Goal: Task Accomplishment & Management: Complete application form

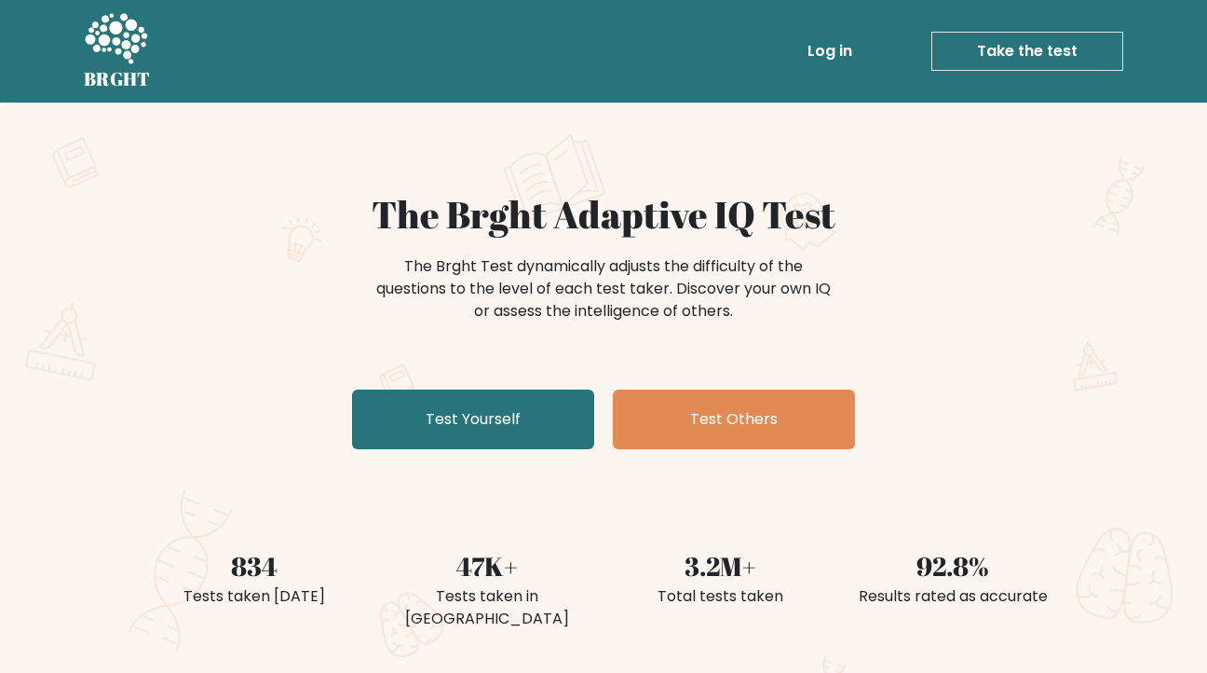
scroll to position [116, 0]
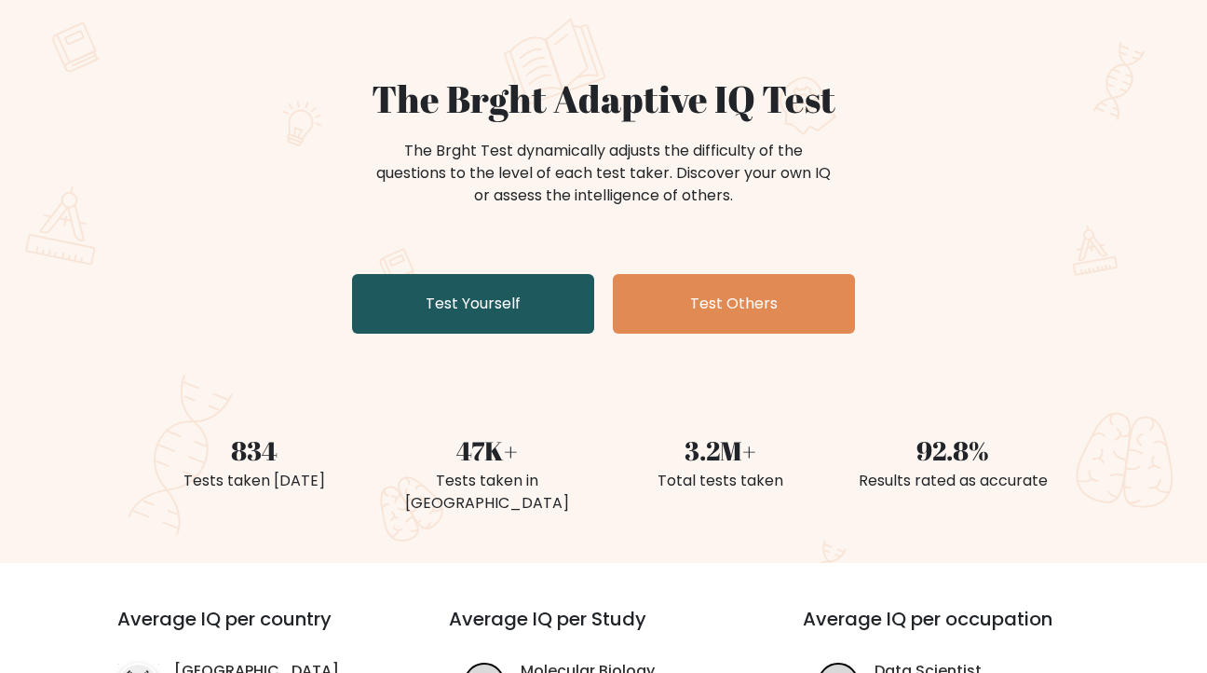
click at [553, 306] on link "Test Yourself" at bounding box center [473, 304] width 242 height 60
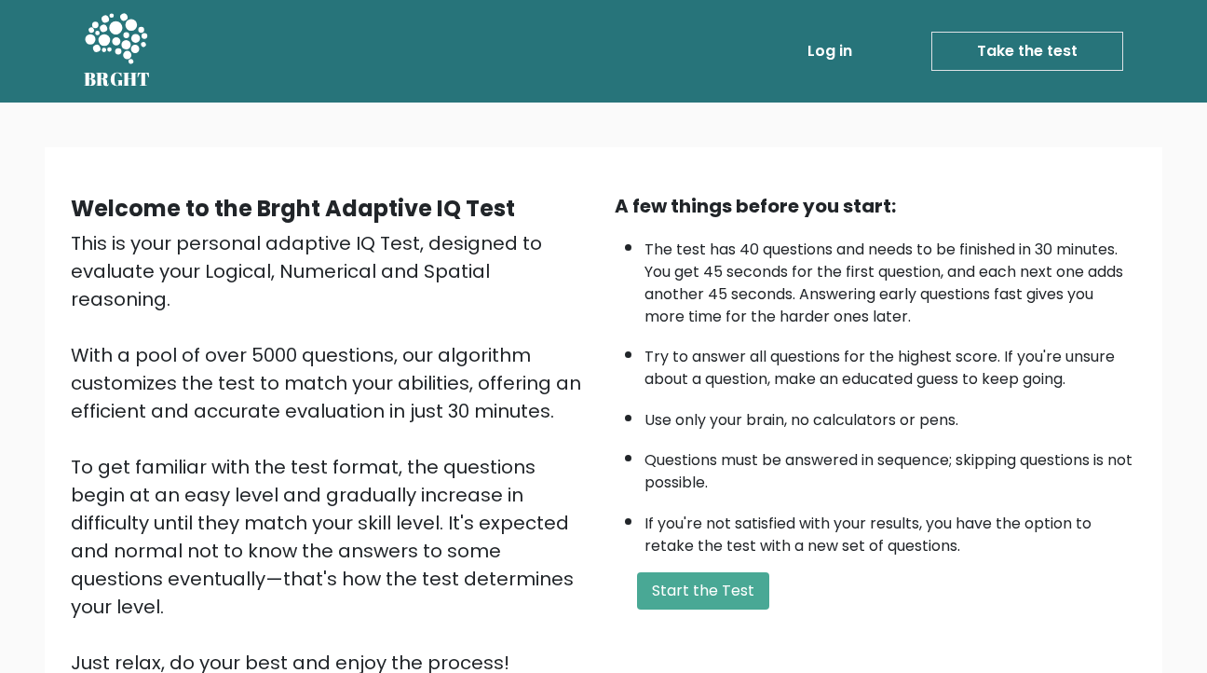
scroll to position [181, 0]
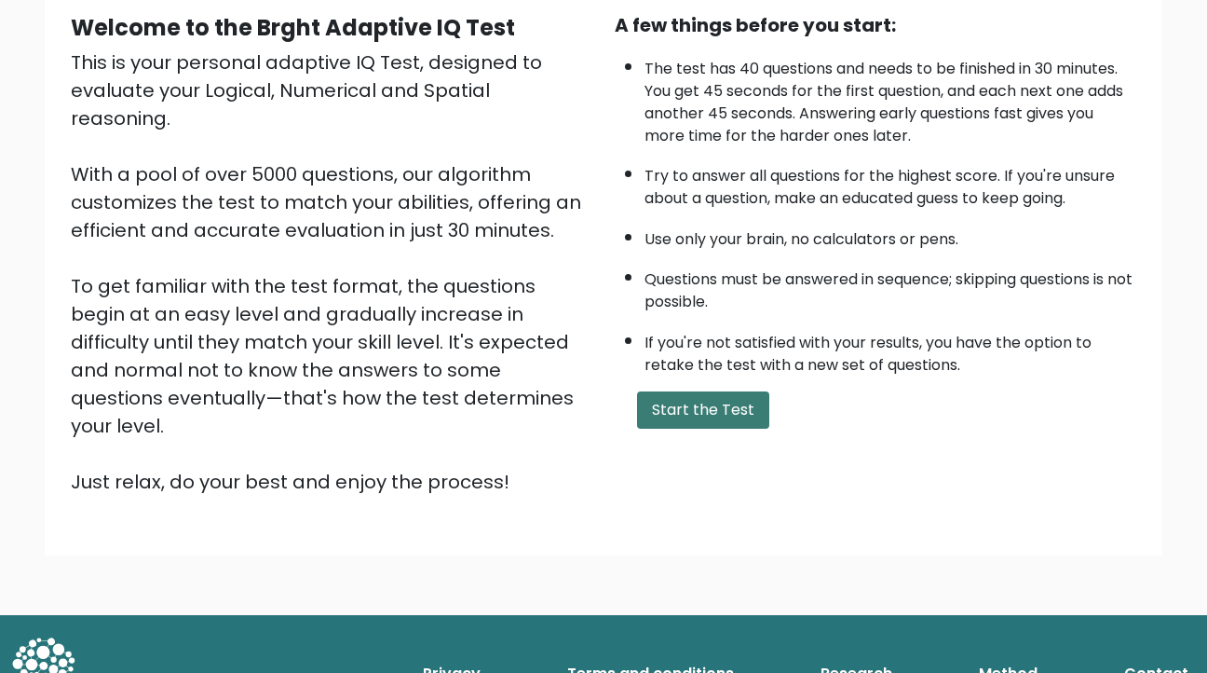
click at [714, 424] on button "Start the Test" at bounding box center [703, 409] width 132 height 37
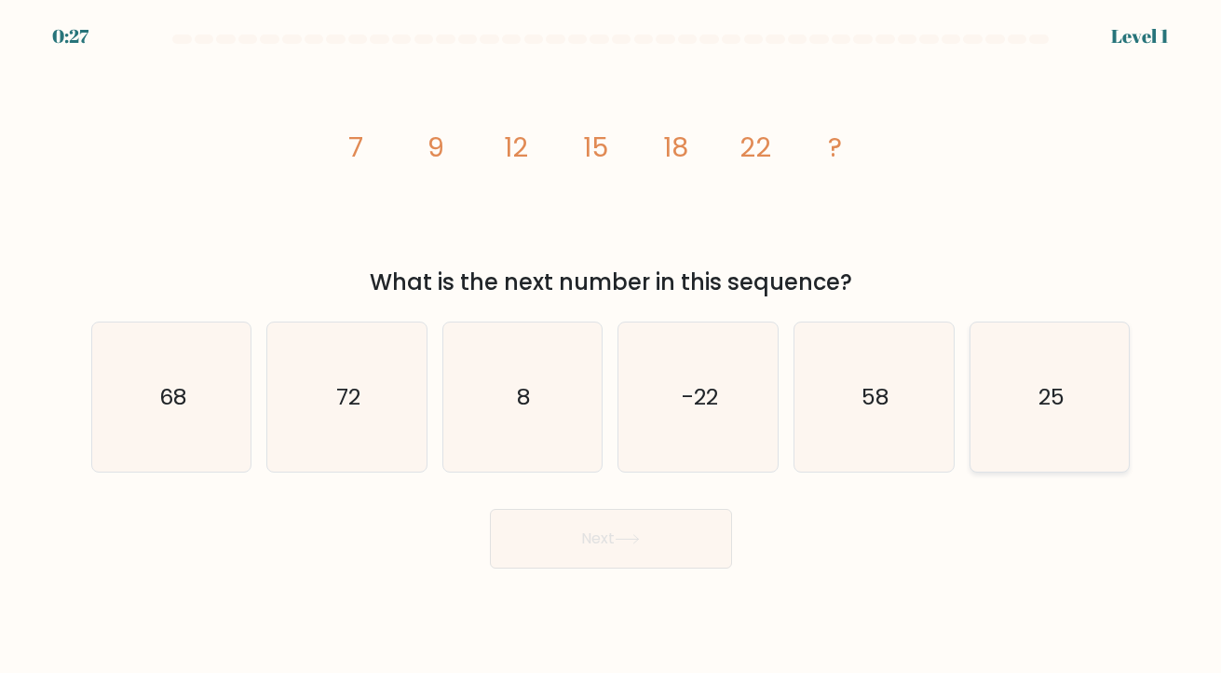
click at [1120, 393] on icon "25" at bounding box center [1050, 397] width 150 height 150
click at [612, 346] on input "f. 25" at bounding box center [611, 340] width 1 height 9
radio input "true"
click at [681, 536] on button "Next" at bounding box center [611, 539] width 242 height 60
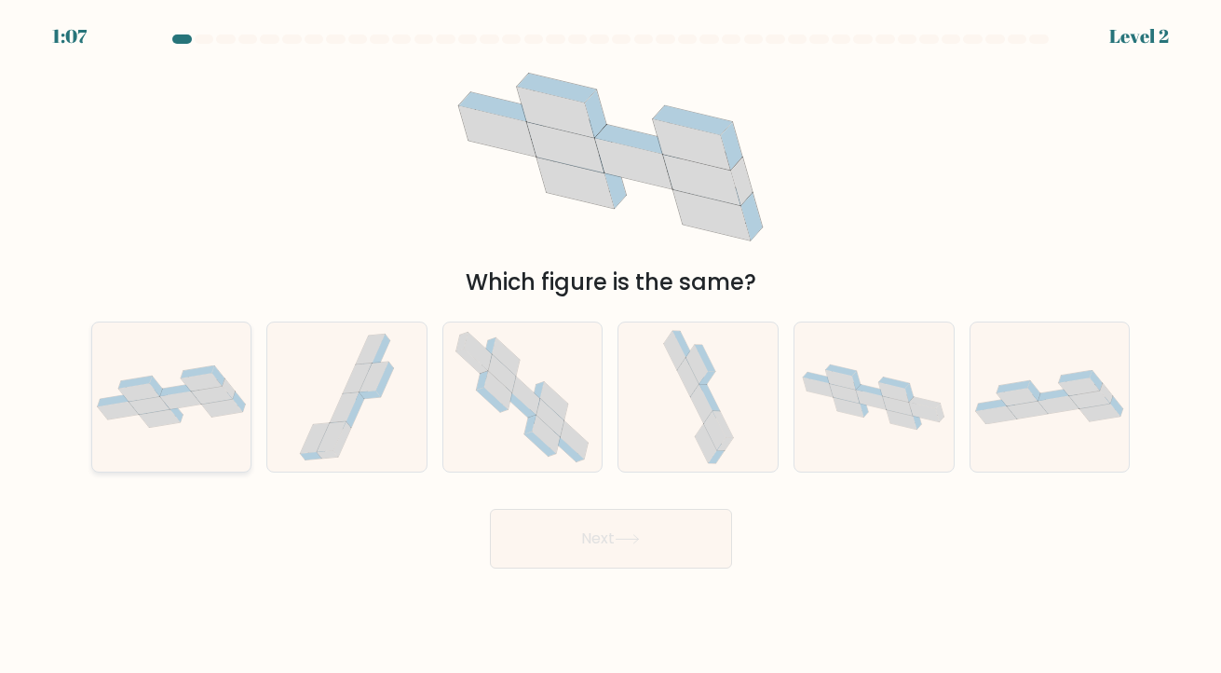
click at [217, 378] on icon at bounding box center [218, 376] width 13 height 20
click at [611, 346] on input "a." at bounding box center [611, 340] width 1 height 9
radio input "true"
click at [593, 551] on button "Next" at bounding box center [611, 539] width 242 height 60
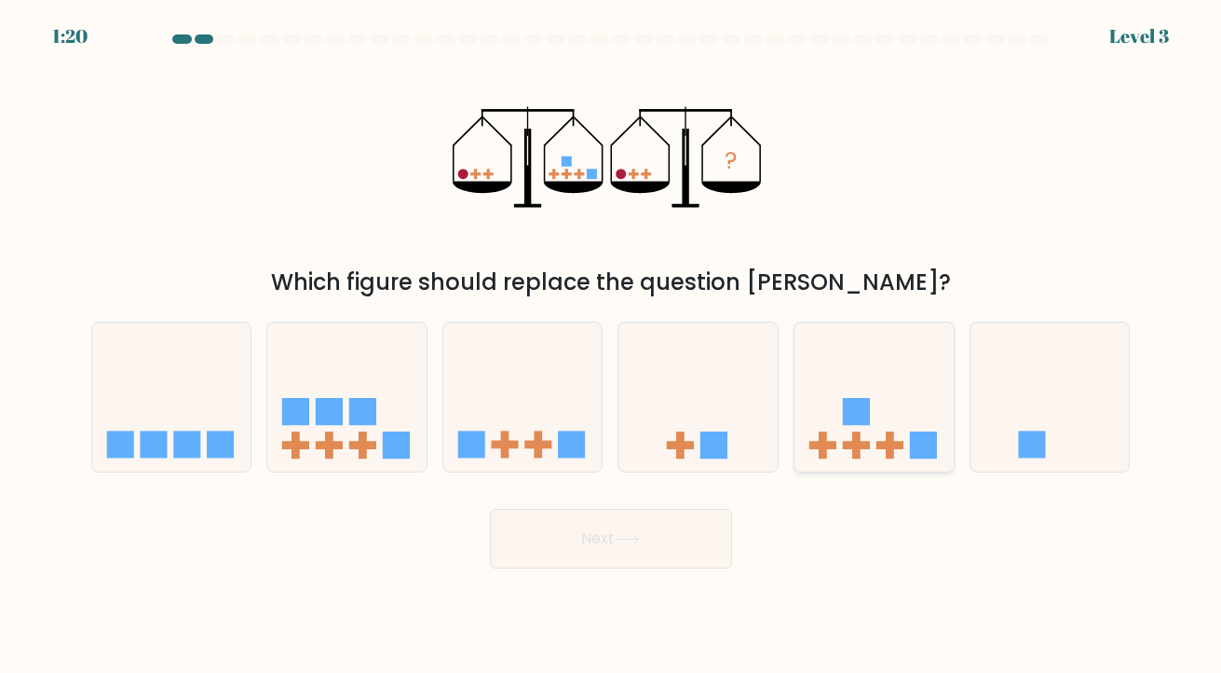
click at [891, 371] on icon at bounding box center [874, 396] width 159 height 131
click at [612, 346] on input "e." at bounding box center [611, 340] width 1 height 9
radio input "true"
click at [629, 563] on button "Next" at bounding box center [611, 539] width 242 height 60
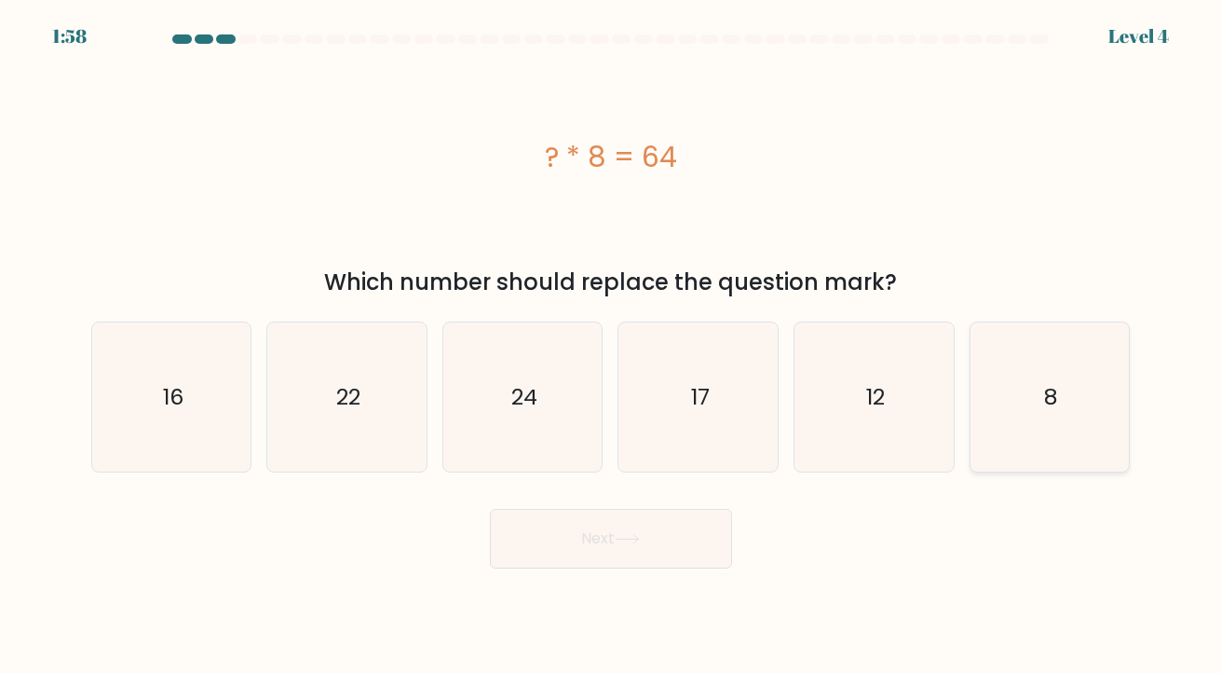
click at [1077, 347] on icon "8" at bounding box center [1050, 397] width 150 height 150
click at [612, 346] on input "f. 8" at bounding box center [611, 340] width 1 height 9
radio input "true"
click at [610, 524] on button "Next" at bounding box center [611, 539] width 242 height 60
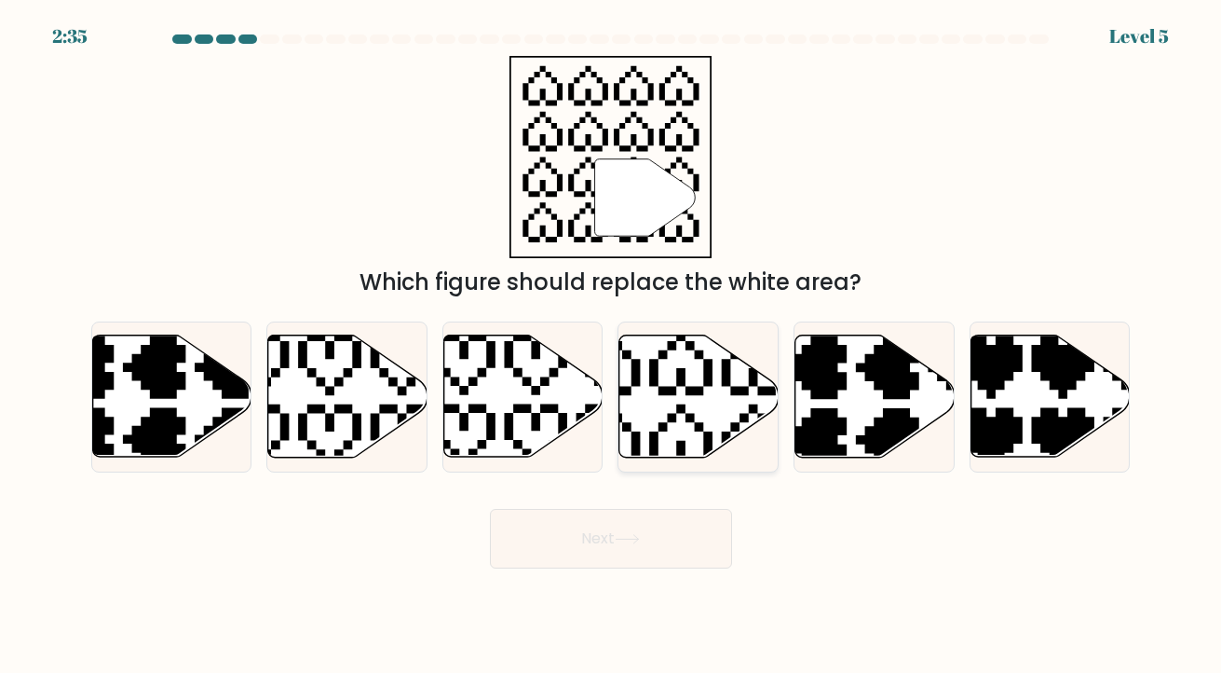
click at [658, 422] on icon at bounding box center [698, 396] width 159 height 122
click at [612, 346] on input "d." at bounding box center [611, 340] width 1 height 9
radio input "true"
click at [562, 547] on button "Next" at bounding box center [611, 539] width 242 height 60
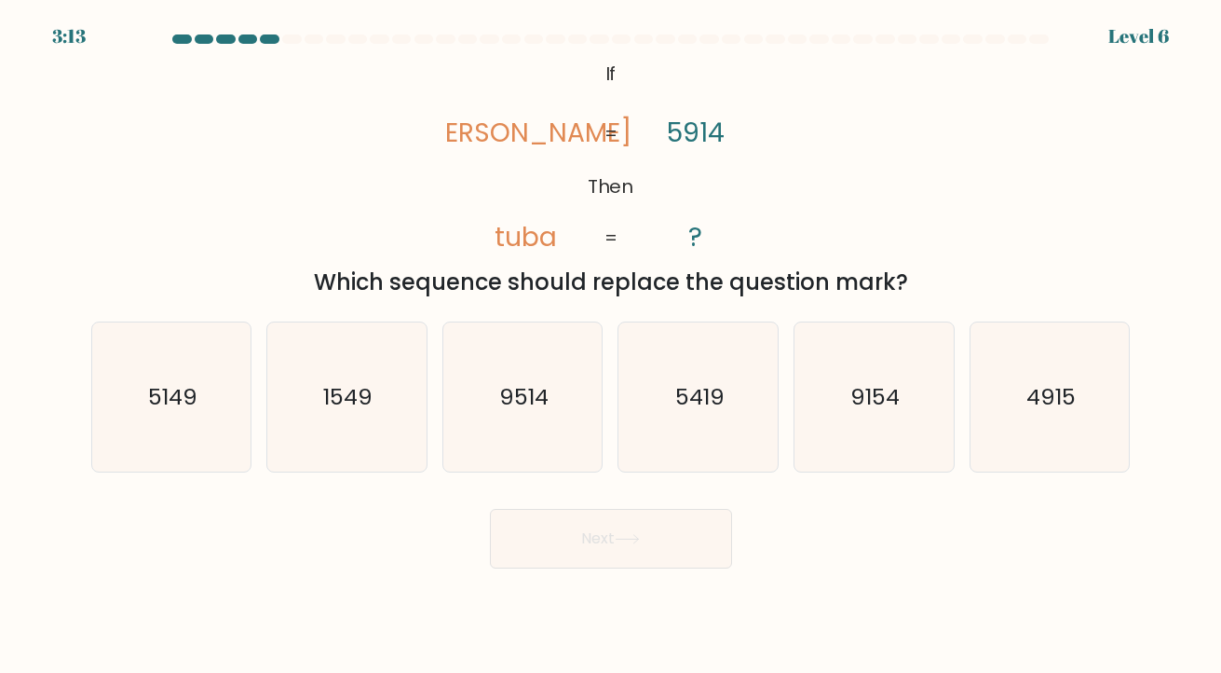
click at [532, 320] on div "a. 5149 b. 1549 c." at bounding box center [611, 389] width 1054 height 167
click at [664, 420] on icon "5419" at bounding box center [699, 397] width 150 height 150
click at [612, 346] on input "d. 5419" at bounding box center [611, 340] width 1 height 9
radio input "true"
click at [583, 534] on button "Next" at bounding box center [611, 539] width 242 height 60
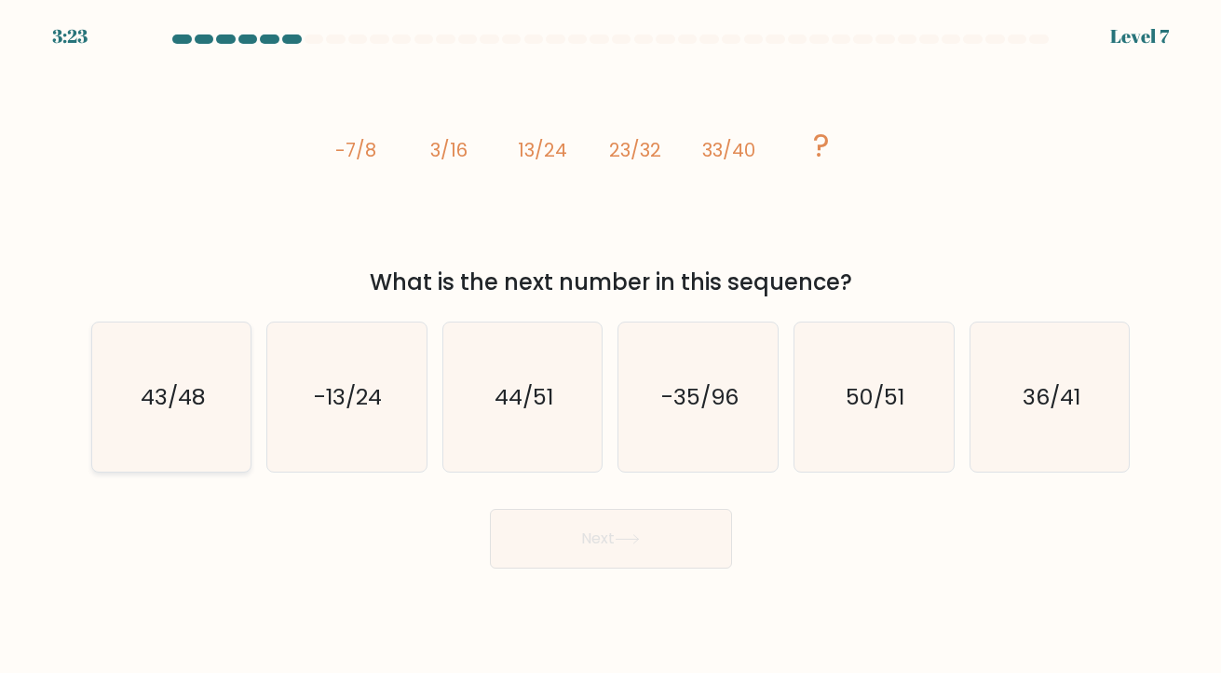
click at [188, 422] on icon "43/48" at bounding box center [172, 397] width 150 height 150
click at [611, 346] on input "a. 43/48" at bounding box center [611, 340] width 1 height 9
radio input "true"
click at [596, 533] on button "Next" at bounding box center [611, 539] width 242 height 60
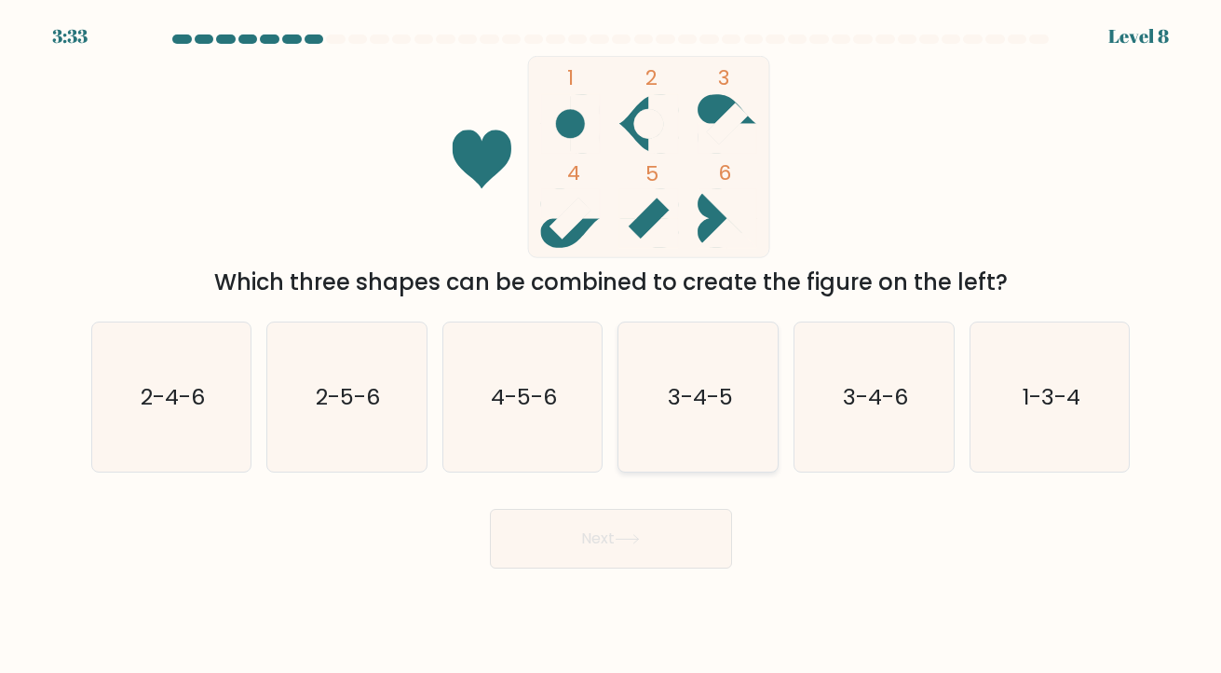
click at [714, 442] on icon "3-4-5" at bounding box center [699, 397] width 150 height 150
click at [612, 346] on input "d. 3-4-5" at bounding box center [611, 340] width 1 height 9
radio input "true"
click at [575, 548] on button "Next" at bounding box center [611, 539] width 242 height 60
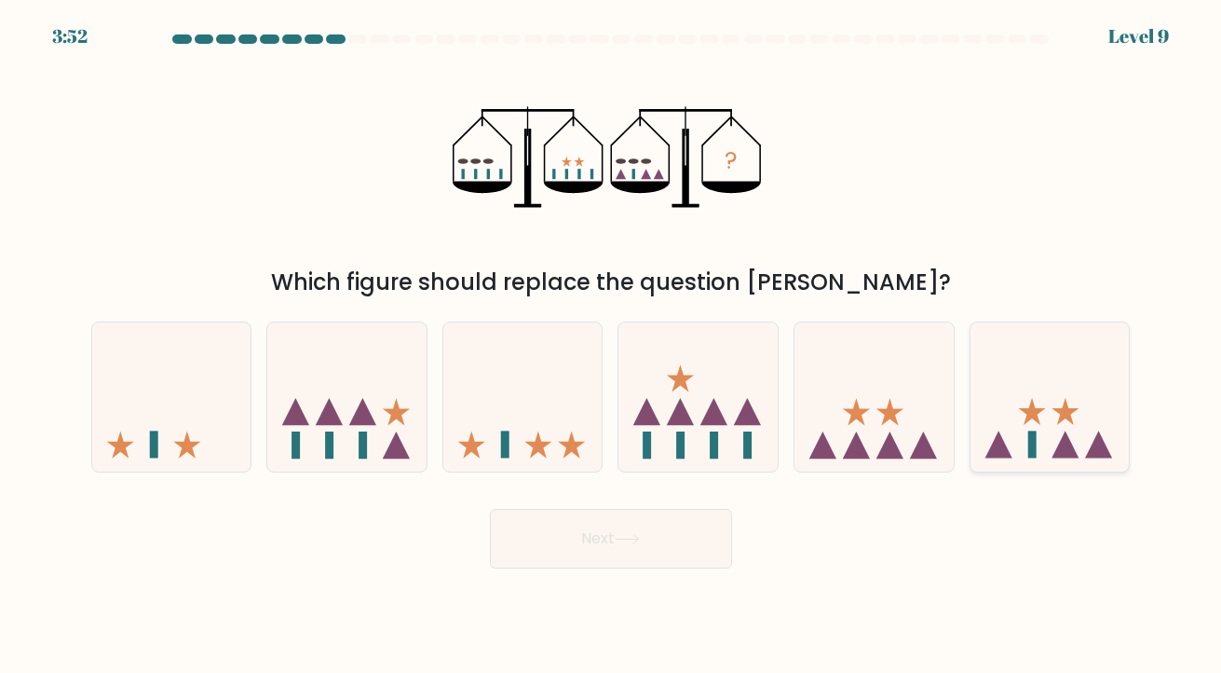
click at [997, 416] on icon at bounding box center [1050, 396] width 159 height 131
click at [612, 346] on input "f." at bounding box center [611, 340] width 1 height 9
radio input "true"
click at [627, 545] on button "Next" at bounding box center [611, 539] width 242 height 60
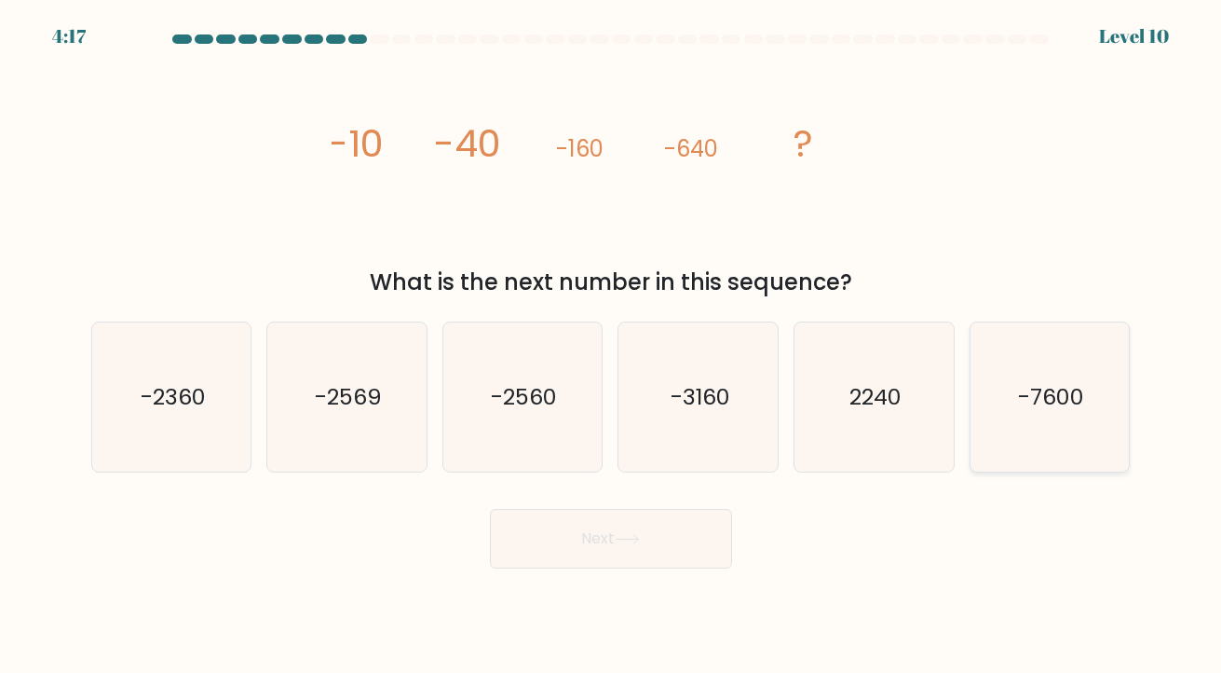
click at [1009, 421] on icon "-7600" at bounding box center [1050, 397] width 150 height 150
click at [612, 346] on input "f. -7600" at bounding box center [611, 340] width 1 height 9
radio input "true"
click at [655, 525] on button "Next" at bounding box center [611, 539] width 242 height 60
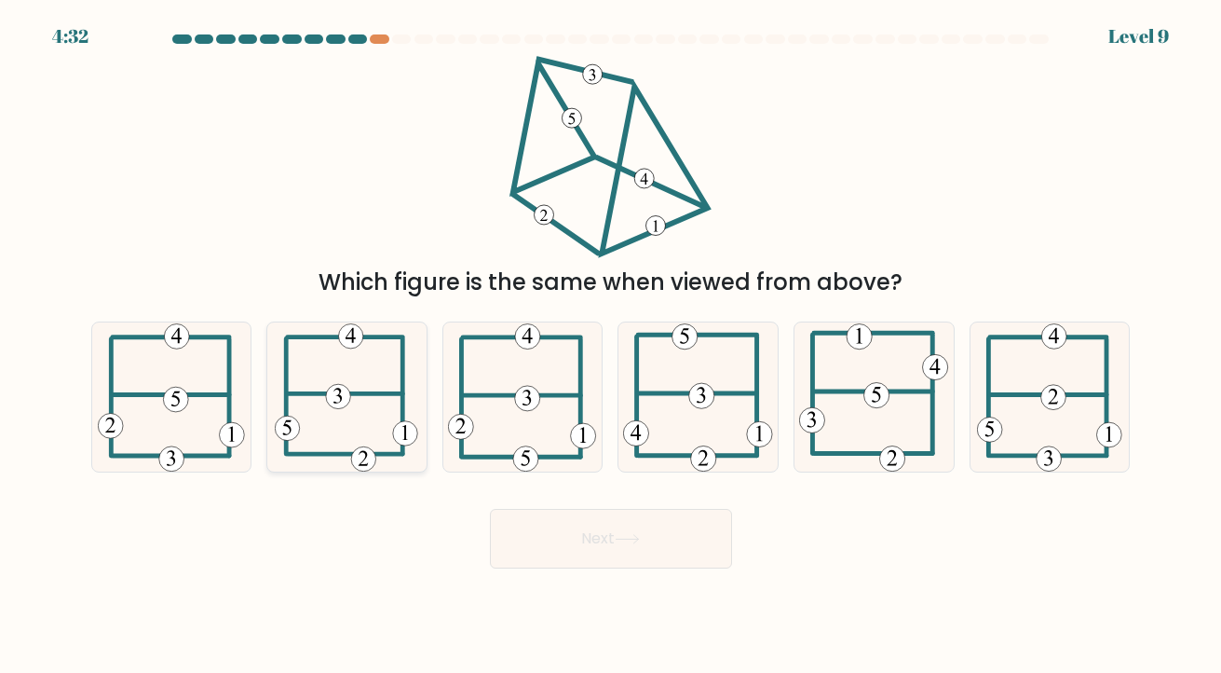
click at [338, 415] on icon at bounding box center [346, 397] width 143 height 150
click at [611, 346] on input "b." at bounding box center [611, 340] width 1 height 9
radio input "true"
click at [583, 550] on button "Next" at bounding box center [611, 539] width 242 height 60
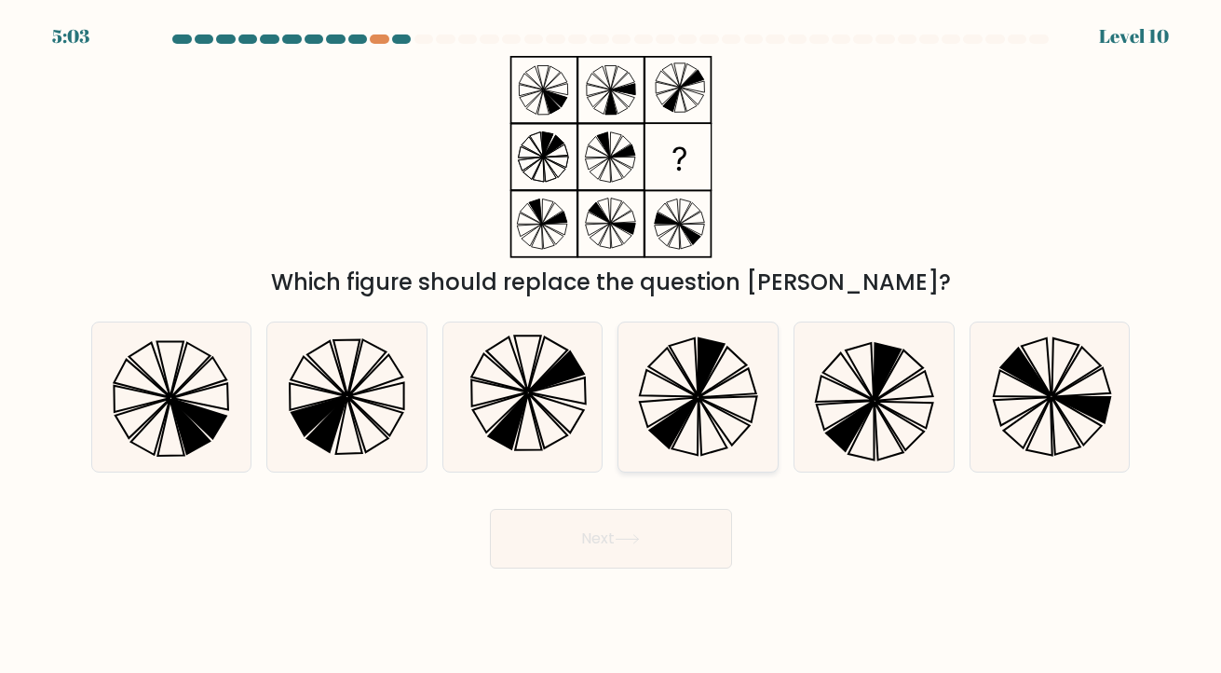
click at [692, 426] on icon at bounding box center [699, 397] width 150 height 150
click at [612, 346] on input "d." at bounding box center [611, 340] width 1 height 9
radio input "true"
click at [533, 400] on icon at bounding box center [523, 397] width 150 height 150
click at [611, 346] on input "c." at bounding box center [611, 340] width 1 height 9
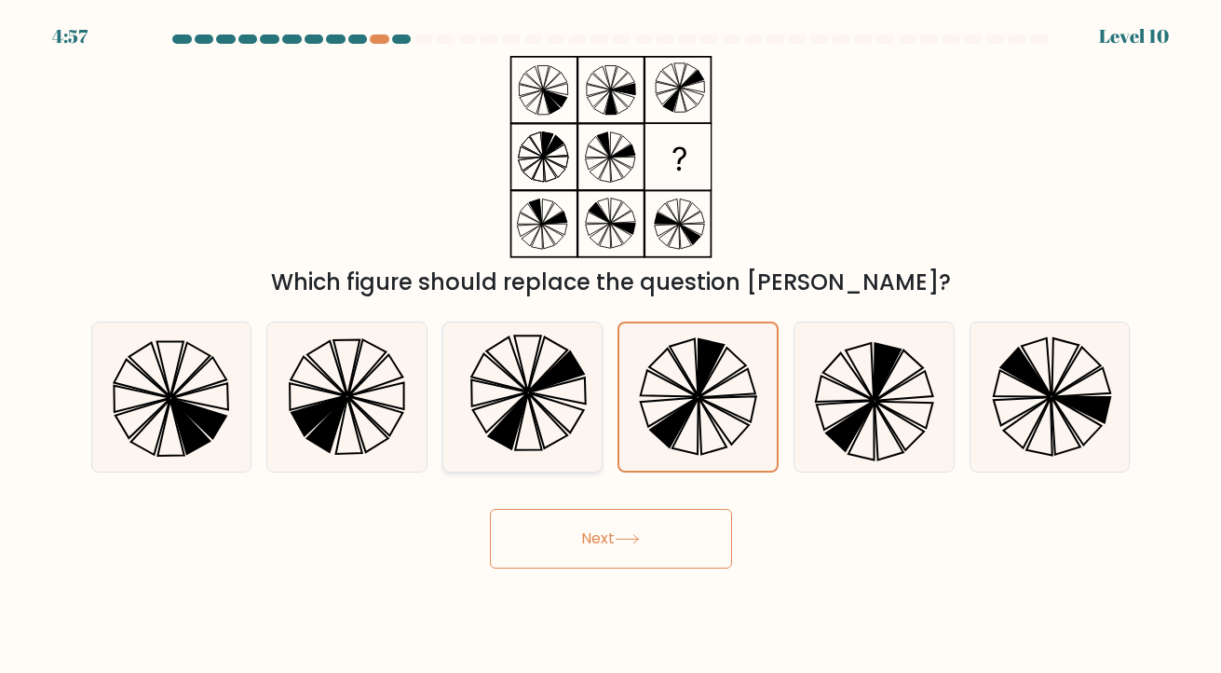
radio input "true"
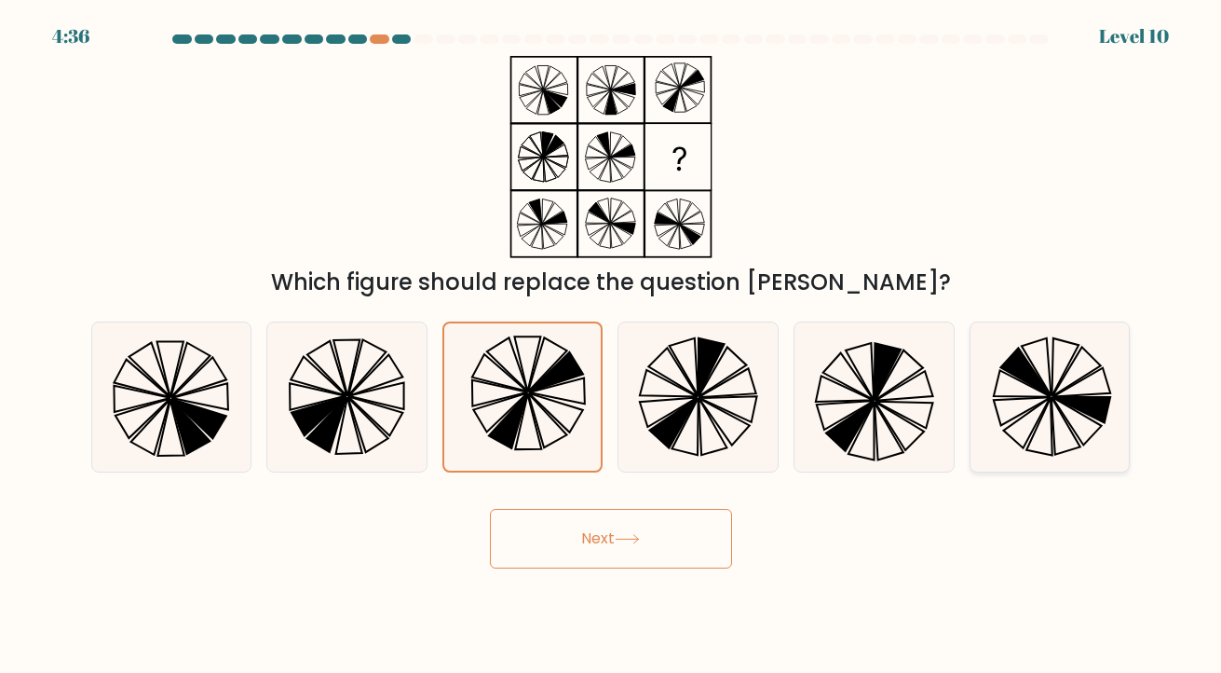
click at [1044, 409] on icon at bounding box center [1026, 422] width 47 height 50
click at [612, 346] on input "f." at bounding box center [611, 340] width 1 height 9
radio input "true"
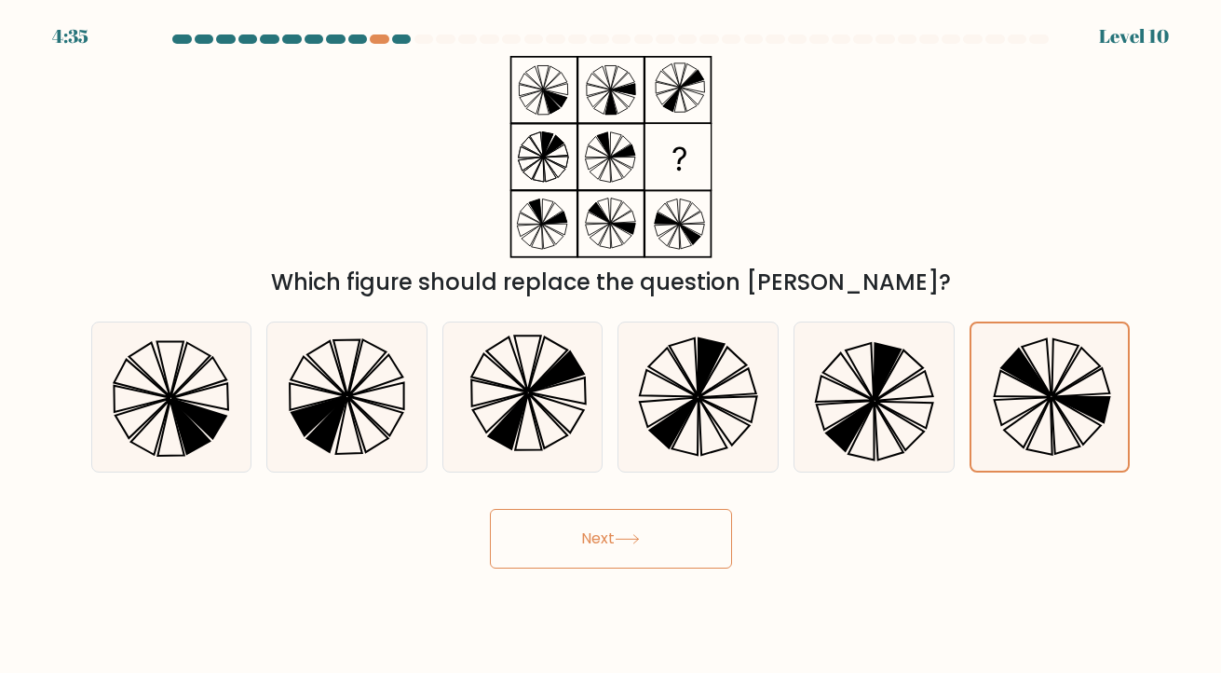
click at [620, 538] on icon at bounding box center [627, 539] width 25 height 10
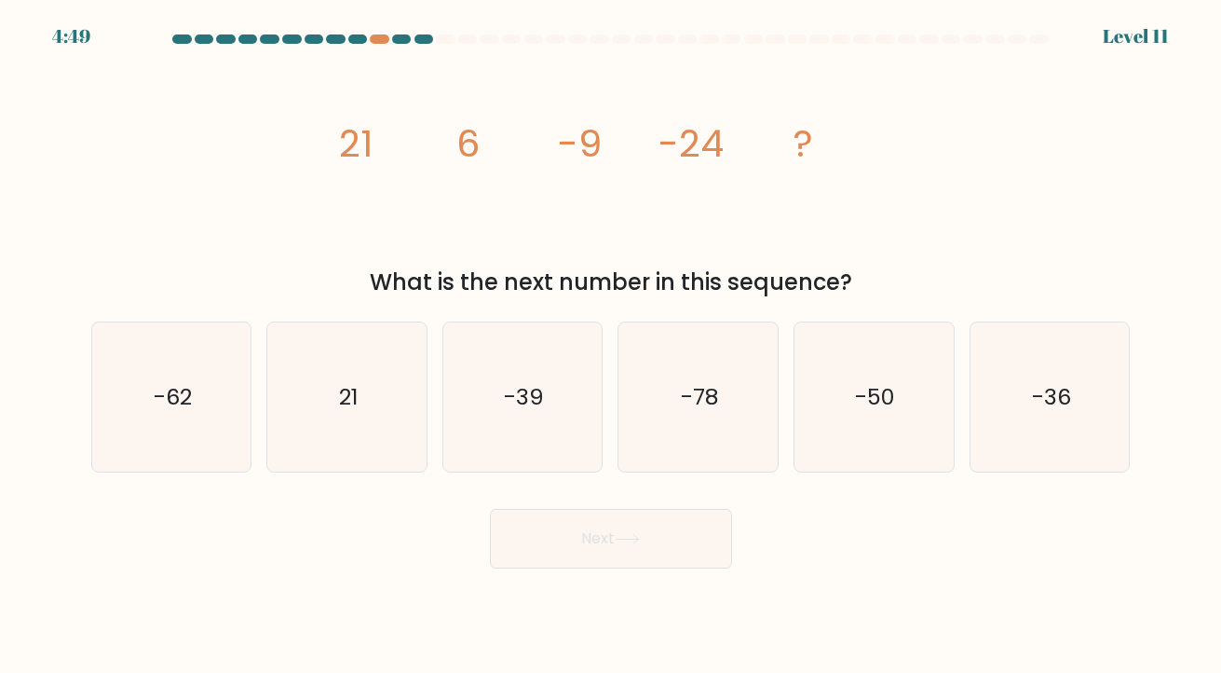
click at [126, 225] on div "image/svg+xml 21 6 -9 -24 ? What is the next number in this sequence?" at bounding box center [611, 177] width 1062 height 243
click at [94, 260] on div "image/svg+xml 21 6 -9 -24 ? What is the next number in this sequence?" at bounding box center [611, 177] width 1062 height 243
click at [549, 403] on icon "-39" at bounding box center [523, 397] width 150 height 150
click at [611, 346] on input "c. -39" at bounding box center [611, 340] width 1 height 9
radio input "true"
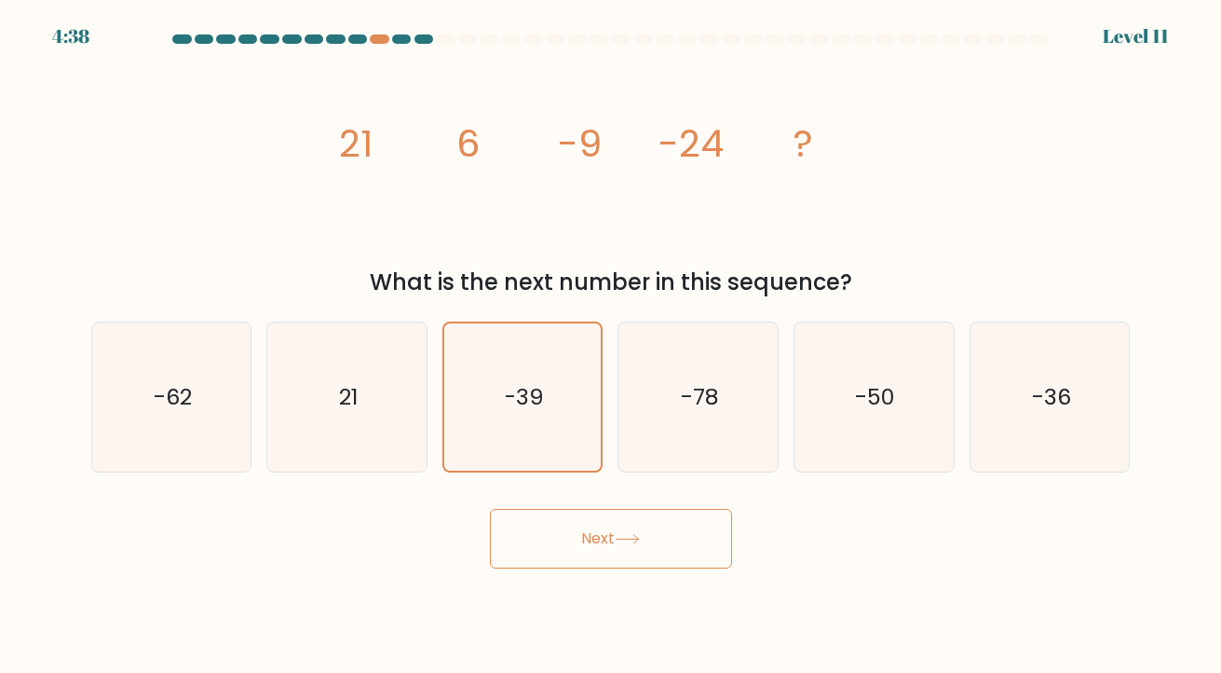
click at [585, 525] on button "Next" at bounding box center [611, 539] width 242 height 60
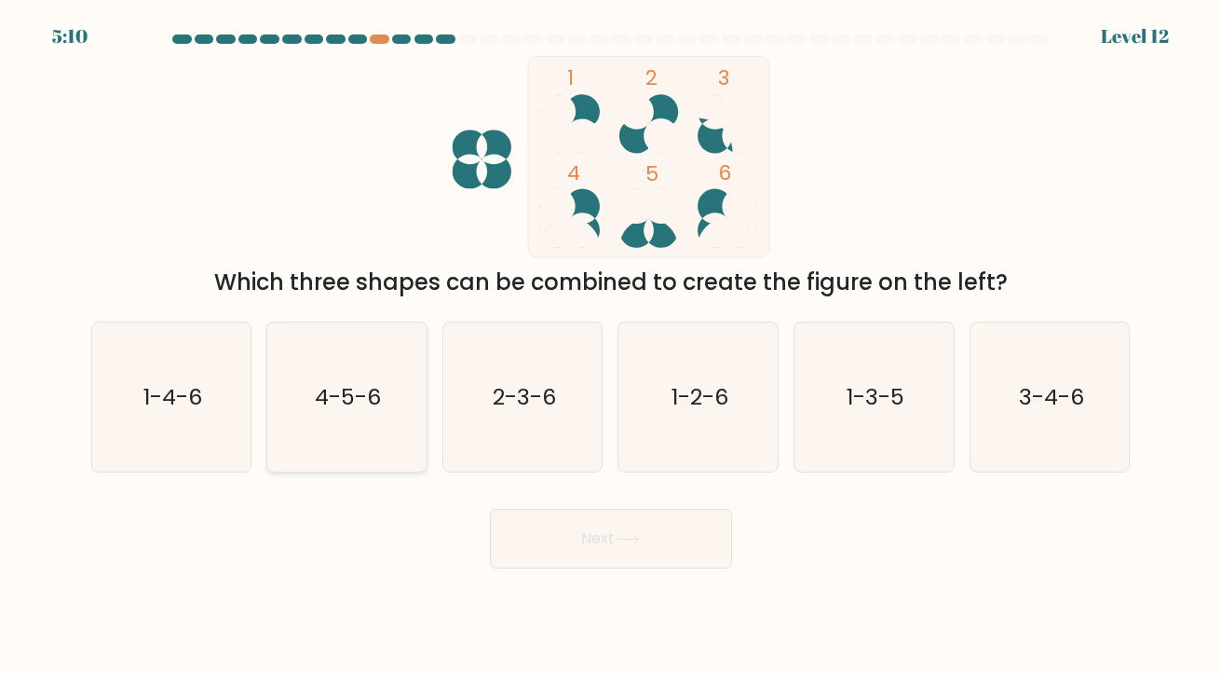
click at [329, 389] on text "4-5-6" at bounding box center [349, 396] width 66 height 31
click at [611, 346] on input "b. 4-5-6" at bounding box center [611, 340] width 1 height 9
radio input "true"
click at [584, 540] on button "Next" at bounding box center [611, 539] width 242 height 60
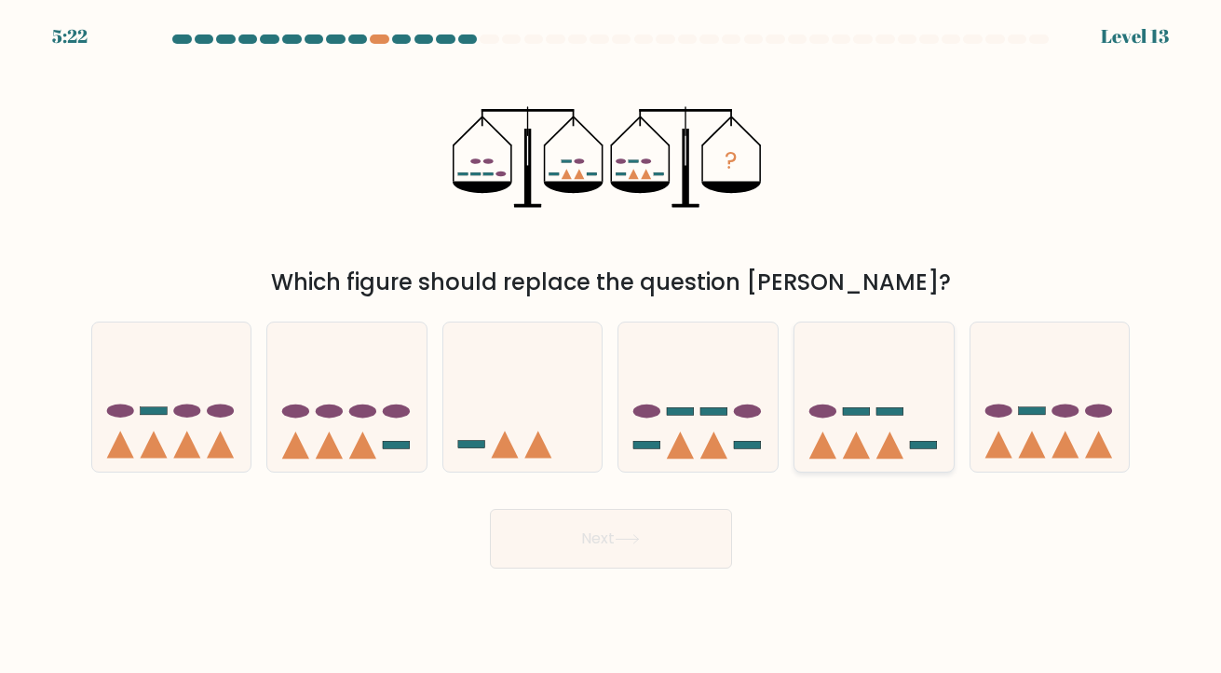
click at [897, 448] on icon at bounding box center [890, 444] width 27 height 27
click at [612, 346] on input "e." at bounding box center [611, 340] width 1 height 9
radio input "true"
click at [661, 544] on button "Next" at bounding box center [611, 539] width 242 height 60
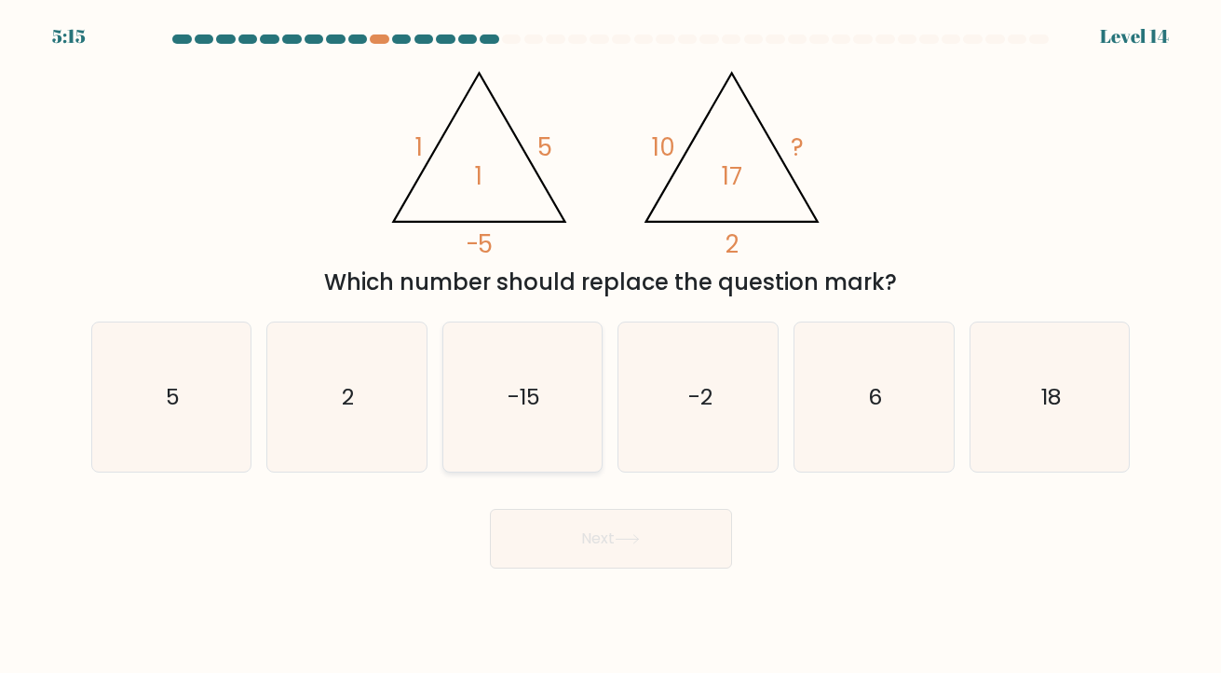
click at [557, 395] on icon "-15" at bounding box center [523, 397] width 150 height 150
click at [611, 346] on input "c. -15" at bounding box center [611, 340] width 1 height 9
radio input "true"
click at [877, 401] on text "6" at bounding box center [876, 396] width 14 height 31
click at [612, 346] on input "e. 6" at bounding box center [611, 340] width 1 height 9
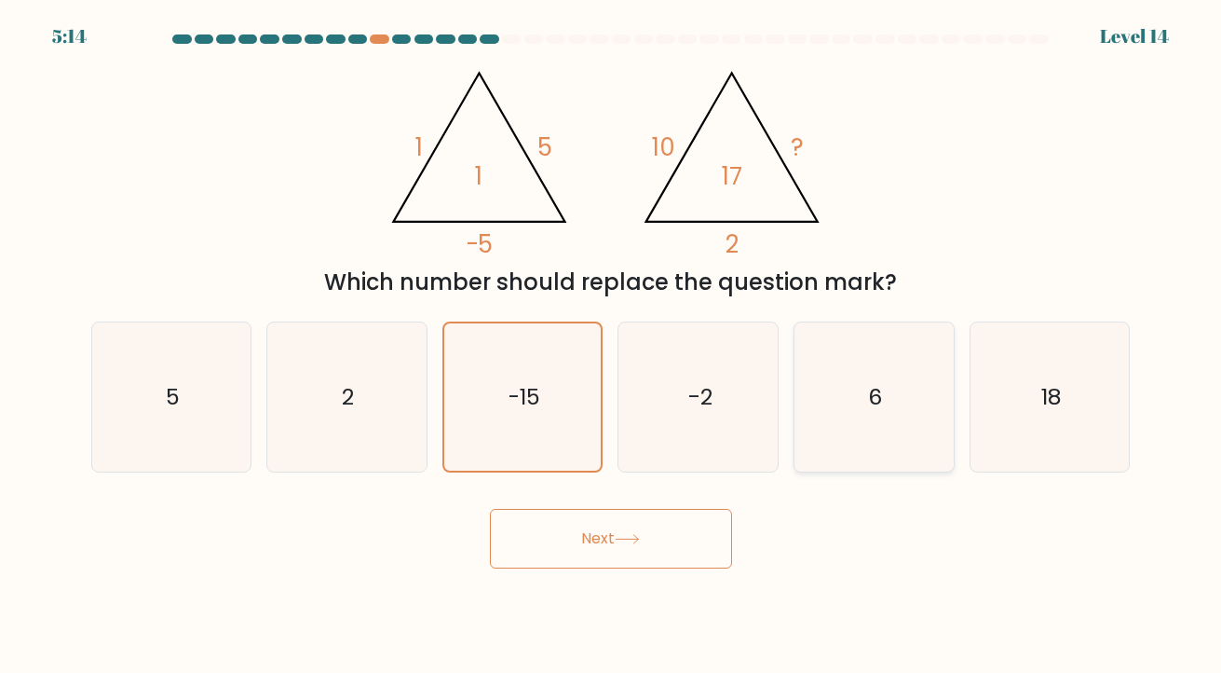
radio input "true"
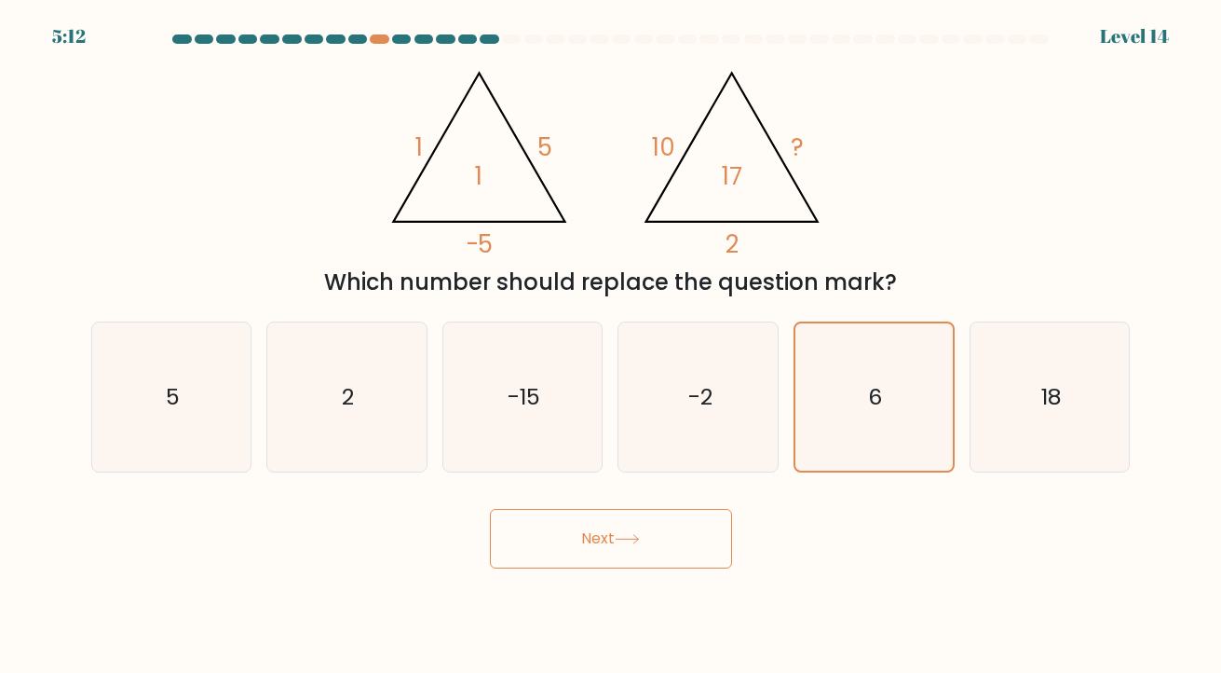
click at [661, 551] on button "Next" at bounding box center [611, 539] width 242 height 60
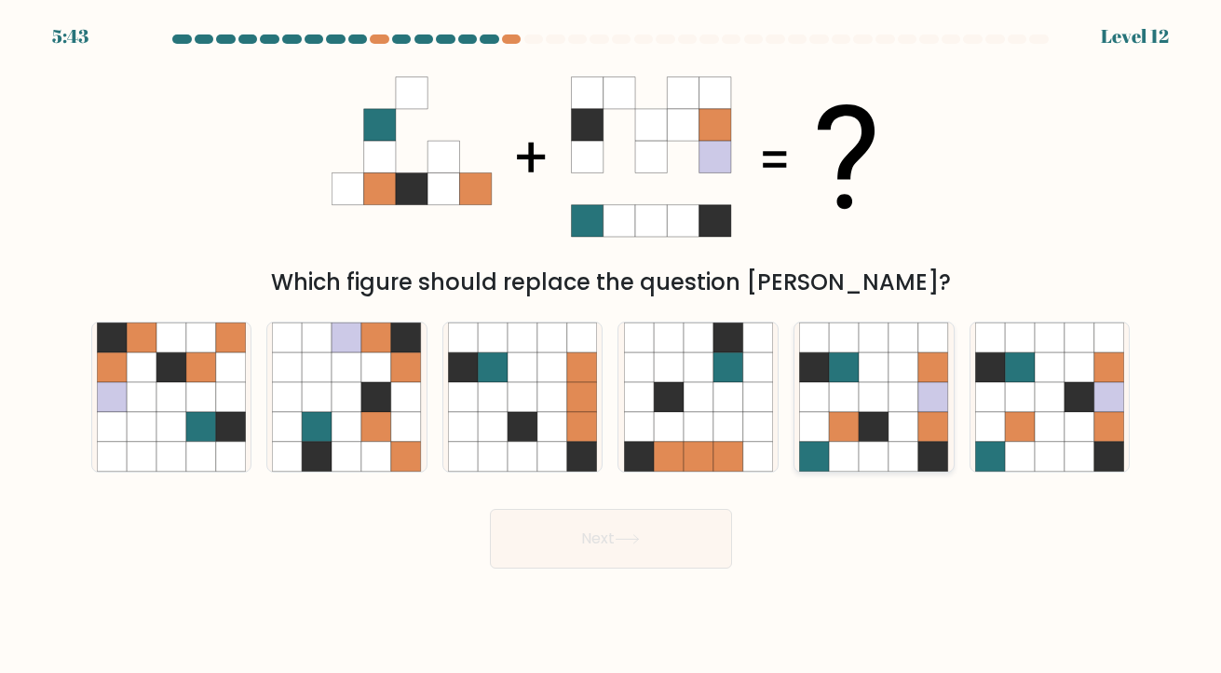
click at [921, 435] on icon at bounding box center [933, 427] width 30 height 30
click at [612, 346] on input "e." at bounding box center [611, 340] width 1 height 9
radio input "true"
click at [665, 563] on button "Next" at bounding box center [611, 539] width 242 height 60
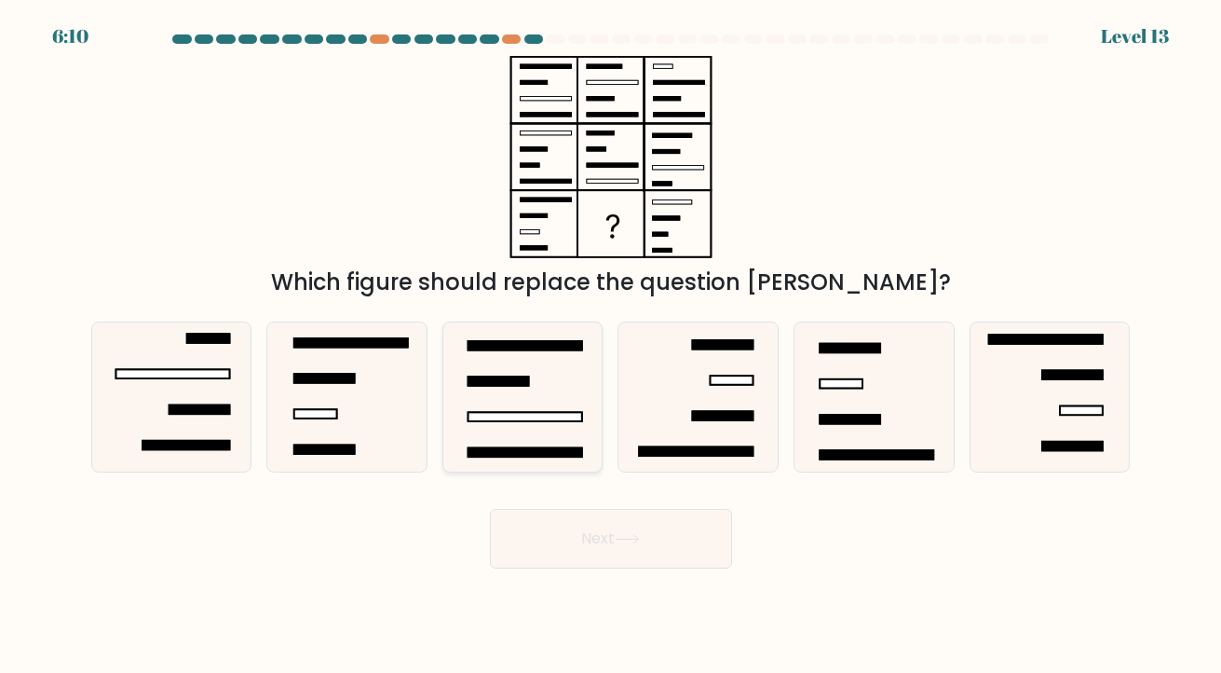
click at [567, 429] on icon at bounding box center [523, 397] width 150 height 150
click at [611, 346] on input "c." at bounding box center [611, 340] width 1 height 9
radio input "true"
click at [563, 551] on button "Next" at bounding box center [611, 539] width 242 height 60
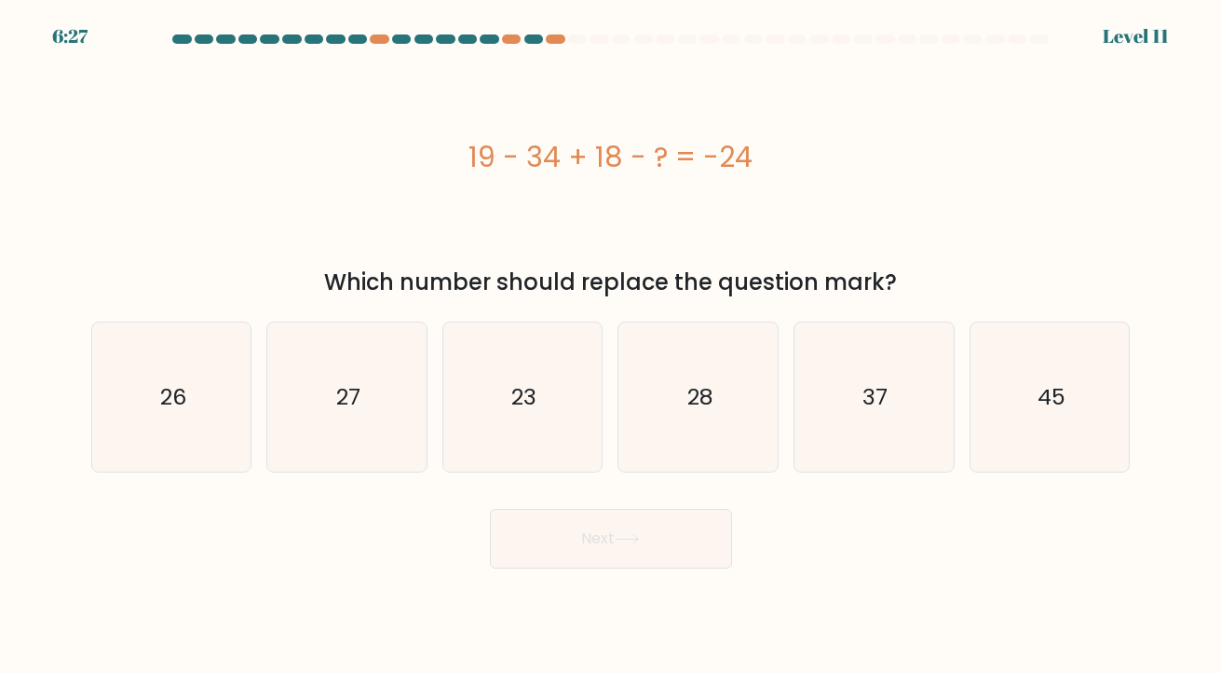
click at [167, 141] on div "19 - 34 + 18 - ? = -24" at bounding box center [611, 157] width 1040 height 42
click at [345, 401] on text "27" at bounding box center [348, 396] width 24 height 31
click at [611, 346] on input "b. 27" at bounding box center [611, 340] width 1 height 9
radio input "true"
click at [568, 534] on button "Next" at bounding box center [611, 539] width 242 height 60
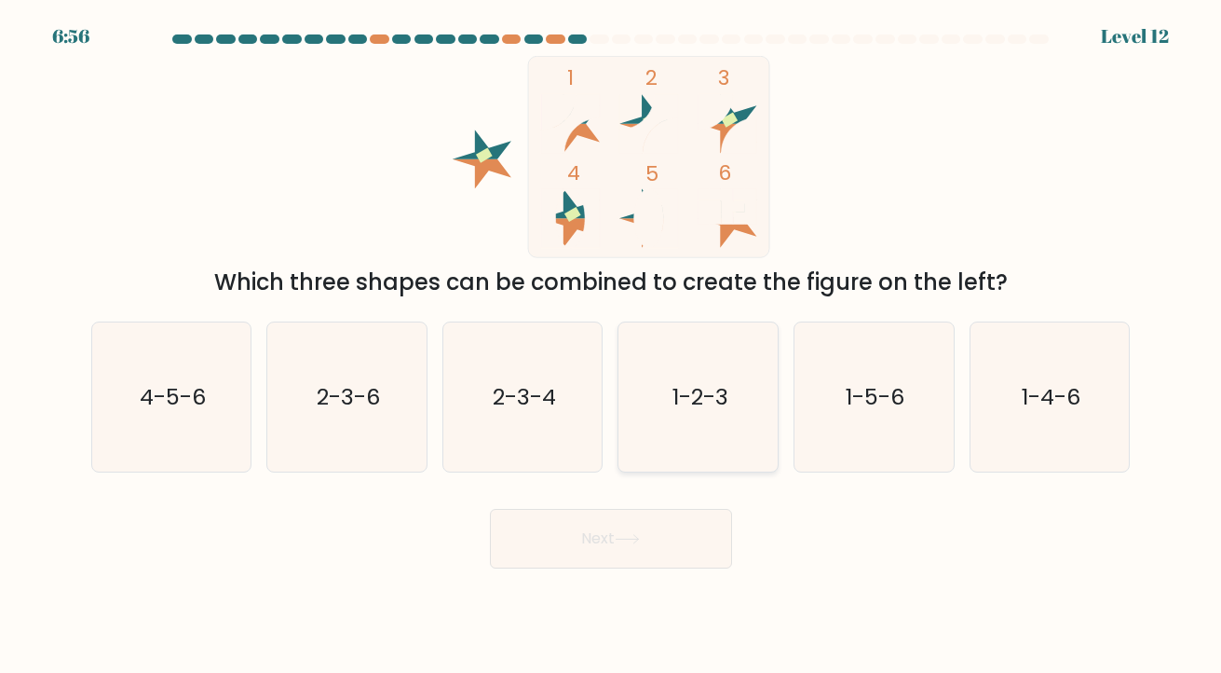
click at [693, 403] on text "1-2-3" at bounding box center [700, 396] width 56 height 31
click at [612, 346] on input "d. 1-2-3" at bounding box center [611, 340] width 1 height 9
radio input "true"
click at [605, 539] on button "Next" at bounding box center [611, 539] width 242 height 60
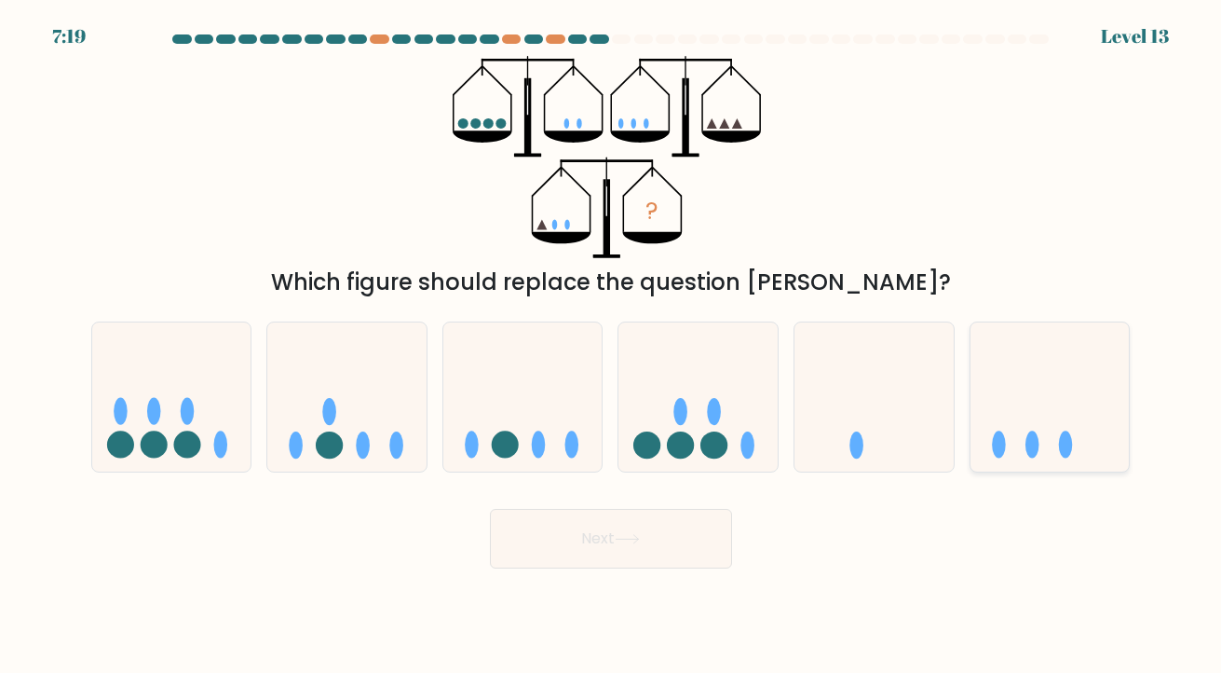
click at [1002, 388] on icon at bounding box center [1050, 396] width 159 height 131
click at [612, 346] on input "f." at bounding box center [611, 340] width 1 height 9
radio input "true"
click at [628, 534] on icon at bounding box center [627, 539] width 25 height 10
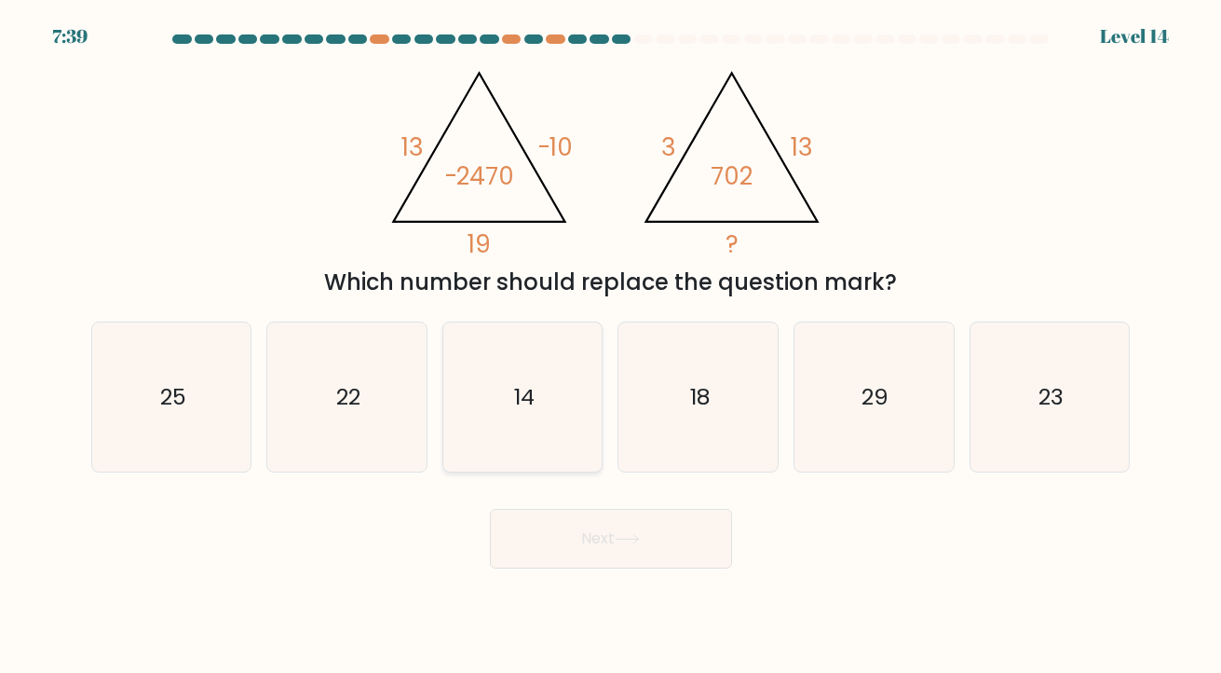
click at [507, 423] on icon "14" at bounding box center [523, 397] width 150 height 150
click at [611, 346] on input "c. 14" at bounding box center [611, 340] width 1 height 9
radio input "true"
click at [585, 556] on button "Next" at bounding box center [611, 539] width 242 height 60
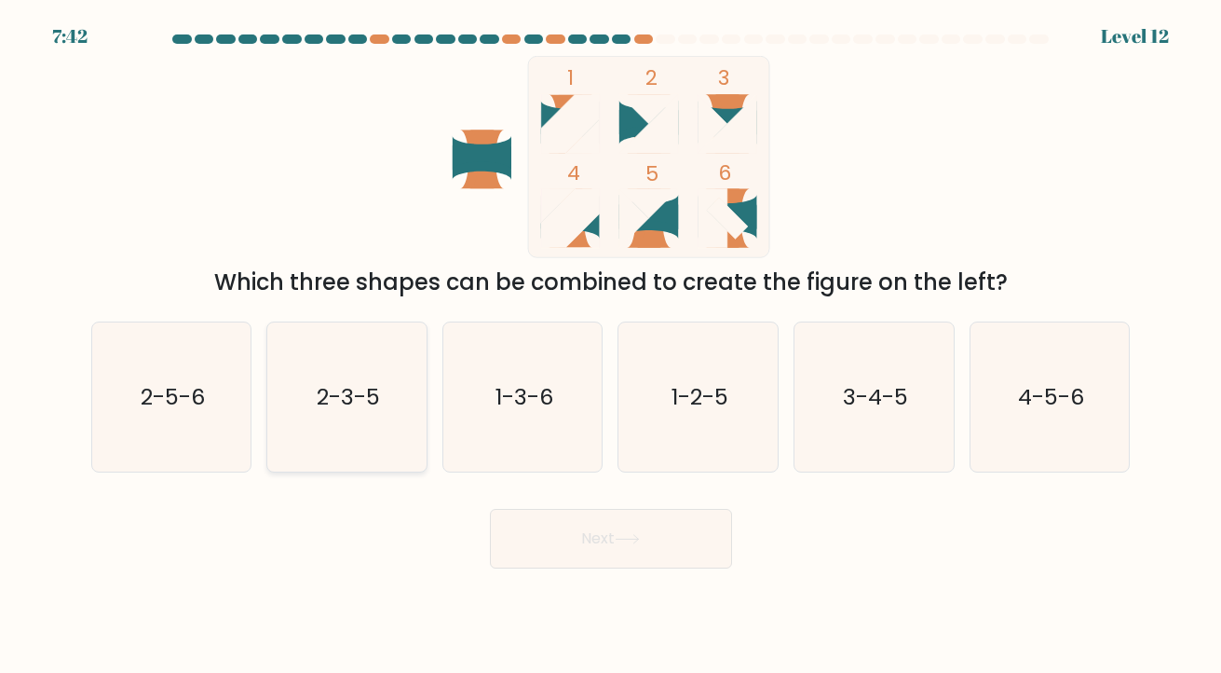
click at [314, 407] on icon "2-3-5" at bounding box center [347, 397] width 150 height 150
click at [611, 346] on input "b. 2-3-5" at bounding box center [611, 340] width 1 height 9
radio input "true"
click at [583, 525] on button "Next" at bounding box center [611, 539] width 242 height 60
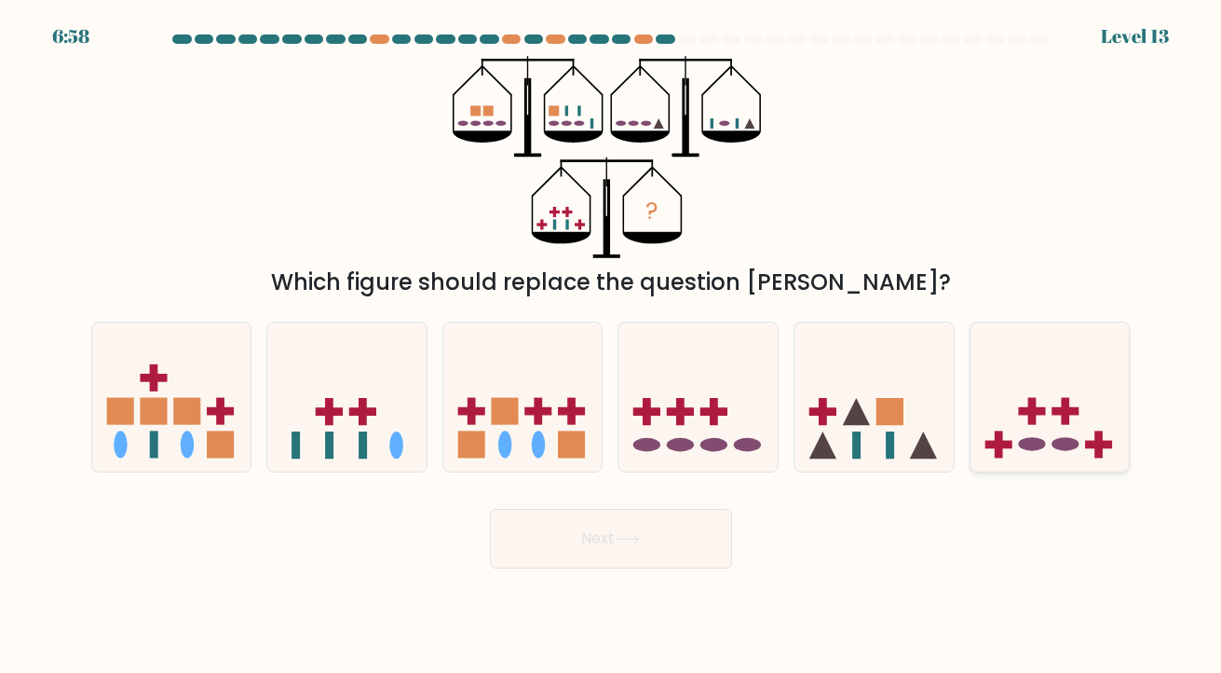
click at [1018, 377] on icon at bounding box center [1050, 396] width 159 height 131
click at [612, 346] on input "f." at bounding box center [611, 340] width 1 height 9
radio input "true"
click at [679, 536] on button "Next" at bounding box center [611, 539] width 242 height 60
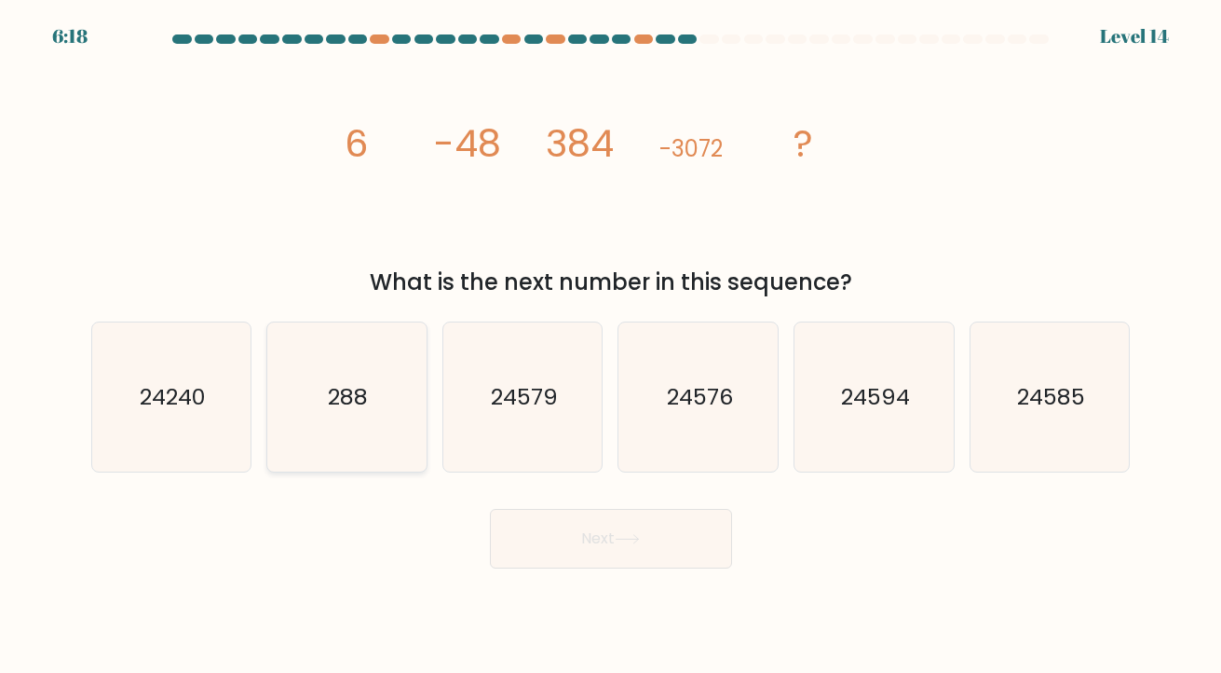
click at [341, 370] on icon "288" at bounding box center [347, 397] width 150 height 150
click at [611, 346] on input "b. 288" at bounding box center [611, 340] width 1 height 9
radio input "true"
click at [577, 530] on button "Next" at bounding box center [611, 539] width 242 height 60
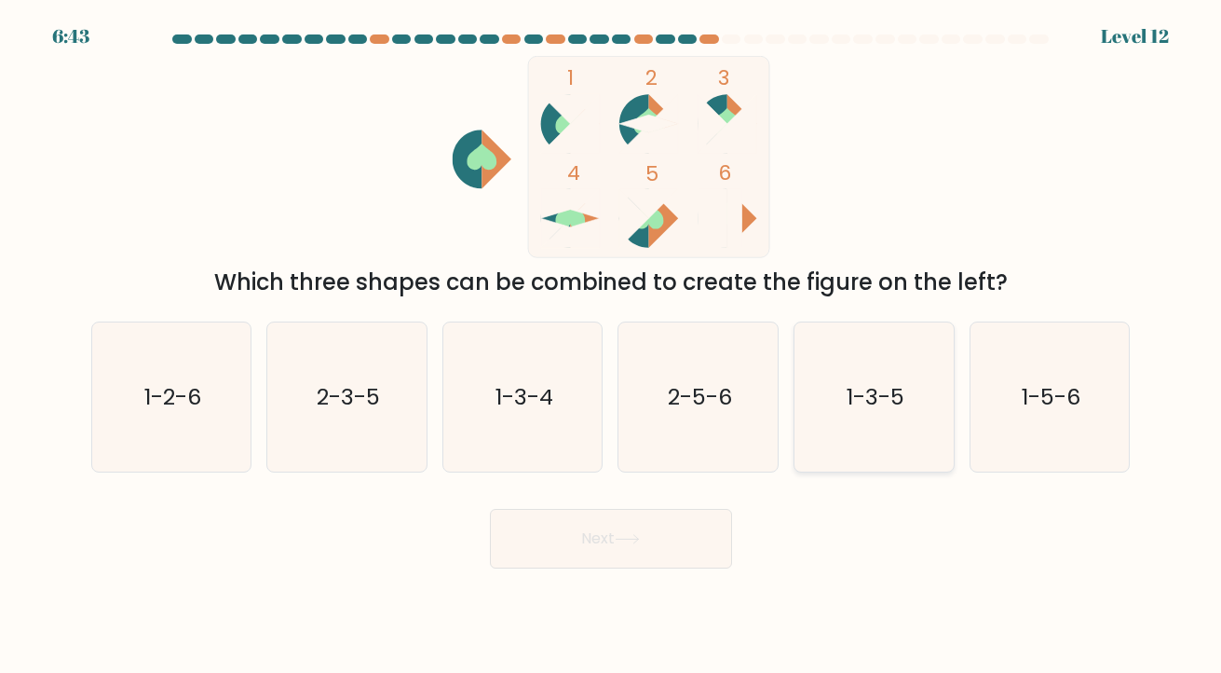
click at [903, 395] on text "1-3-5" at bounding box center [876, 396] width 58 height 31
click at [612, 346] on input "e. 1-3-5" at bounding box center [611, 340] width 1 height 9
radio input "true"
click at [639, 527] on button "Next" at bounding box center [611, 539] width 242 height 60
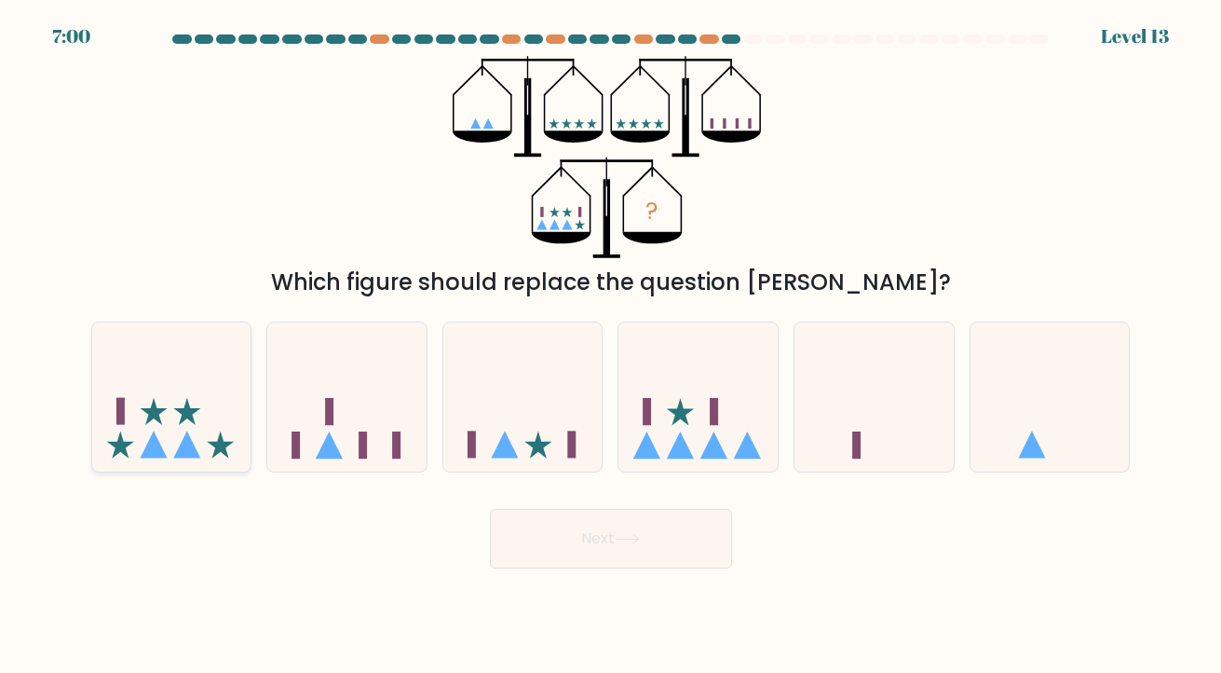
click at [129, 424] on icon at bounding box center [171, 396] width 159 height 131
click at [611, 346] on input "a." at bounding box center [611, 340] width 1 height 9
radio input "true"
click at [692, 421] on icon at bounding box center [698, 396] width 159 height 131
click at [612, 346] on input "d." at bounding box center [611, 340] width 1 height 9
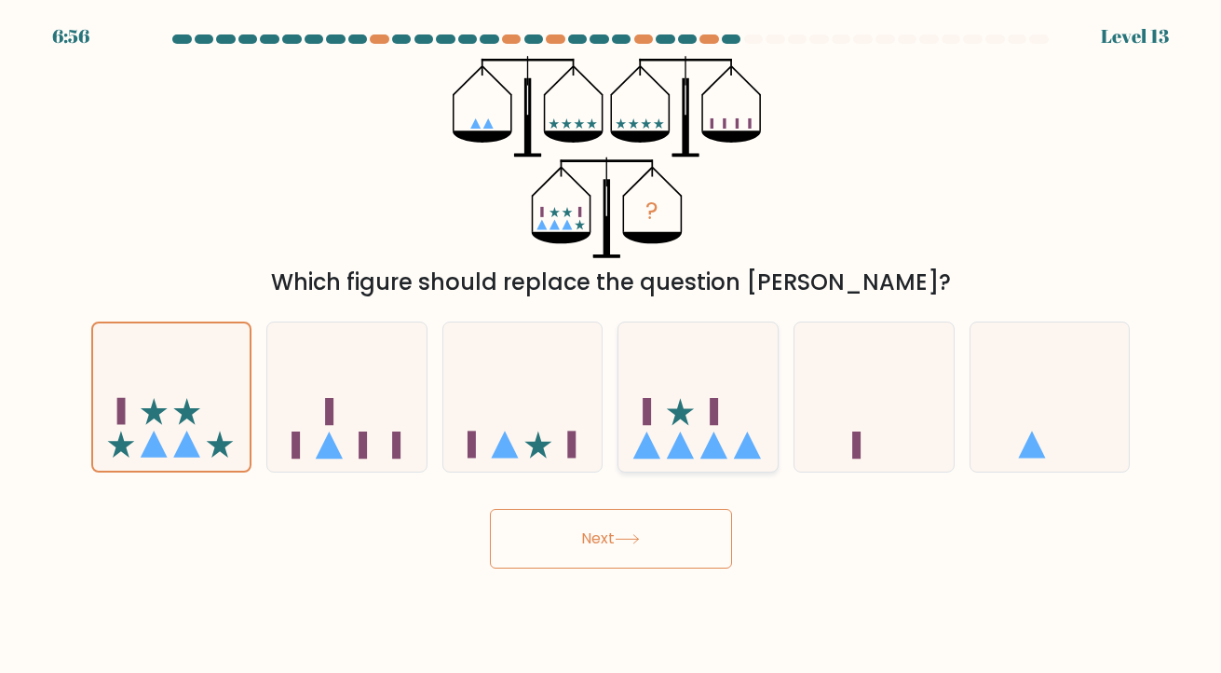
radio input "true"
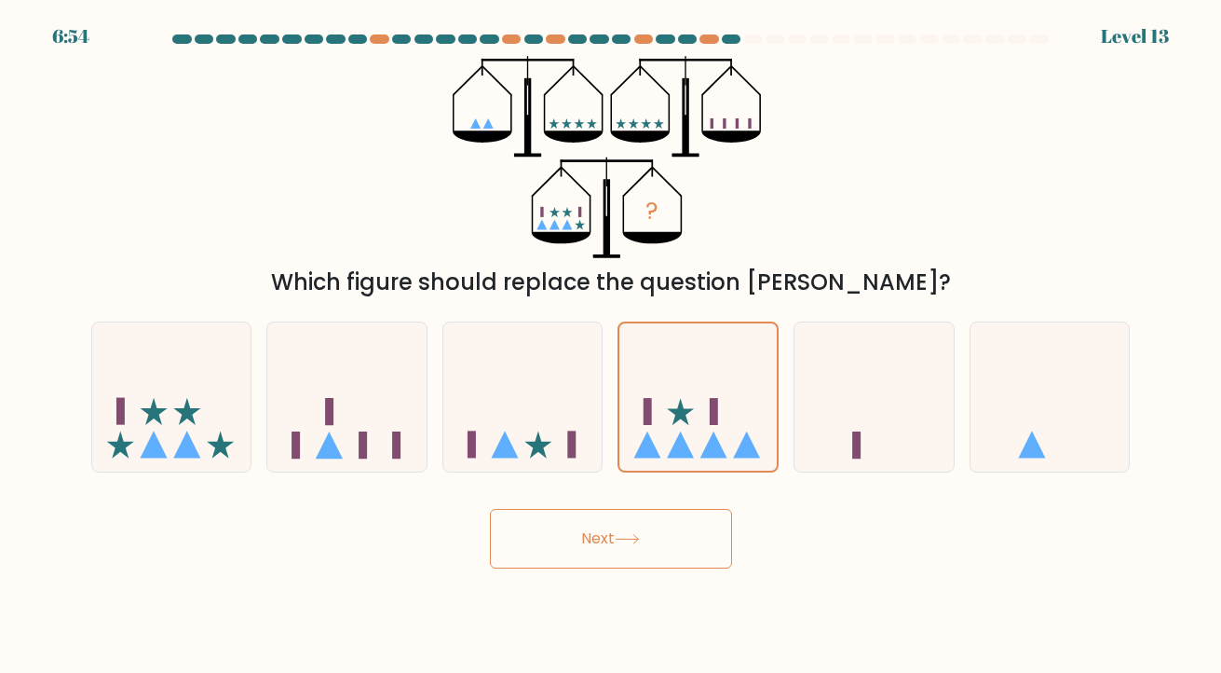
click at [629, 541] on icon at bounding box center [627, 539] width 25 height 10
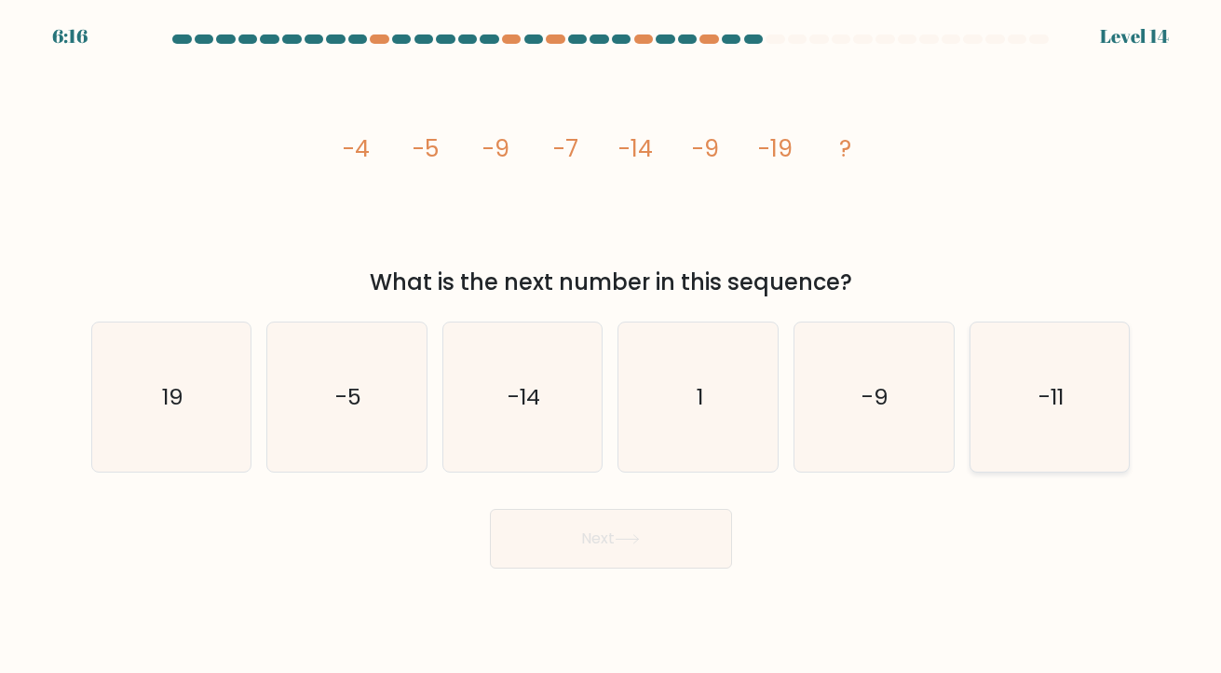
click at [1011, 370] on icon "-11" at bounding box center [1050, 397] width 150 height 150
click at [612, 346] on input "f. -11" at bounding box center [611, 340] width 1 height 9
radio input "true"
click at [665, 535] on button "Next" at bounding box center [611, 539] width 242 height 60
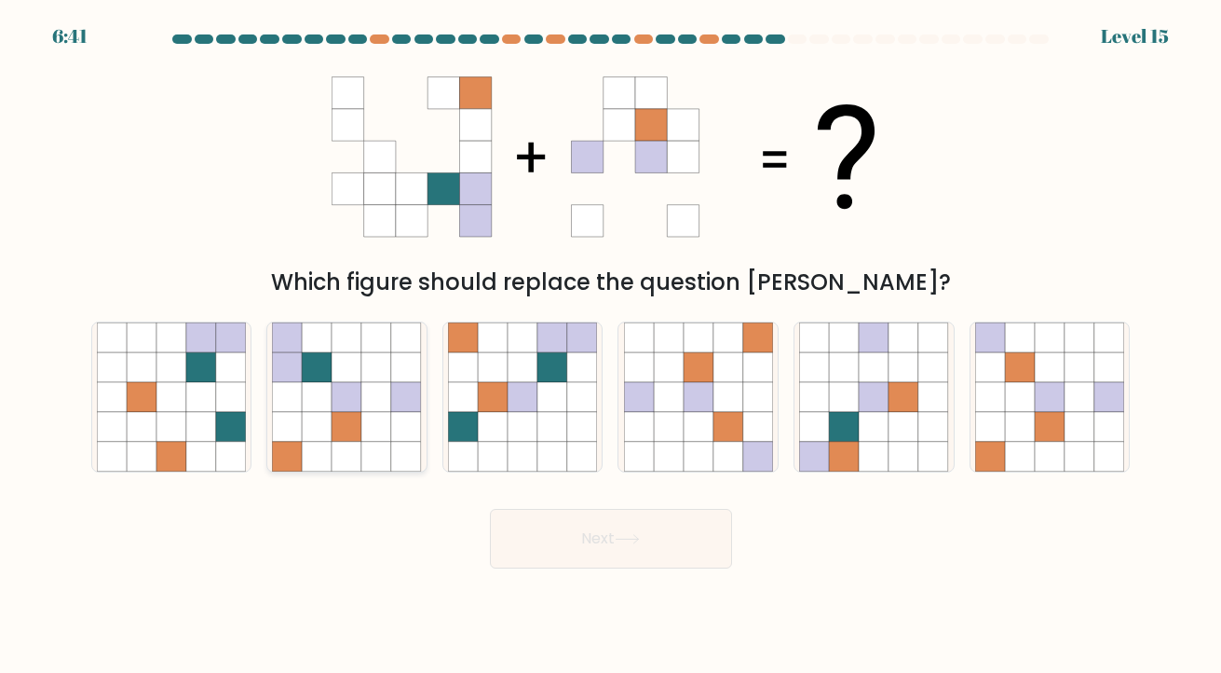
click at [387, 391] on icon at bounding box center [376, 397] width 30 height 30
click at [611, 346] on input "b." at bounding box center [611, 340] width 1 height 9
radio input "true"
click at [633, 529] on button "Next" at bounding box center [611, 539] width 242 height 60
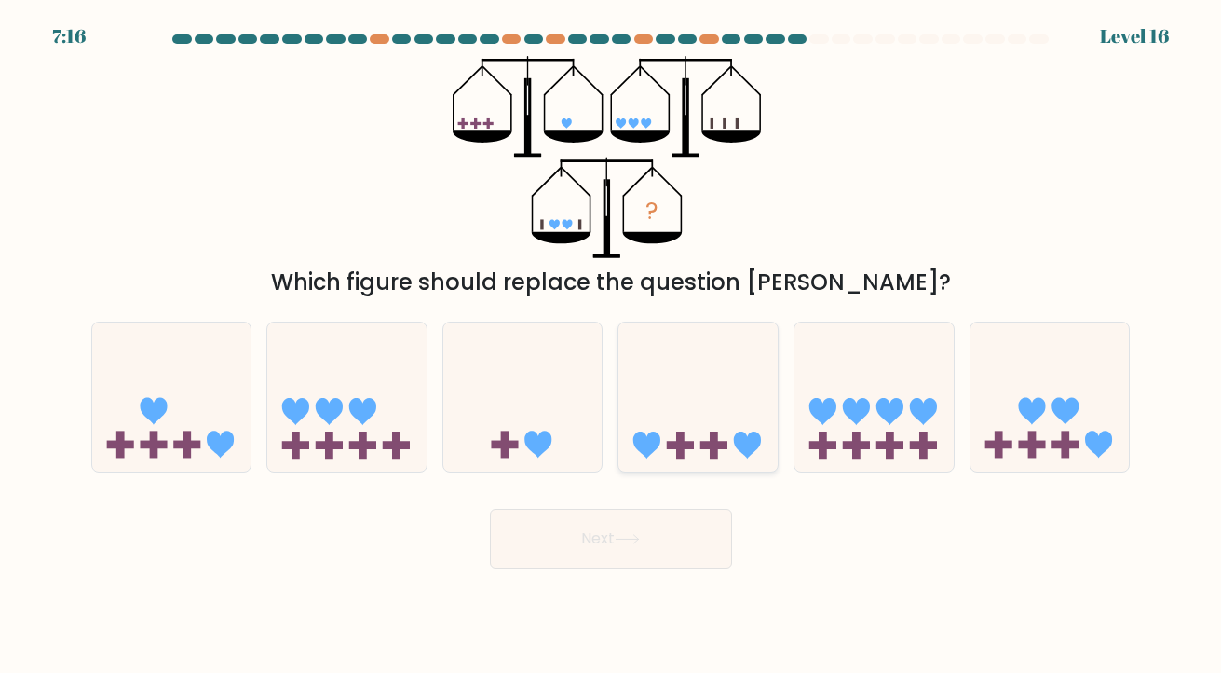
click at [687, 389] on icon at bounding box center [698, 396] width 159 height 131
click at [612, 346] on input "d." at bounding box center [611, 340] width 1 height 9
radio input "true"
click at [223, 436] on icon at bounding box center [220, 444] width 27 height 27
click at [611, 346] on input "a." at bounding box center [611, 340] width 1 height 9
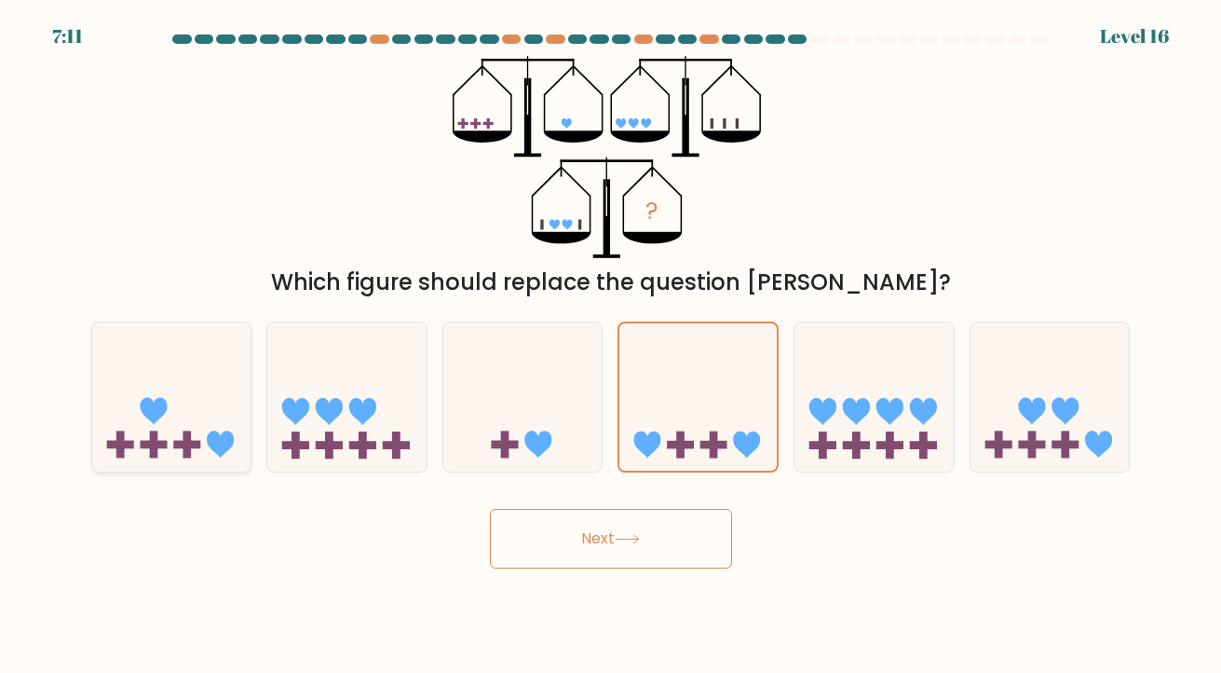
radio input "true"
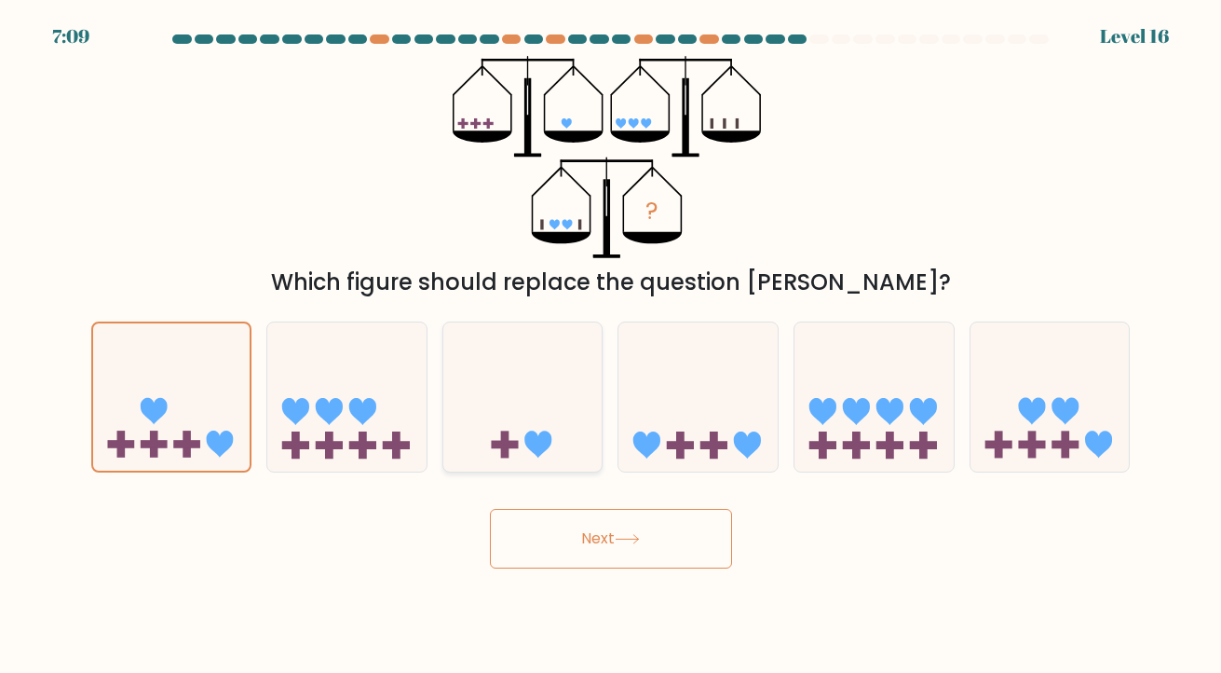
click at [590, 414] on icon at bounding box center [522, 396] width 159 height 131
click at [611, 346] on input "c." at bounding box center [611, 340] width 1 height 9
radio input "true"
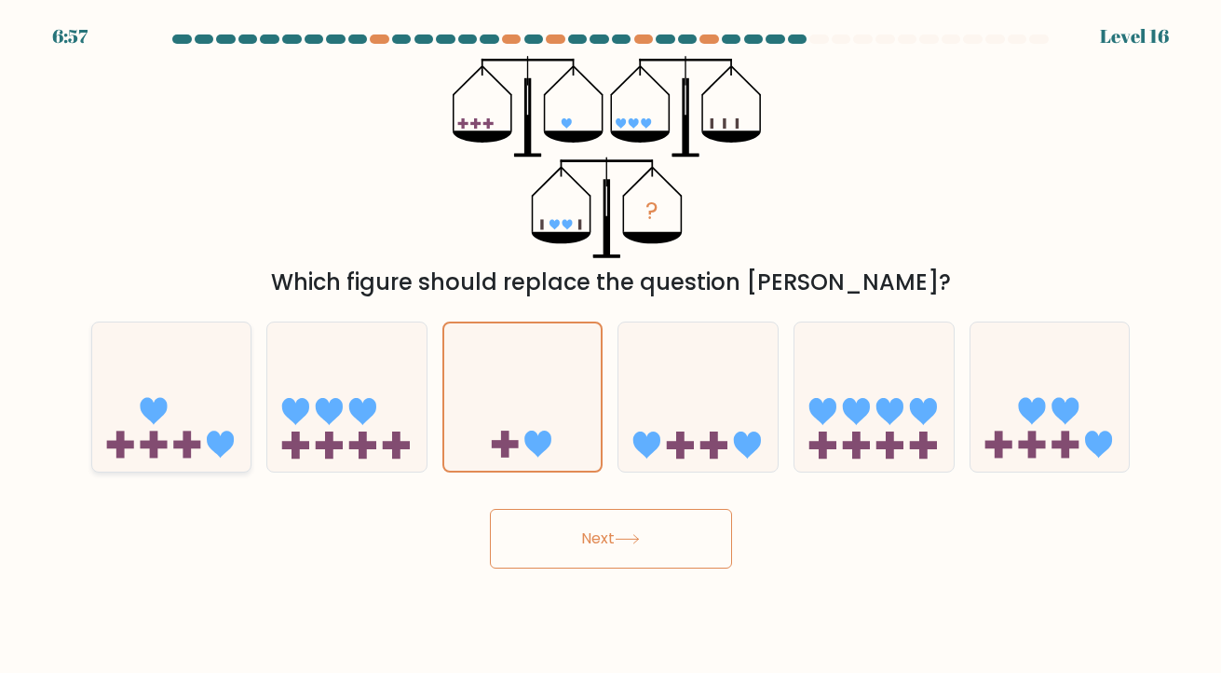
click at [243, 421] on icon at bounding box center [171, 396] width 159 height 131
click at [611, 346] on input "a." at bounding box center [611, 340] width 1 height 9
radio input "true"
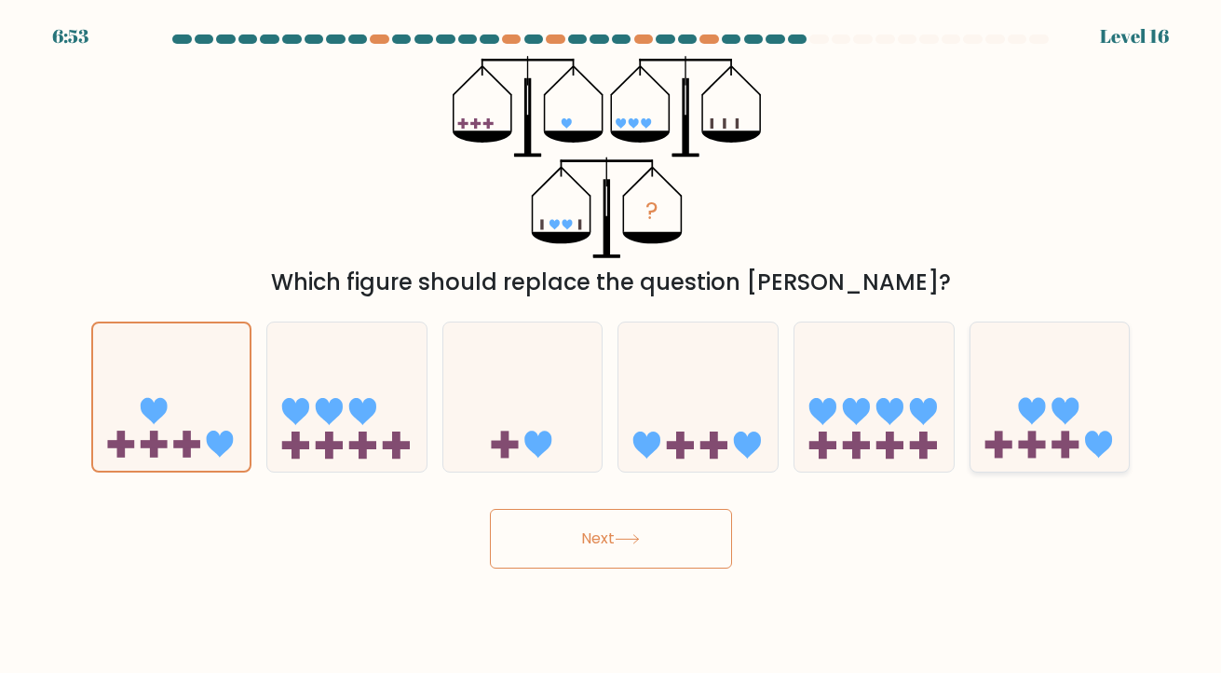
click at [1040, 400] on icon at bounding box center [1031, 411] width 27 height 27
click at [612, 346] on input "f." at bounding box center [611, 340] width 1 height 9
radio input "true"
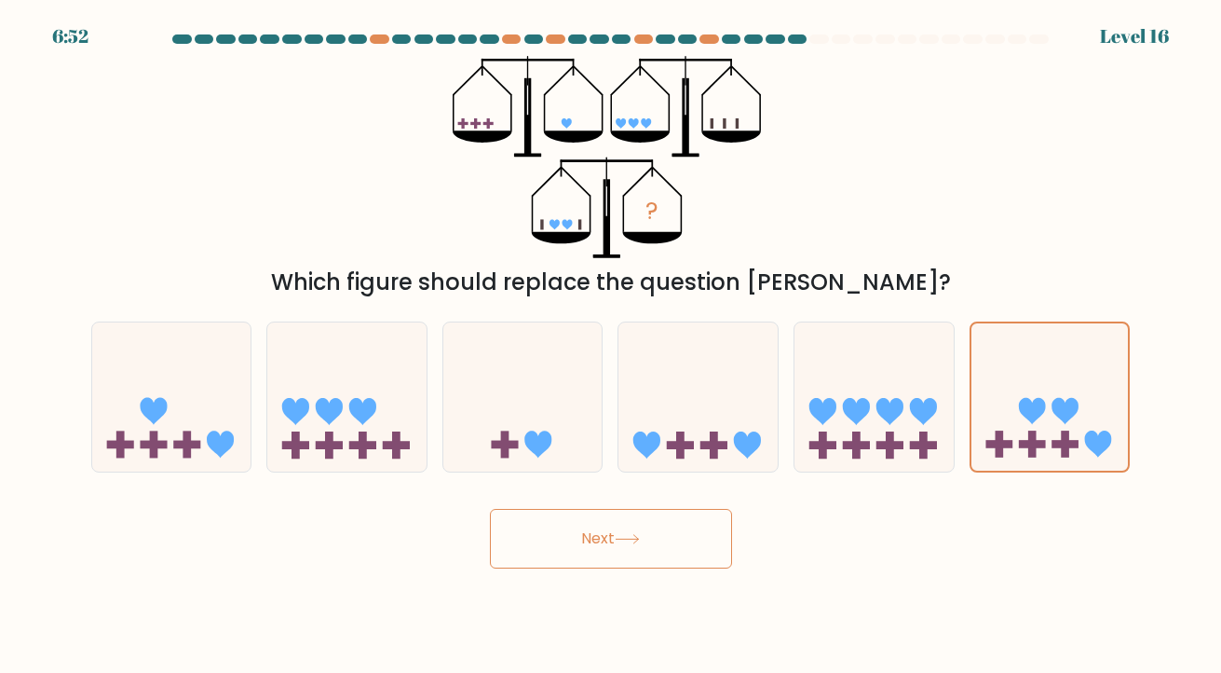
click at [589, 554] on button "Next" at bounding box center [611, 539] width 242 height 60
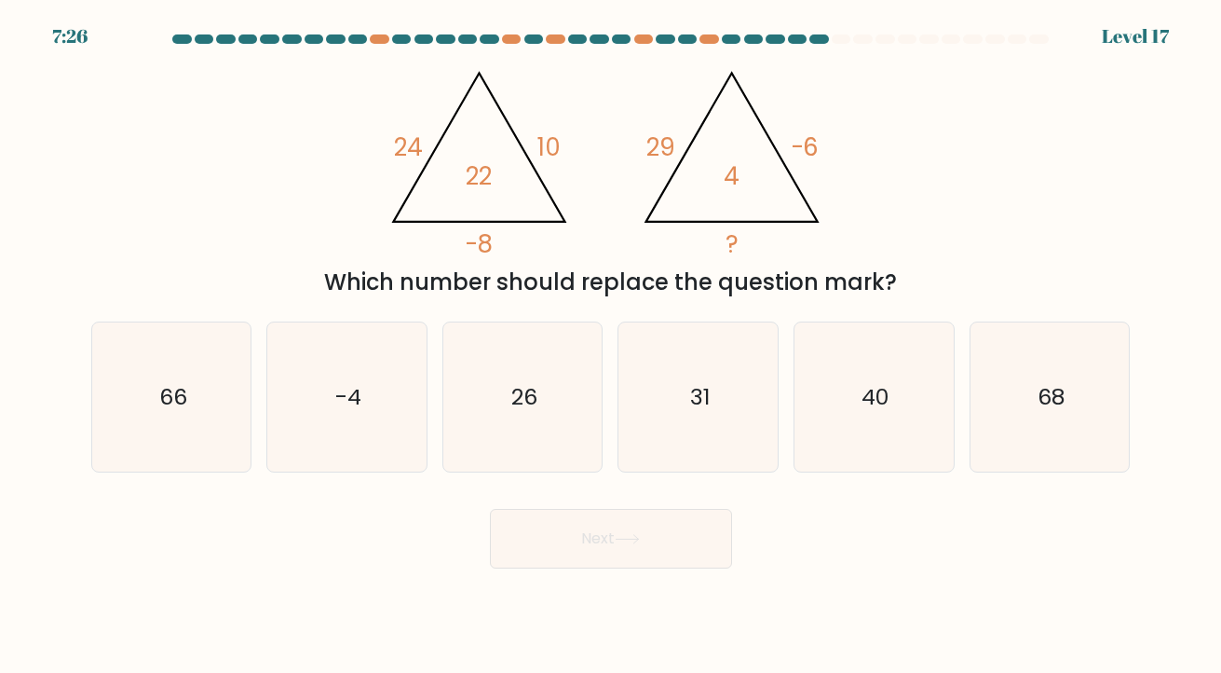
click at [541, 279] on div "Which number should replace the question mark?" at bounding box center [610, 282] width 1017 height 34
click at [313, 561] on div "Next" at bounding box center [611, 532] width 1062 height 74
click at [410, 352] on icon "-4" at bounding box center [347, 397] width 150 height 150
click at [611, 346] on input "b. -4" at bounding box center [611, 340] width 1 height 9
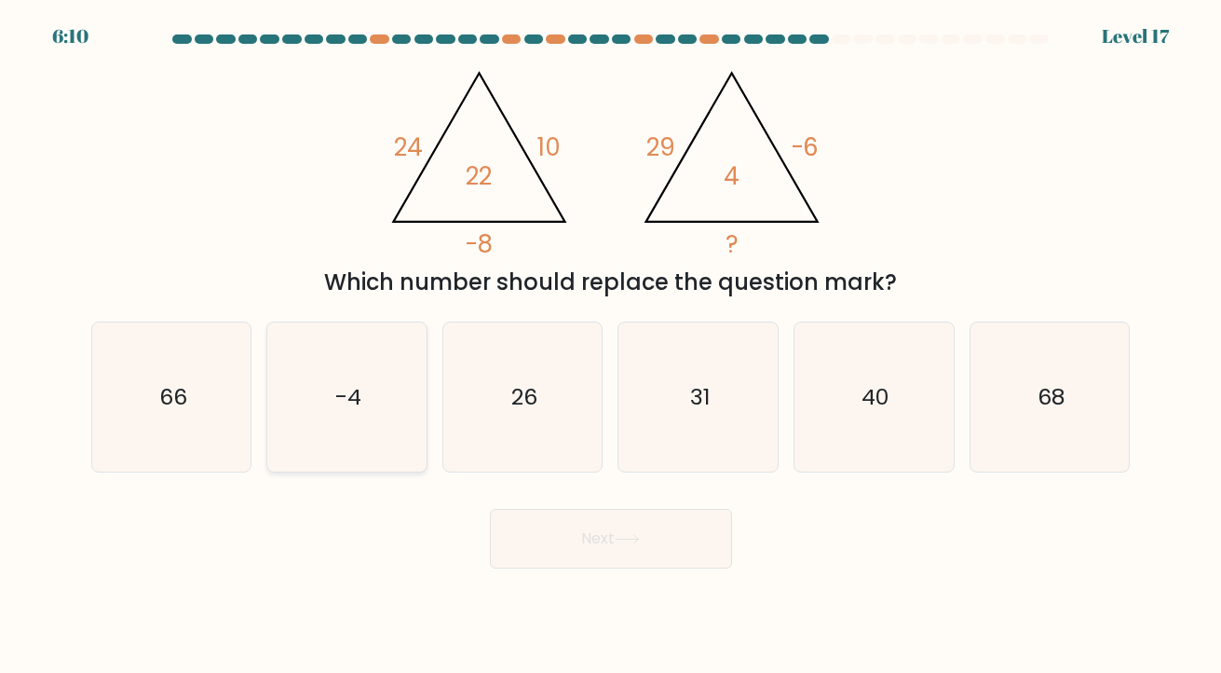
radio input "true"
click at [681, 420] on icon "31" at bounding box center [699, 397] width 150 height 150
click at [612, 346] on input "d. 31" at bounding box center [611, 340] width 1 height 9
radio input "true"
click at [313, 428] on icon "-4" at bounding box center [347, 397] width 150 height 150
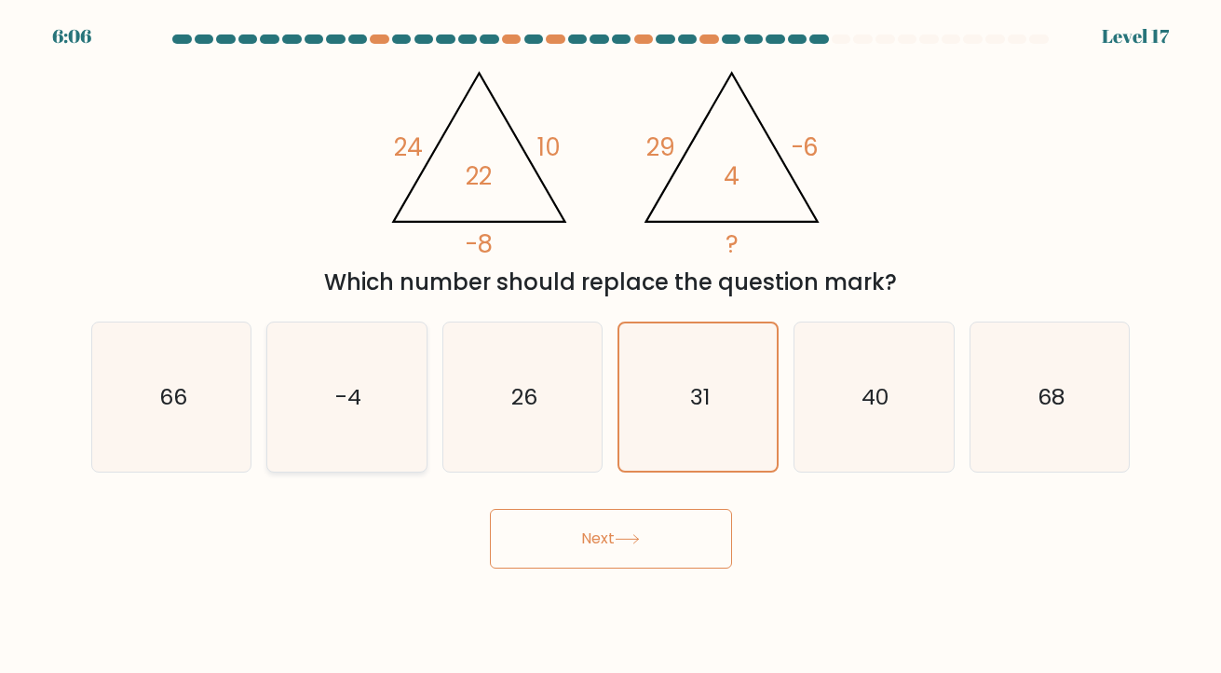
click at [611, 346] on input "b. -4" at bounding box center [611, 340] width 1 height 9
radio input "true"
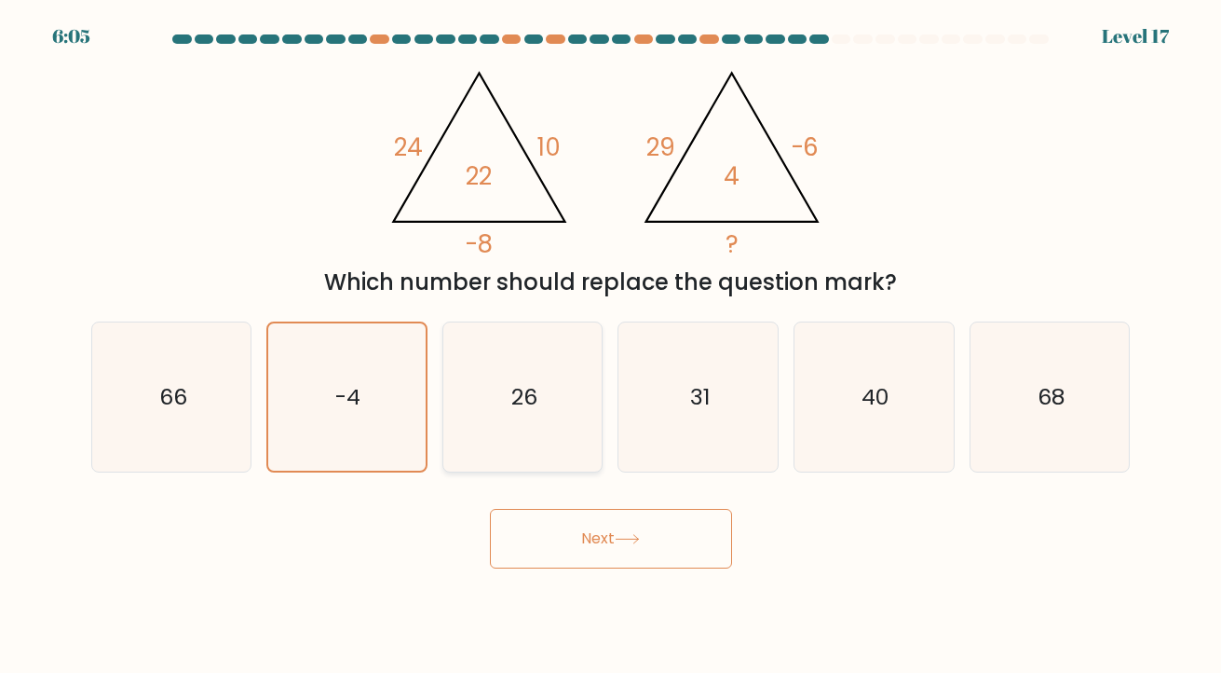
click at [542, 446] on icon "26" at bounding box center [523, 397] width 150 height 150
click at [611, 346] on input "c. 26" at bounding box center [611, 340] width 1 height 9
radio input "true"
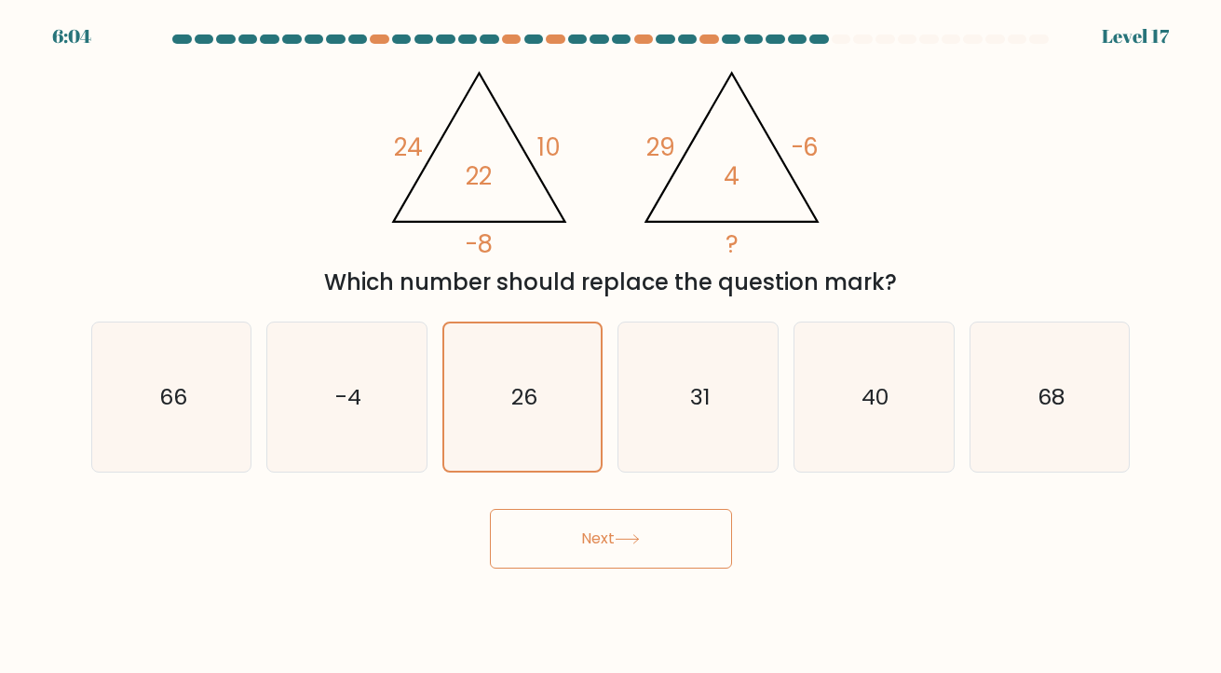
click at [656, 549] on button "Next" at bounding box center [611, 539] width 242 height 60
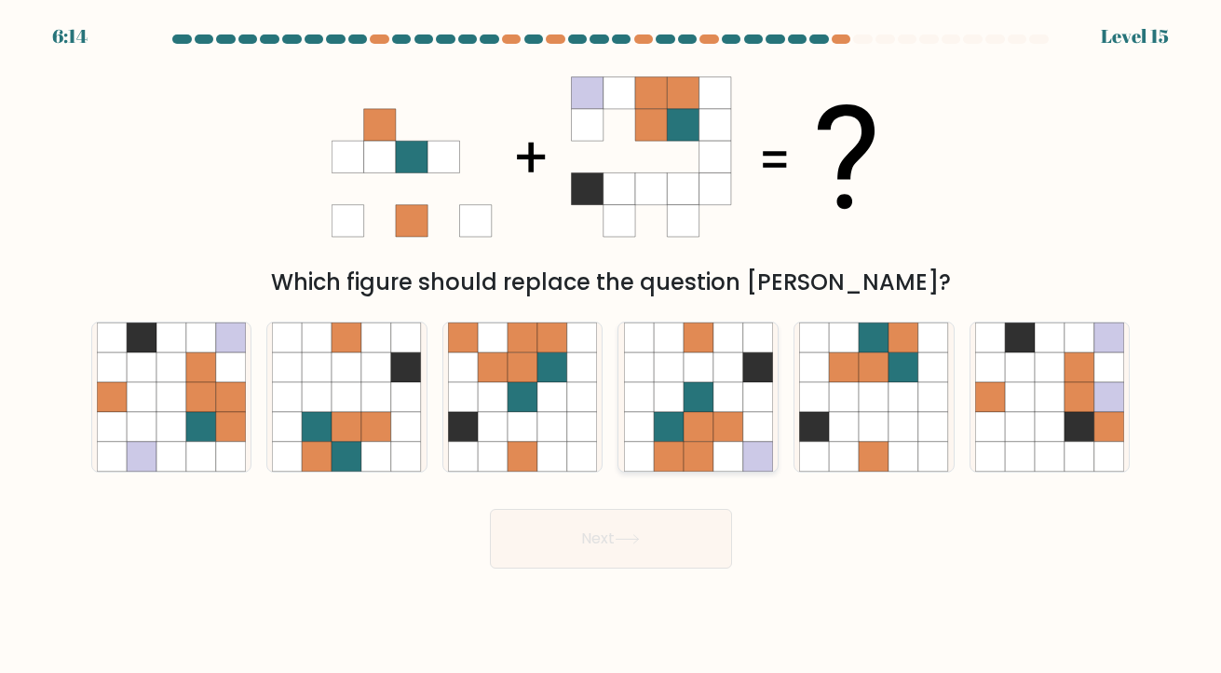
click at [736, 374] on icon at bounding box center [729, 367] width 30 height 30
click at [612, 346] on input "d." at bounding box center [611, 340] width 1 height 9
radio input "true"
click at [632, 543] on icon at bounding box center [627, 539] width 25 height 10
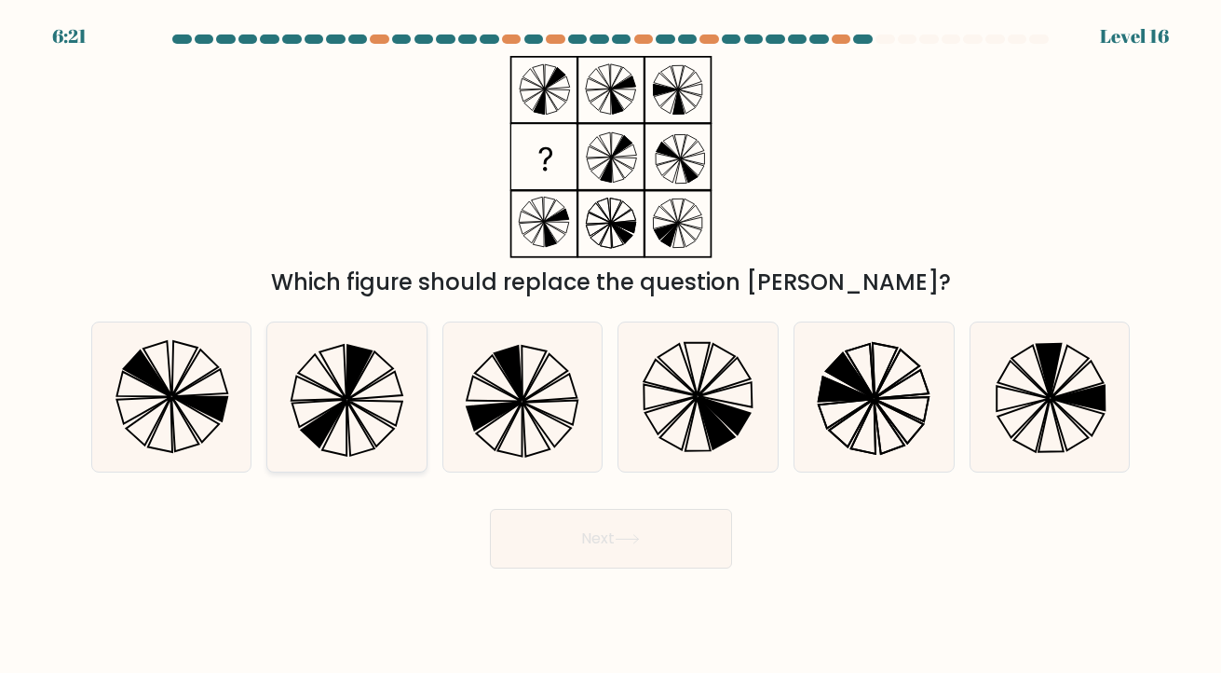
click at [364, 423] on icon at bounding box center [347, 397] width 150 height 150
click at [611, 346] on input "b." at bounding box center [611, 340] width 1 height 9
radio input "true"
click at [540, 541] on button "Next" at bounding box center [611, 539] width 242 height 60
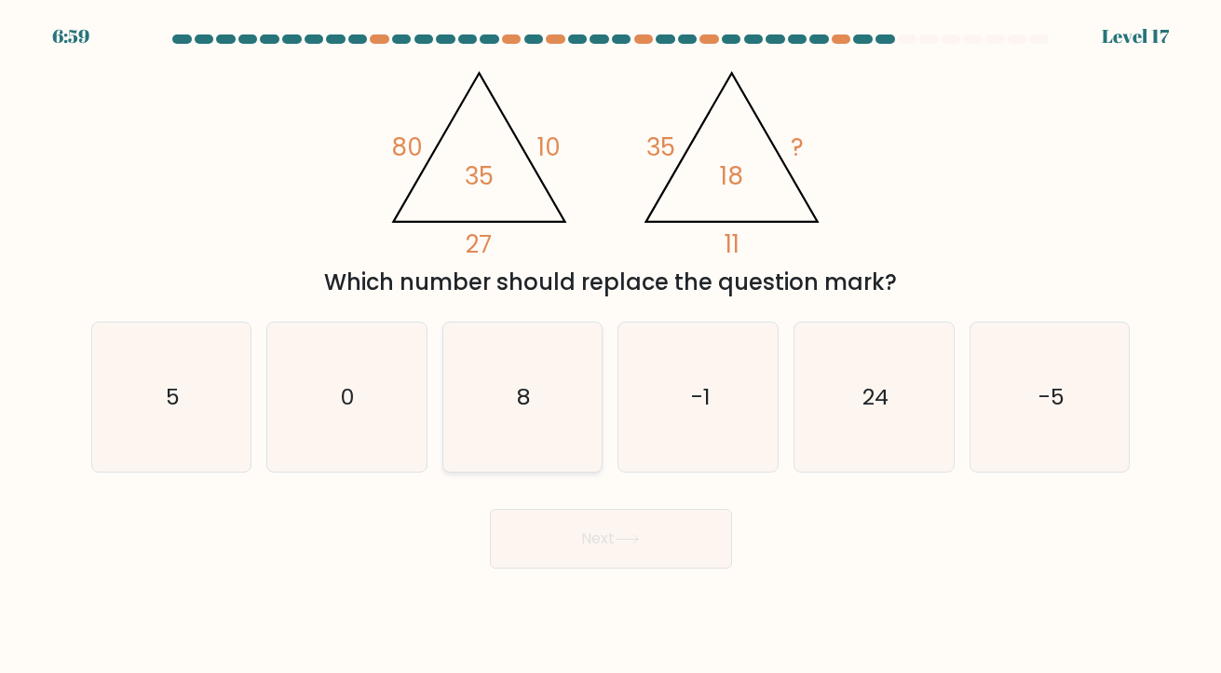
click at [561, 399] on icon "8" at bounding box center [523, 397] width 150 height 150
click at [611, 346] on input "c. 8" at bounding box center [611, 340] width 1 height 9
radio input "true"
click at [654, 551] on button "Next" at bounding box center [611, 539] width 242 height 60
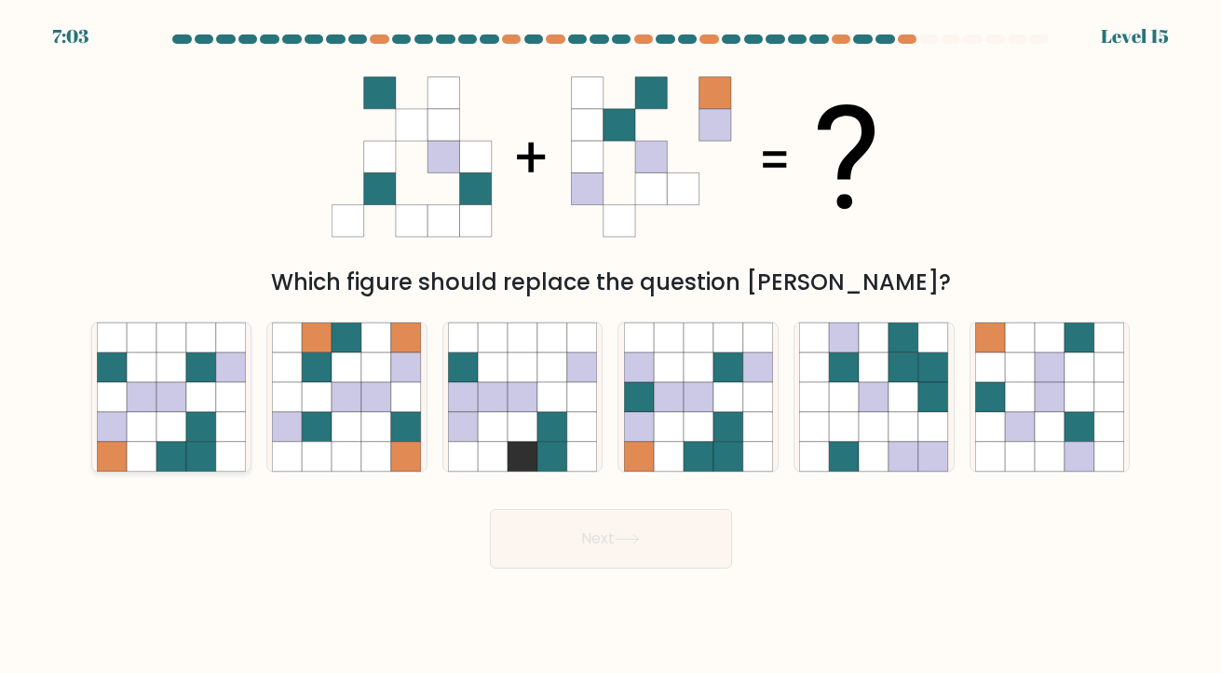
click at [194, 441] on icon at bounding box center [201, 427] width 30 height 30
click at [611, 346] on input "a." at bounding box center [611, 340] width 1 height 9
radio input "true"
click at [562, 549] on button "Next" at bounding box center [611, 539] width 242 height 60
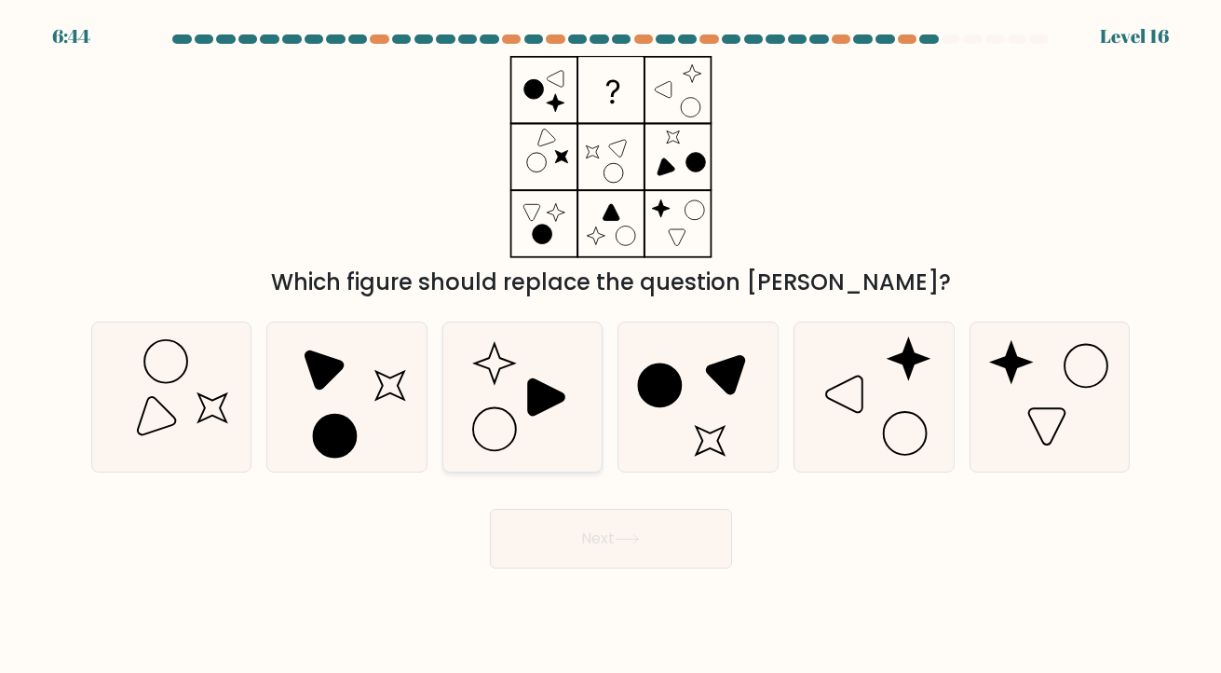
click at [555, 403] on icon at bounding box center [546, 397] width 36 height 36
click at [611, 346] on input "c." at bounding box center [611, 340] width 1 height 9
radio input "true"
click at [578, 539] on button "Next" at bounding box center [611, 539] width 242 height 60
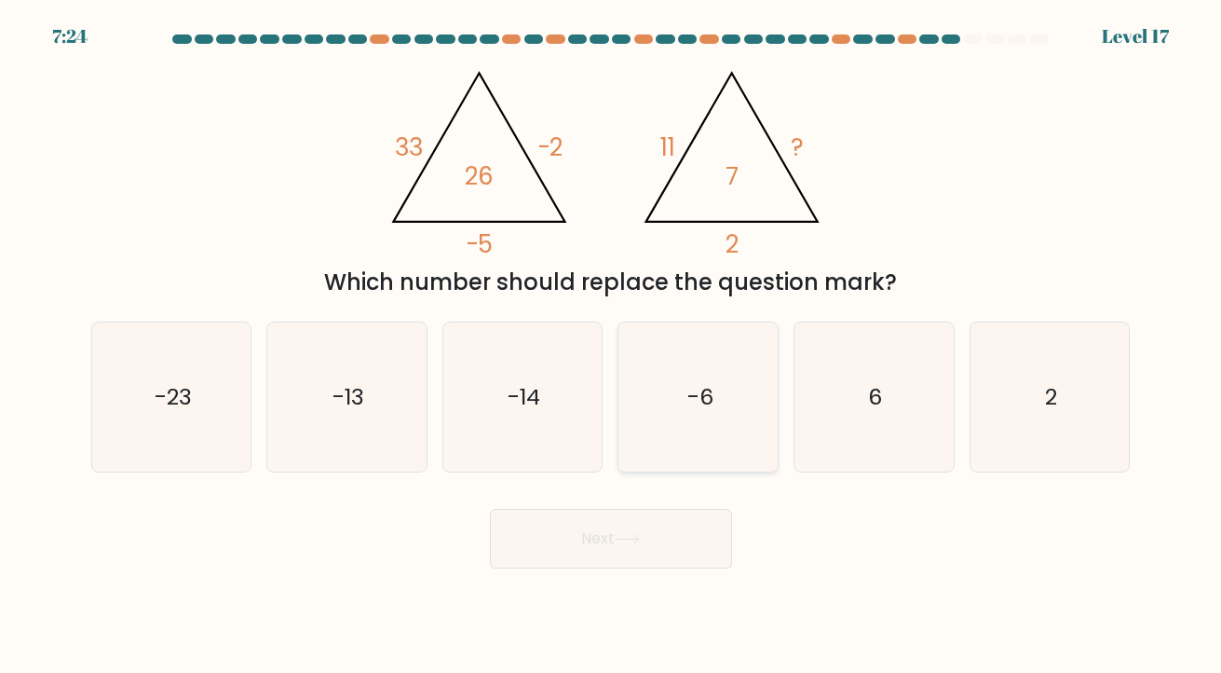
click at [716, 367] on icon "-6" at bounding box center [699, 397] width 150 height 150
click at [612, 346] on input "d. -6" at bounding box center [611, 340] width 1 height 9
radio input "true"
click at [573, 535] on button "Next" at bounding box center [611, 539] width 242 height 60
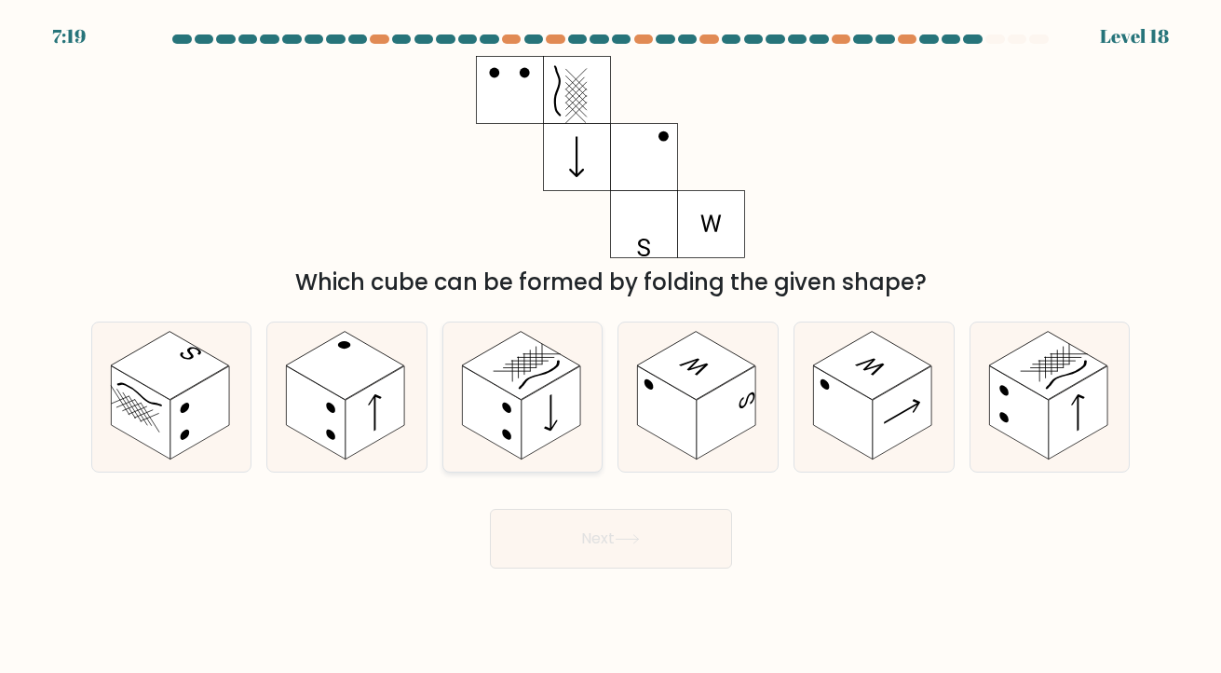
click at [540, 414] on rect at bounding box center [552, 412] width 60 height 93
click at [611, 346] on input "c." at bounding box center [611, 340] width 1 height 9
radio input "true"
click at [1054, 436] on rect at bounding box center [1079, 412] width 60 height 93
click at [612, 346] on input "f." at bounding box center [611, 340] width 1 height 9
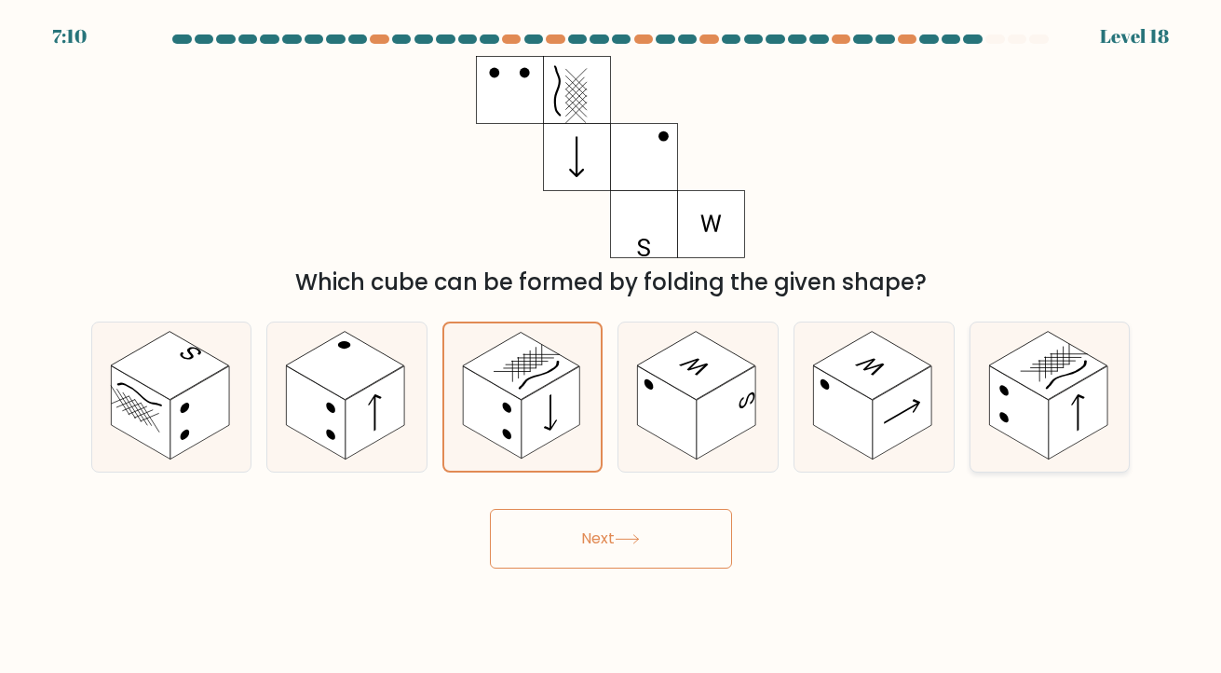
radio input "true"
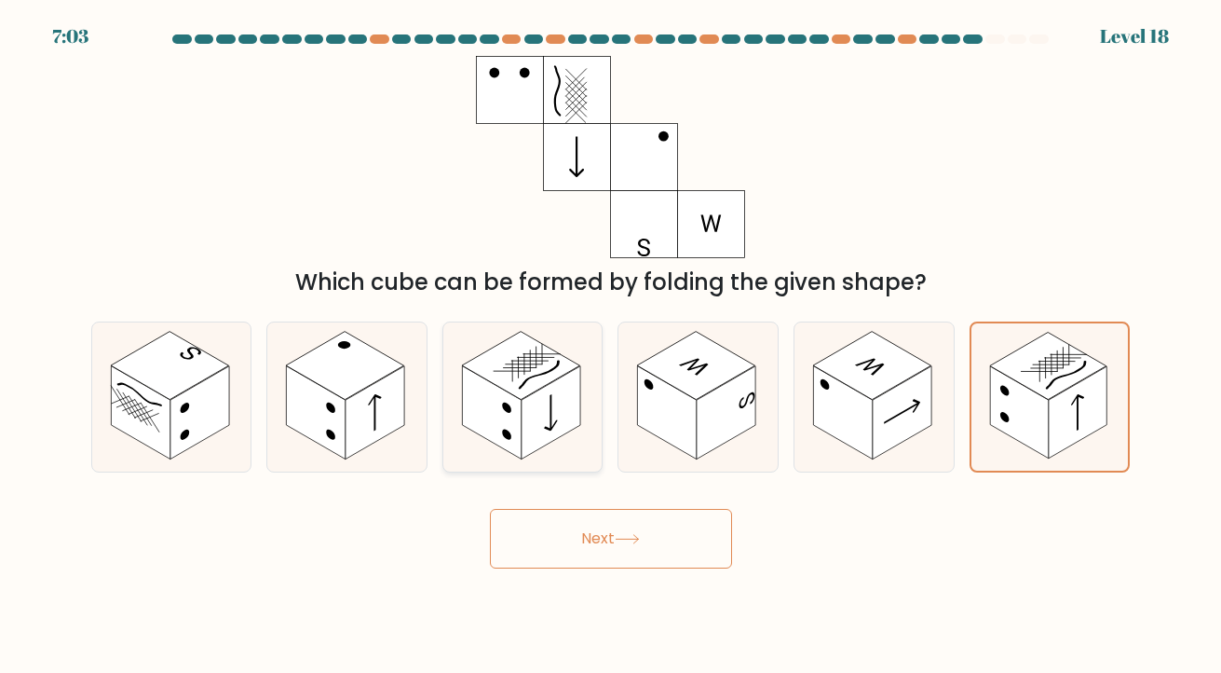
click at [514, 411] on rect at bounding box center [492, 411] width 60 height 93
click at [611, 346] on input "c." at bounding box center [611, 340] width 1 height 9
radio input "true"
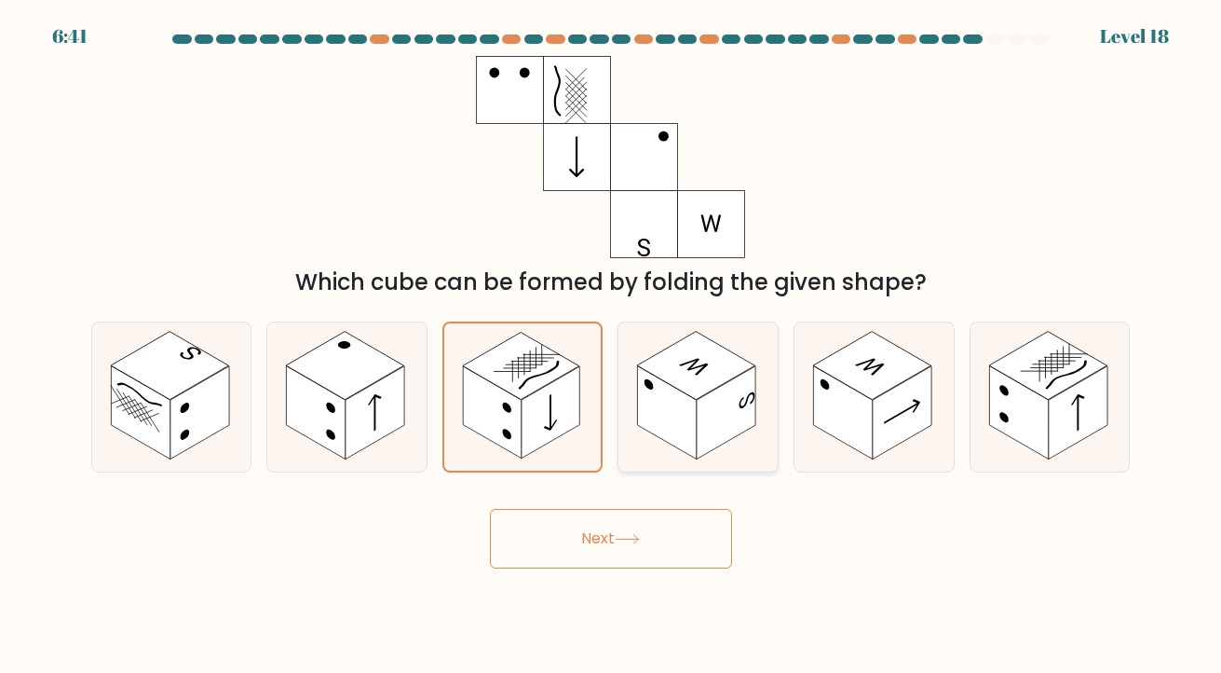
click at [662, 396] on rect at bounding box center [668, 411] width 60 height 93
click at [612, 346] on input "d." at bounding box center [611, 340] width 1 height 9
radio input "true"
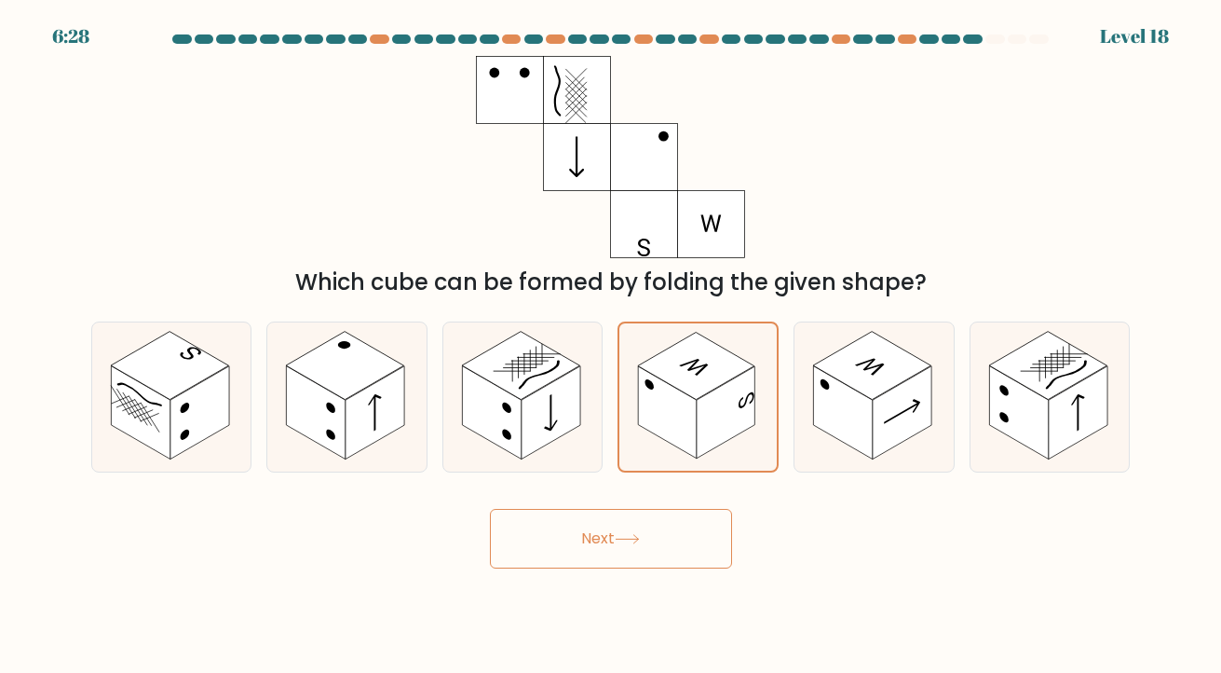
click at [627, 522] on button "Next" at bounding box center [611, 539] width 242 height 60
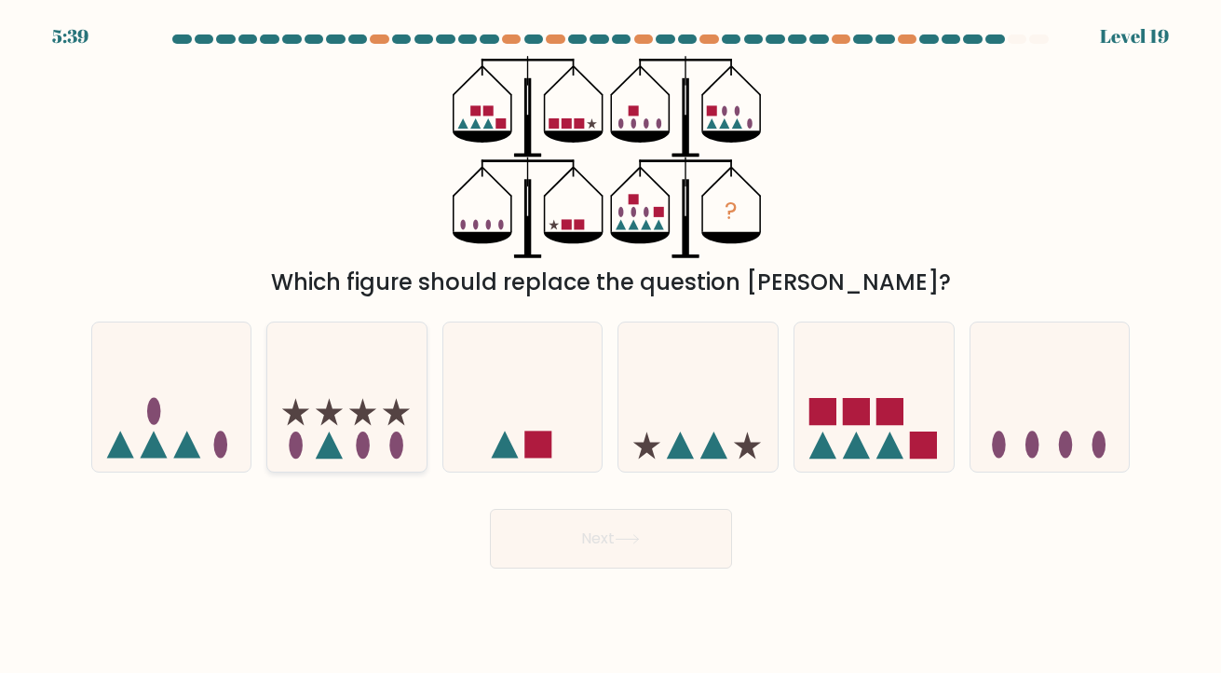
click at [334, 452] on icon at bounding box center [329, 444] width 27 height 27
click at [611, 346] on input "b." at bounding box center [611, 340] width 1 height 9
radio input "true"
click at [637, 515] on button "Next" at bounding box center [611, 539] width 242 height 60
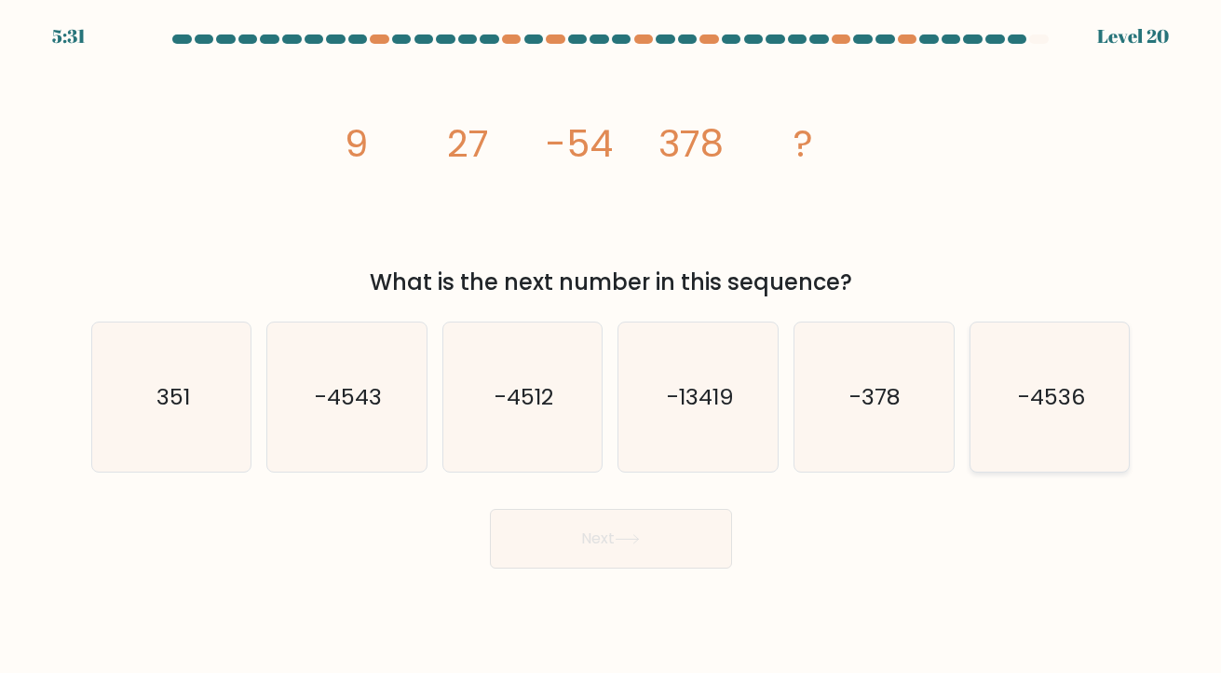
click at [1081, 378] on icon "-4536" at bounding box center [1050, 397] width 150 height 150
click at [612, 346] on input "f. -4536" at bounding box center [611, 340] width 1 height 9
radio input "true"
click at [632, 560] on button "Next" at bounding box center [611, 539] width 242 height 60
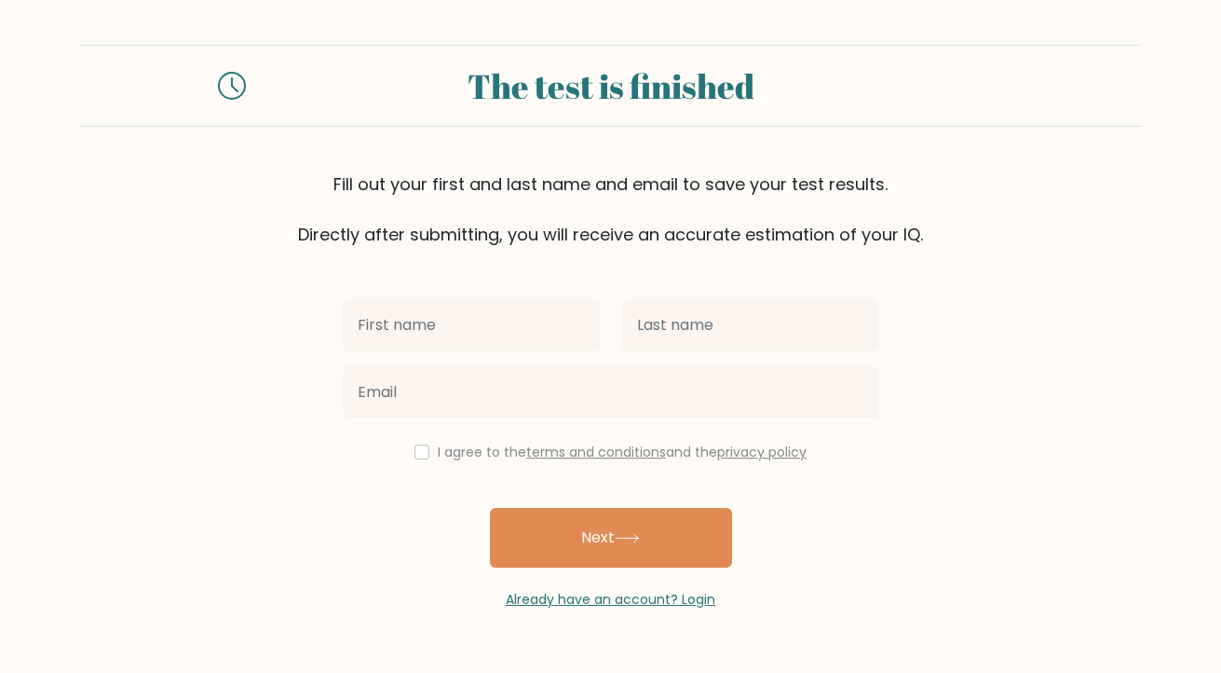
type input "b"
type input "achraf"
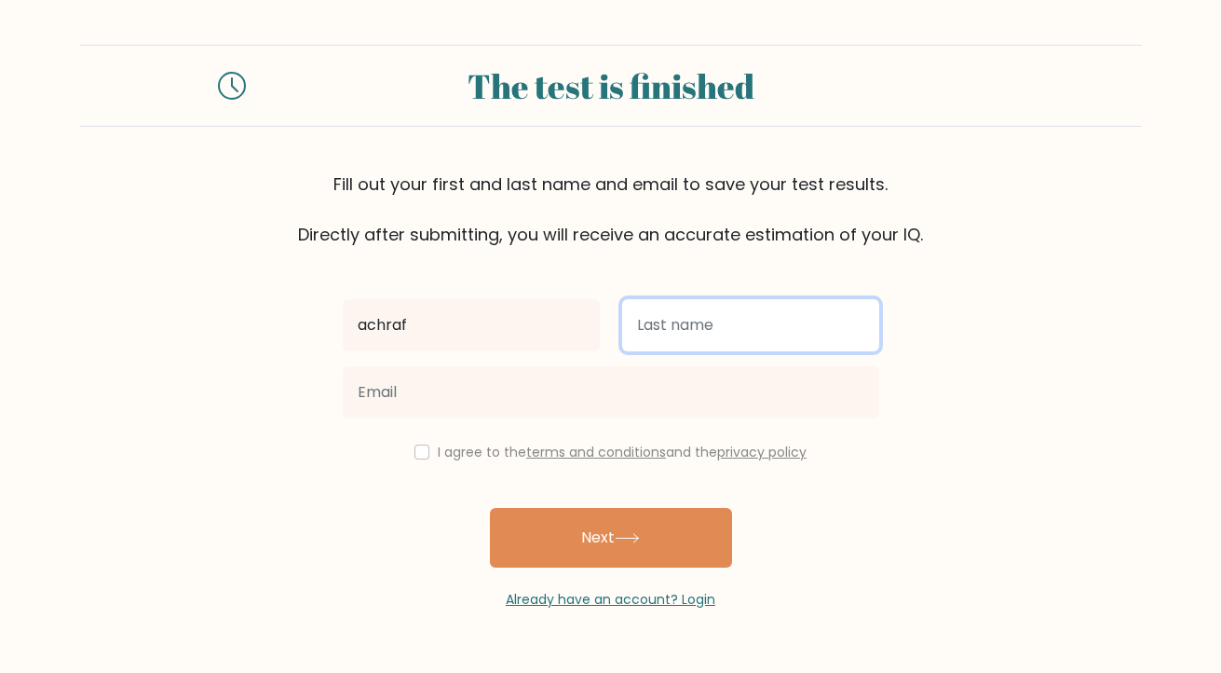
click at [711, 321] on input "text" at bounding box center [750, 325] width 257 height 52
type input "benzaria"
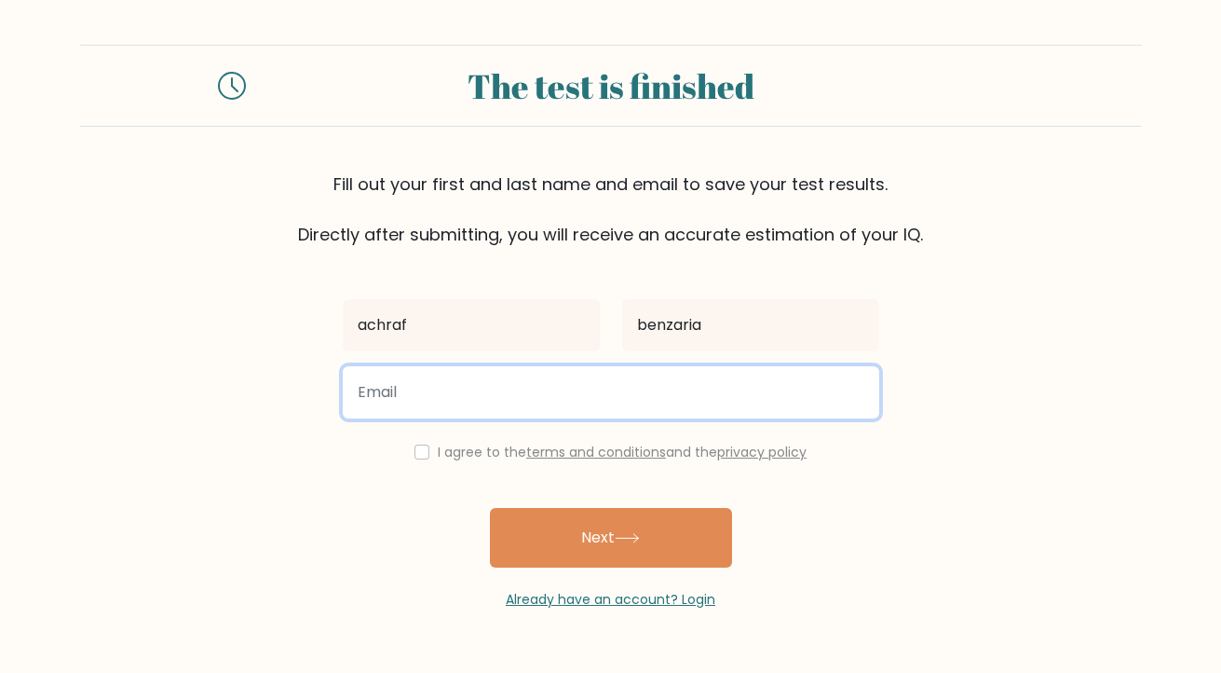
click at [559, 397] on input "email" at bounding box center [611, 392] width 537 height 52
type input "benz.github@gmail.com"
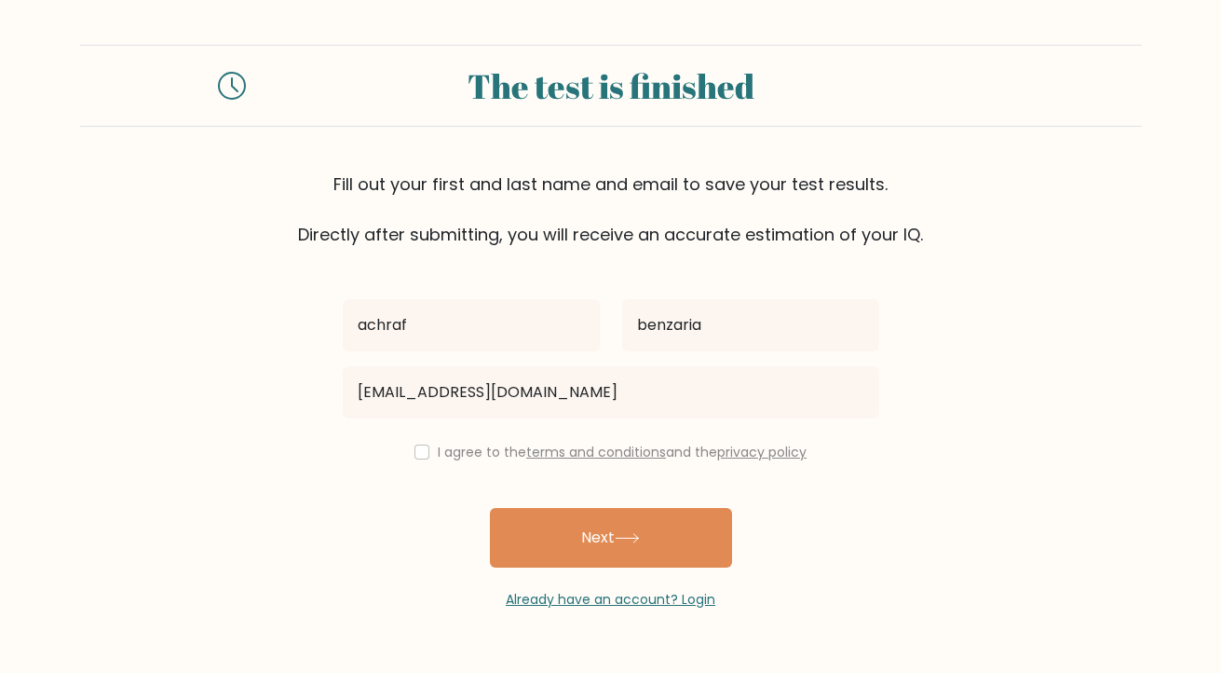
click at [458, 454] on label "I agree to the terms and conditions and the privacy policy" at bounding box center [622, 451] width 369 height 19
click at [418, 452] on input "checkbox" at bounding box center [422, 451] width 15 height 15
checkbox input "true"
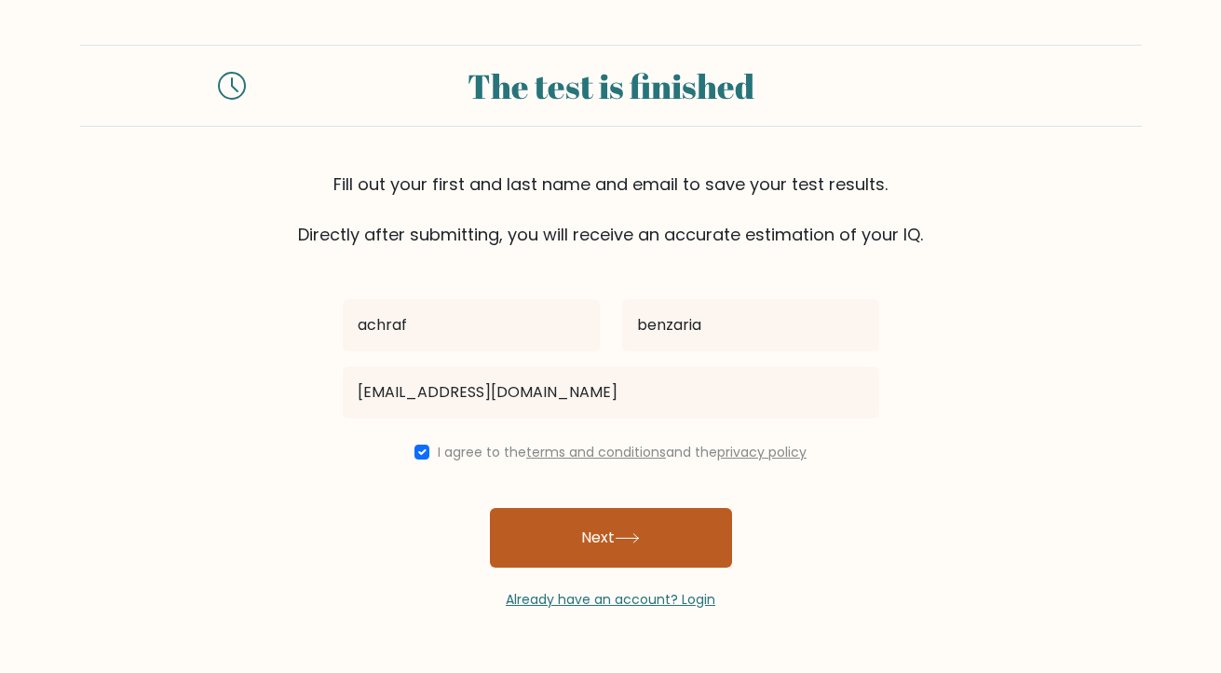
click at [564, 536] on button "Next" at bounding box center [611, 538] width 242 height 60
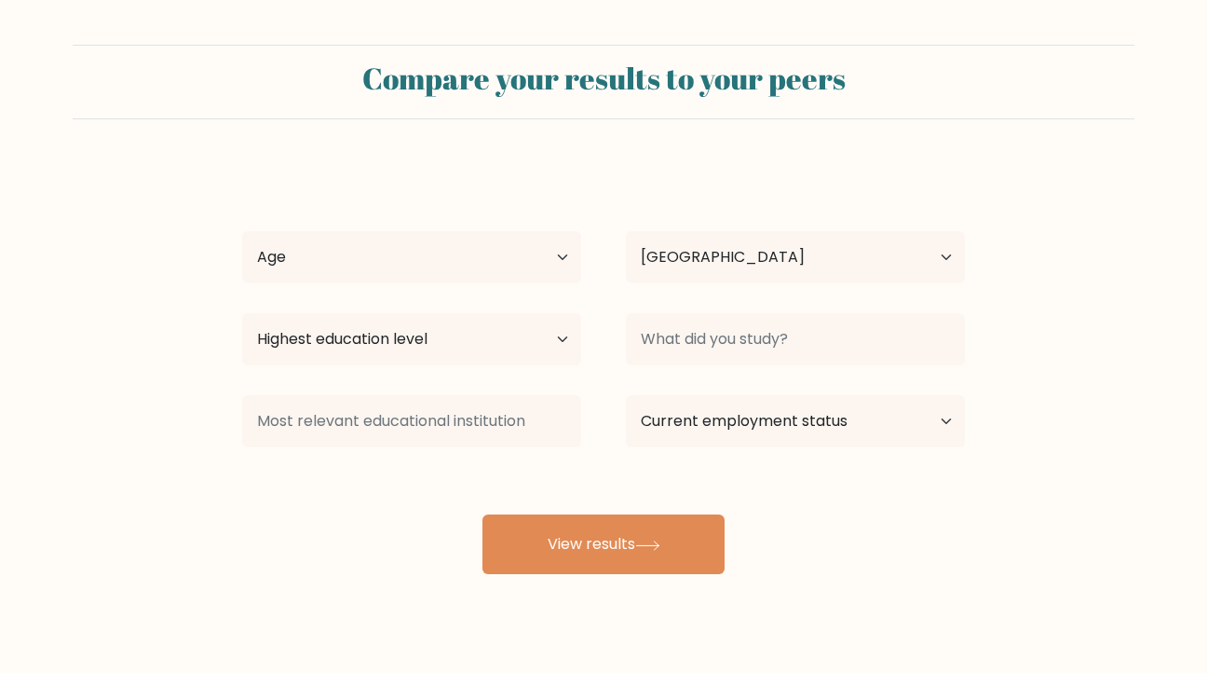
select select "MA"
click at [519, 253] on select "Age Under [DEMOGRAPHIC_DATA] [DEMOGRAPHIC_DATA] [DEMOGRAPHIC_DATA] [DEMOGRAPHIC…" at bounding box center [411, 257] width 339 height 52
select select "18_24"
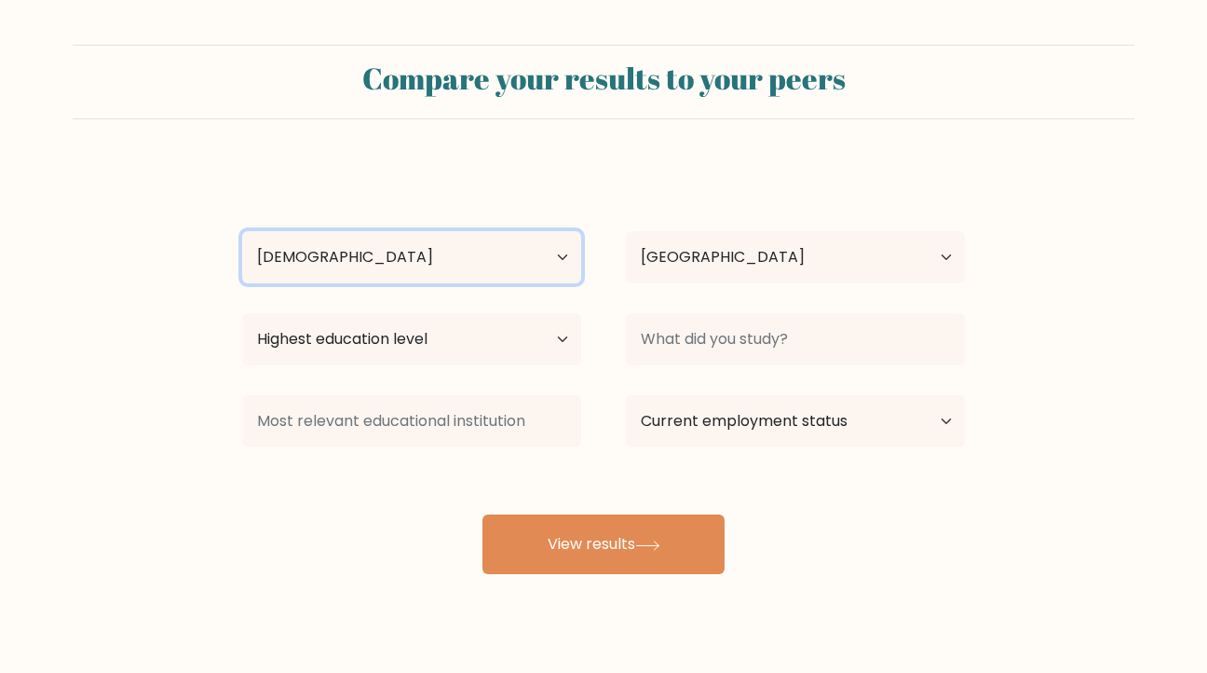
click at [242, 231] on select "Age Under [DEMOGRAPHIC_DATA] [DEMOGRAPHIC_DATA] [DEMOGRAPHIC_DATA] [DEMOGRAPHIC…" at bounding box center [411, 257] width 339 height 52
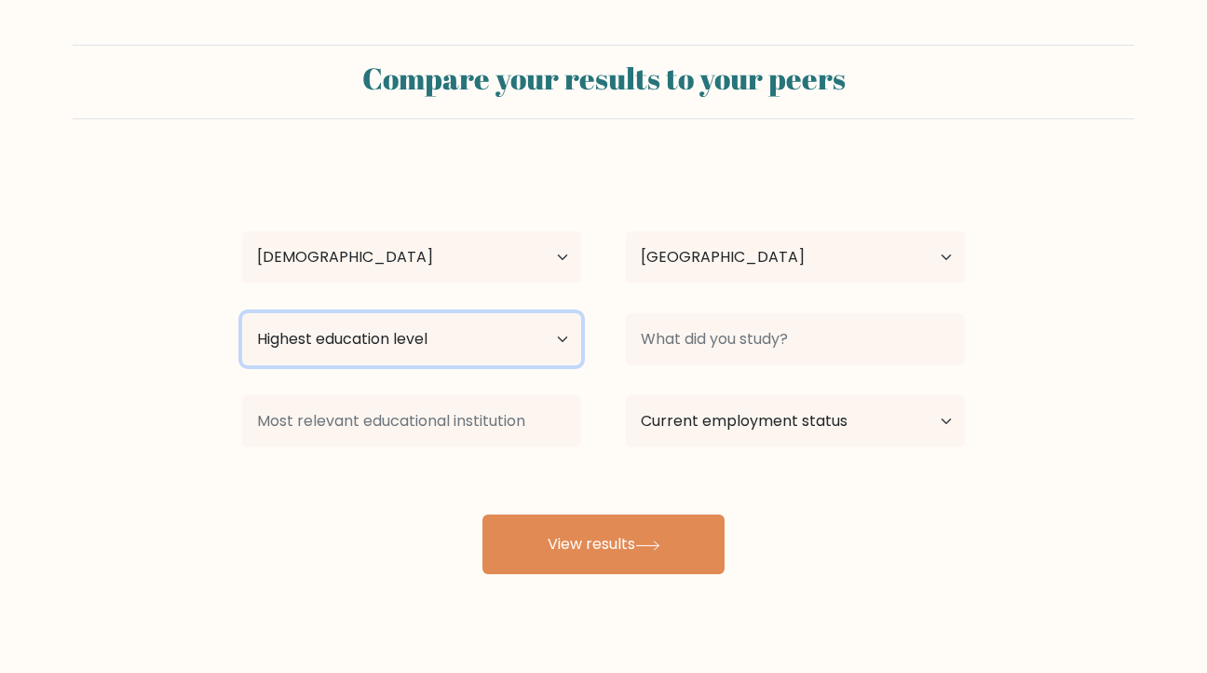
drag, startPoint x: 450, startPoint y: 345, endPoint x: 582, endPoint y: 335, distance: 132.6
click at [450, 345] on select "Highest education level No schooling Primary Lower Secondary Upper Secondary Oc…" at bounding box center [411, 339] width 339 height 52
select select "bachelors_degree"
click at [242, 313] on select "Highest education level No schooling Primary Lower Secondary Upper Secondary Oc…" at bounding box center [411, 339] width 339 height 52
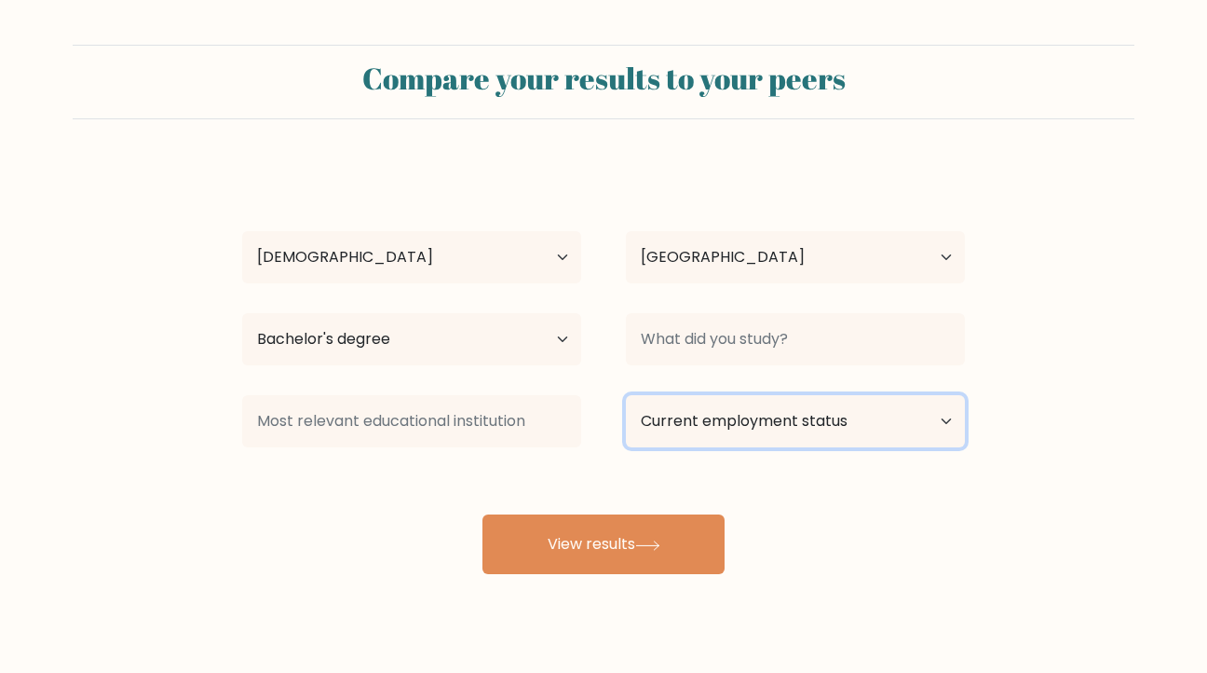
click at [784, 415] on select "Current employment status Employed Student Retired Other / prefer not to answer" at bounding box center [795, 421] width 339 height 52
select select "student"
click at [626, 395] on select "Current employment status Employed Student Retired Other / prefer not to answer" at bounding box center [795, 421] width 339 height 52
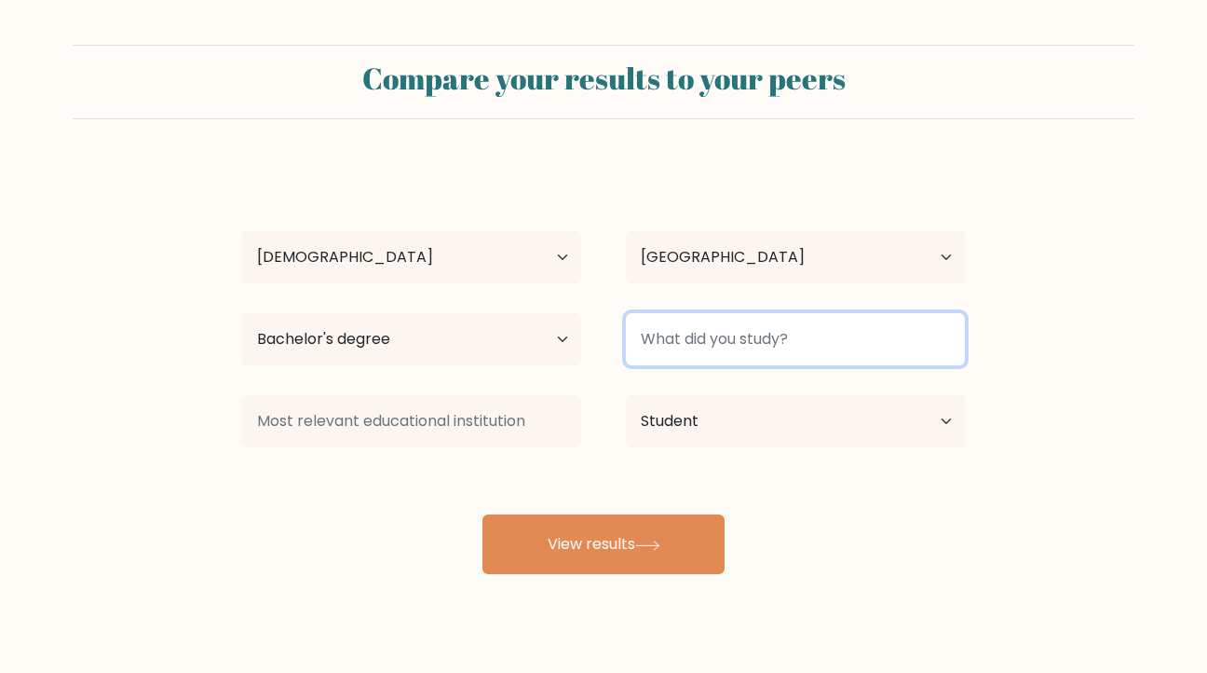
click at [733, 325] on input at bounding box center [795, 339] width 339 height 52
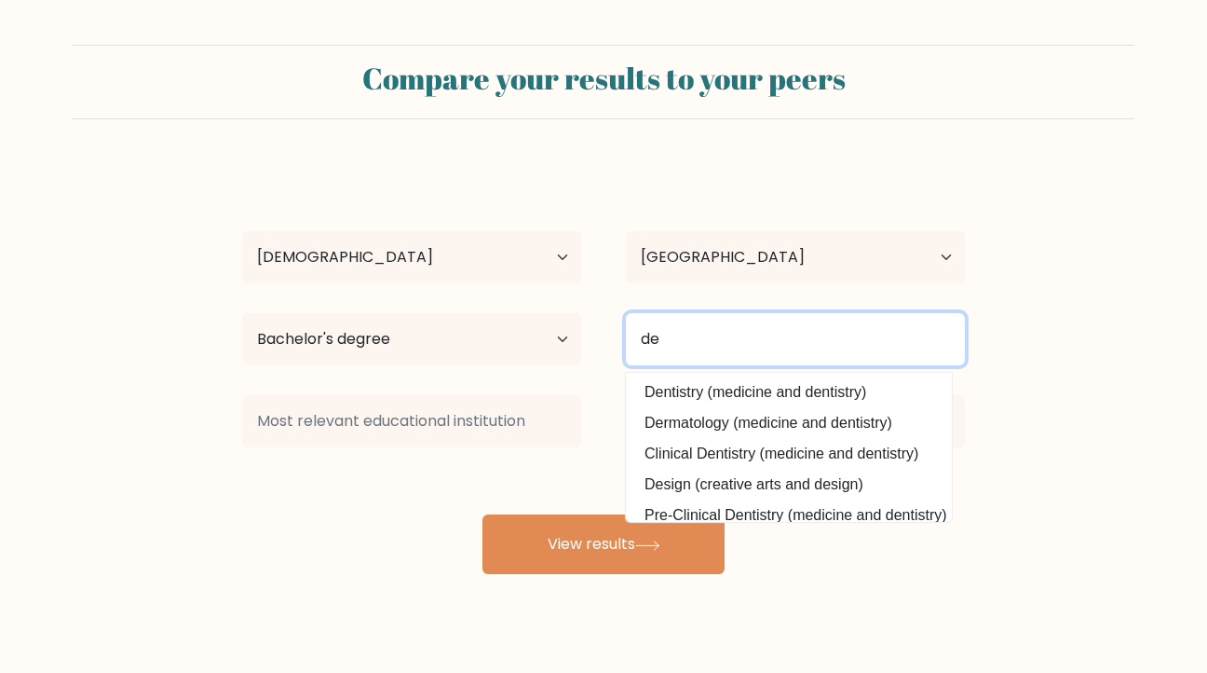
type input "d"
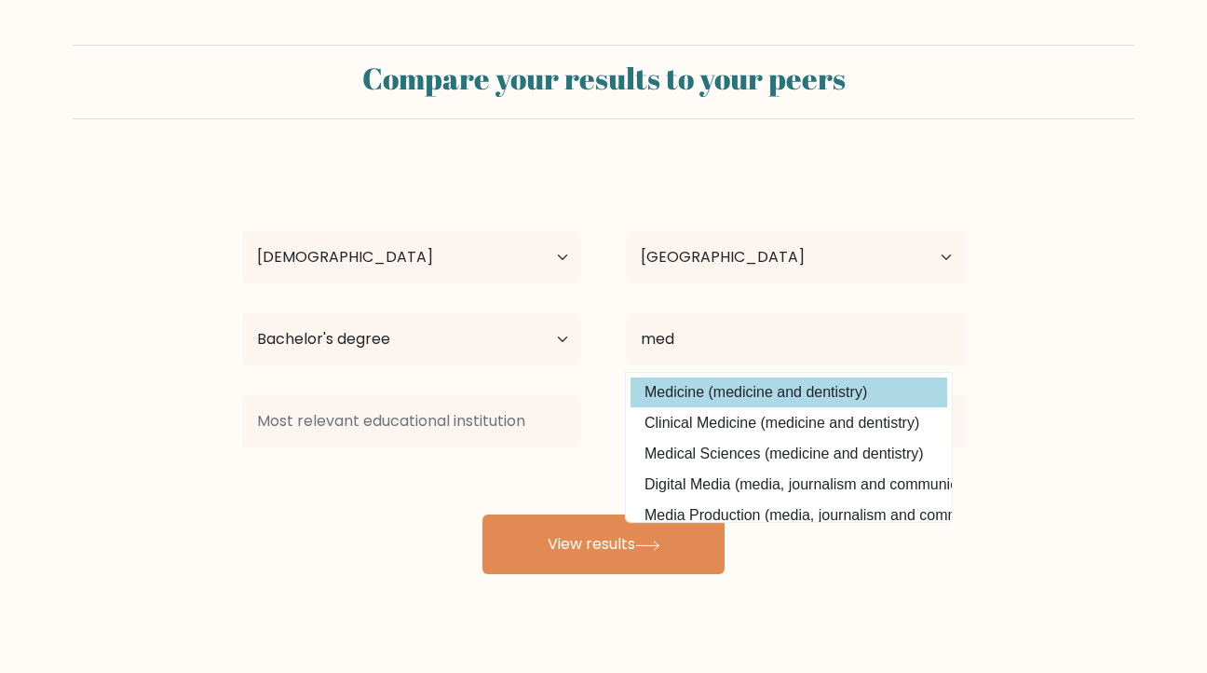
click at [745, 393] on option "Medicine (medicine and dentistry)" at bounding box center [789, 392] width 317 height 30
type input "Medicine"
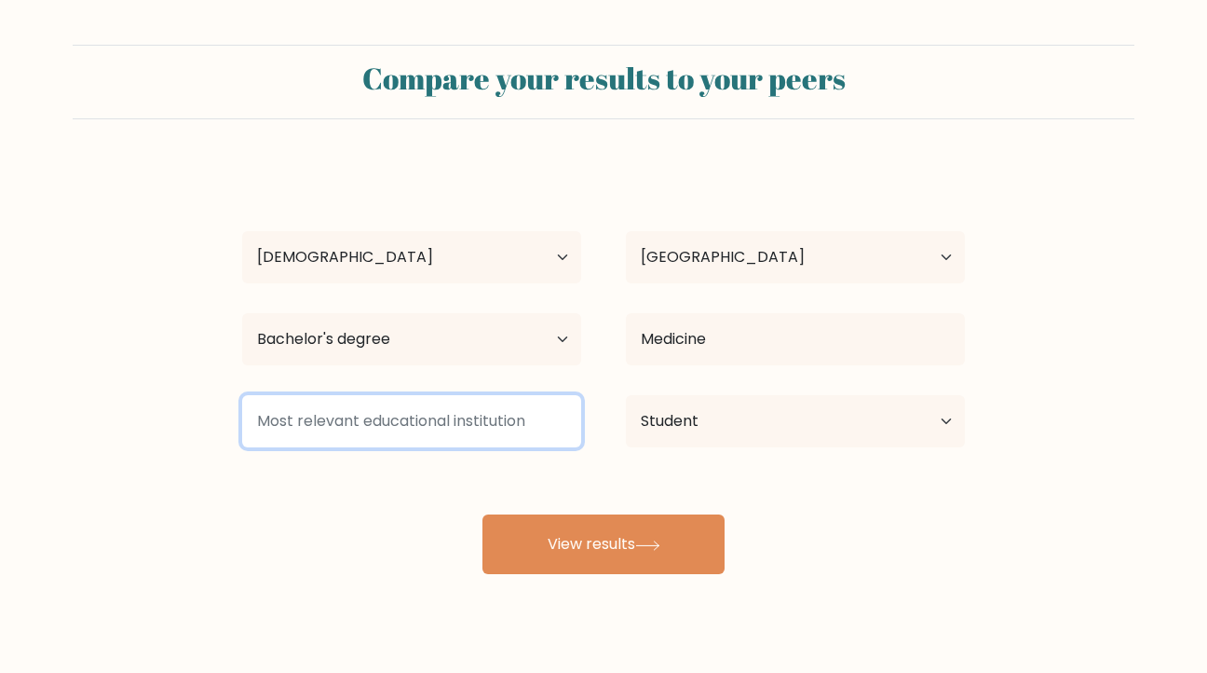
click at [509, 421] on input at bounding box center [411, 421] width 339 height 52
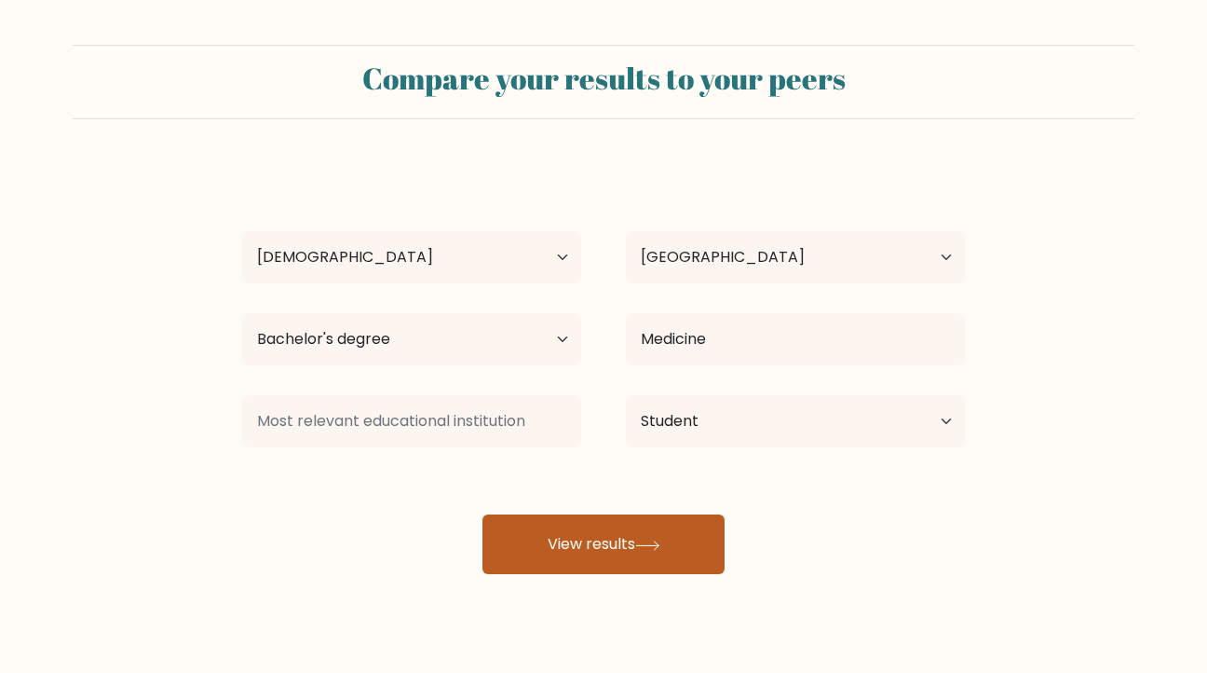
click at [547, 524] on button "View results" at bounding box center [604, 544] width 242 height 60
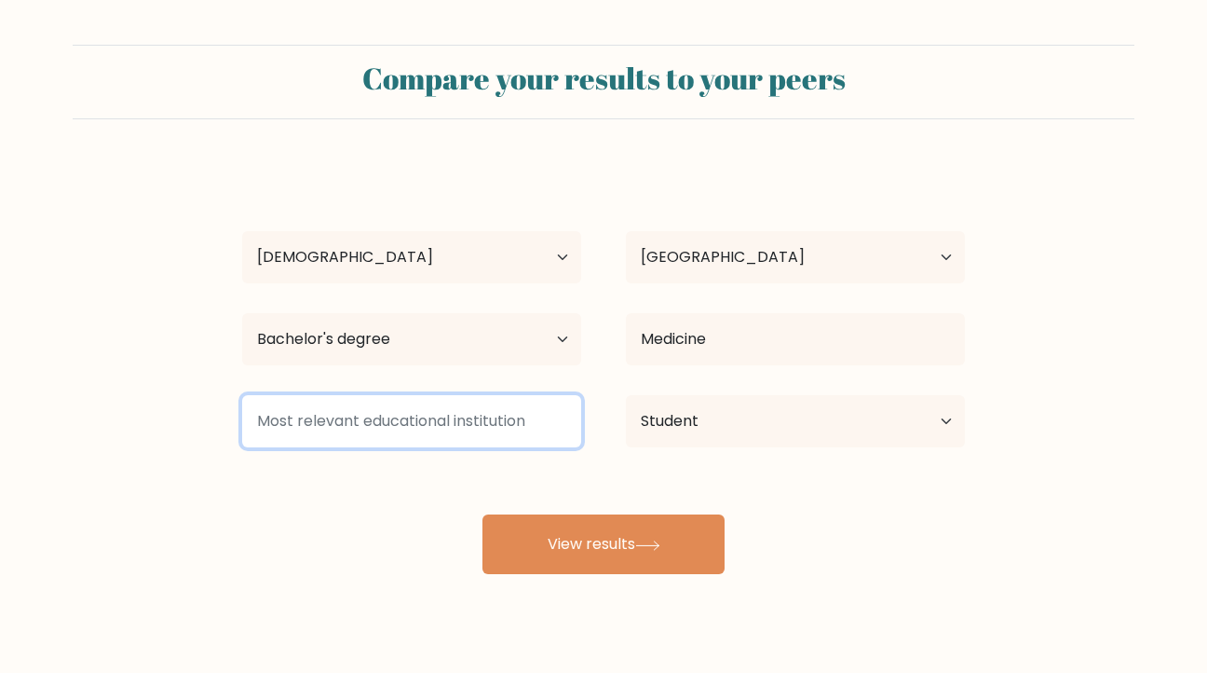
click at [481, 419] on input at bounding box center [411, 421] width 339 height 52
type input "n"
type input "2"
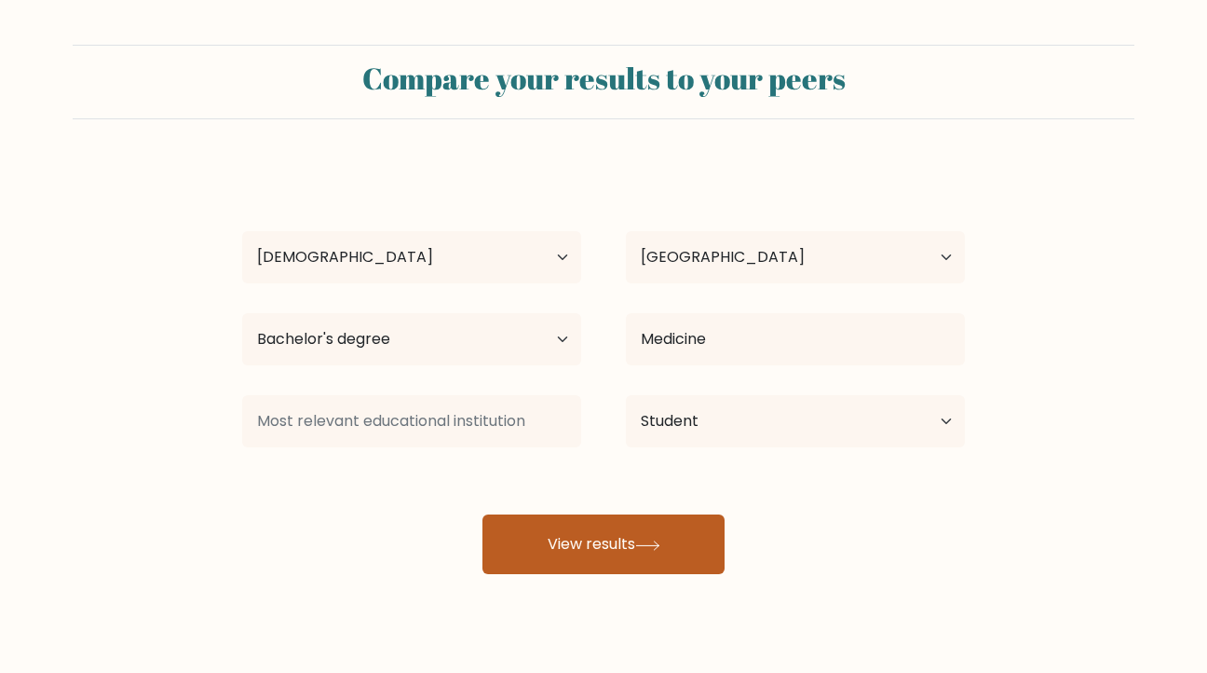
click at [533, 536] on button "View results" at bounding box center [604, 544] width 242 height 60
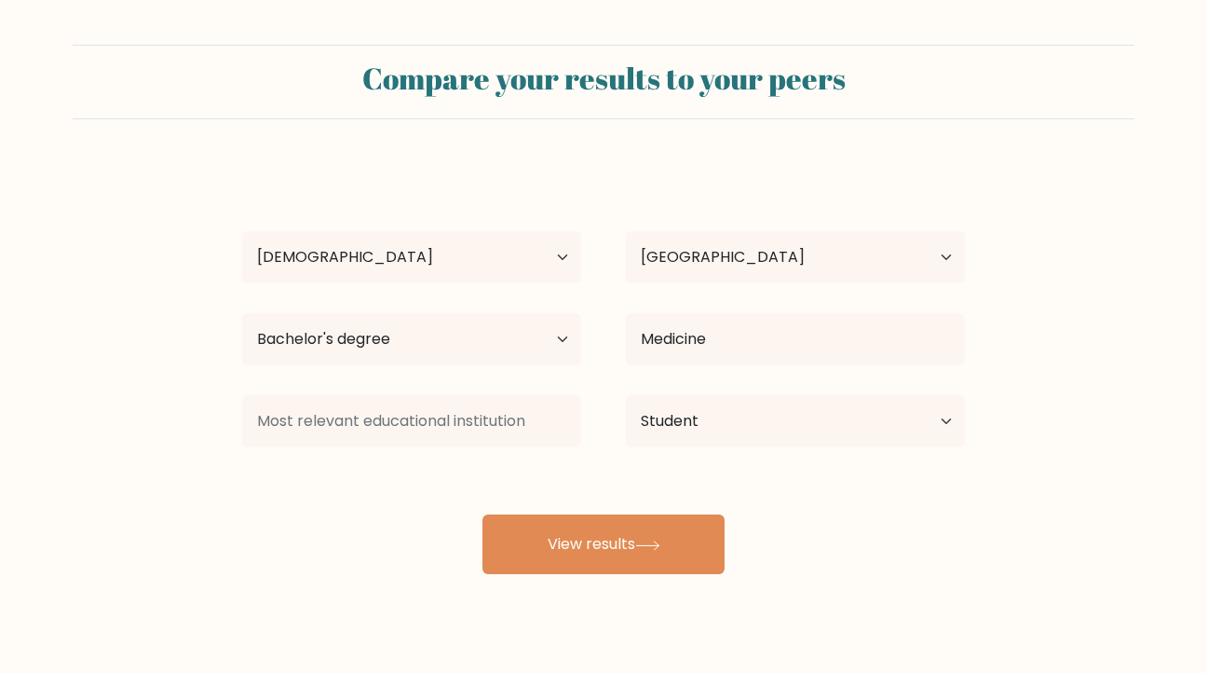
click at [432, 482] on div "achraf benzaria Age Under 18 years old 18-24 years old 25-34 years old 35-44 ye…" at bounding box center [603, 369] width 745 height 410
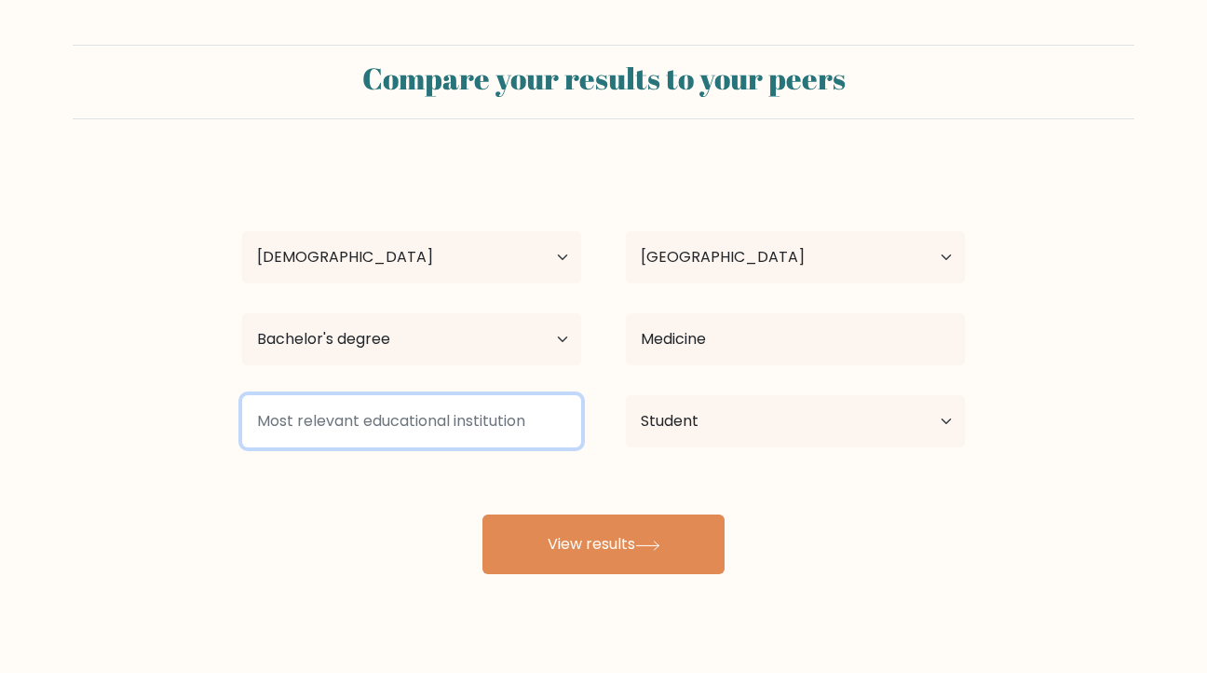
click at [357, 414] on input at bounding box center [411, 421] width 339 height 52
drag, startPoint x: 537, startPoint y: 423, endPoint x: 259, endPoint y: 426, distance: 278.5
click at [259, 426] on input at bounding box center [411, 421] width 339 height 52
drag, startPoint x: 259, startPoint y: 426, endPoint x: 540, endPoint y: 408, distance: 281.9
click at [540, 408] on input at bounding box center [411, 421] width 339 height 52
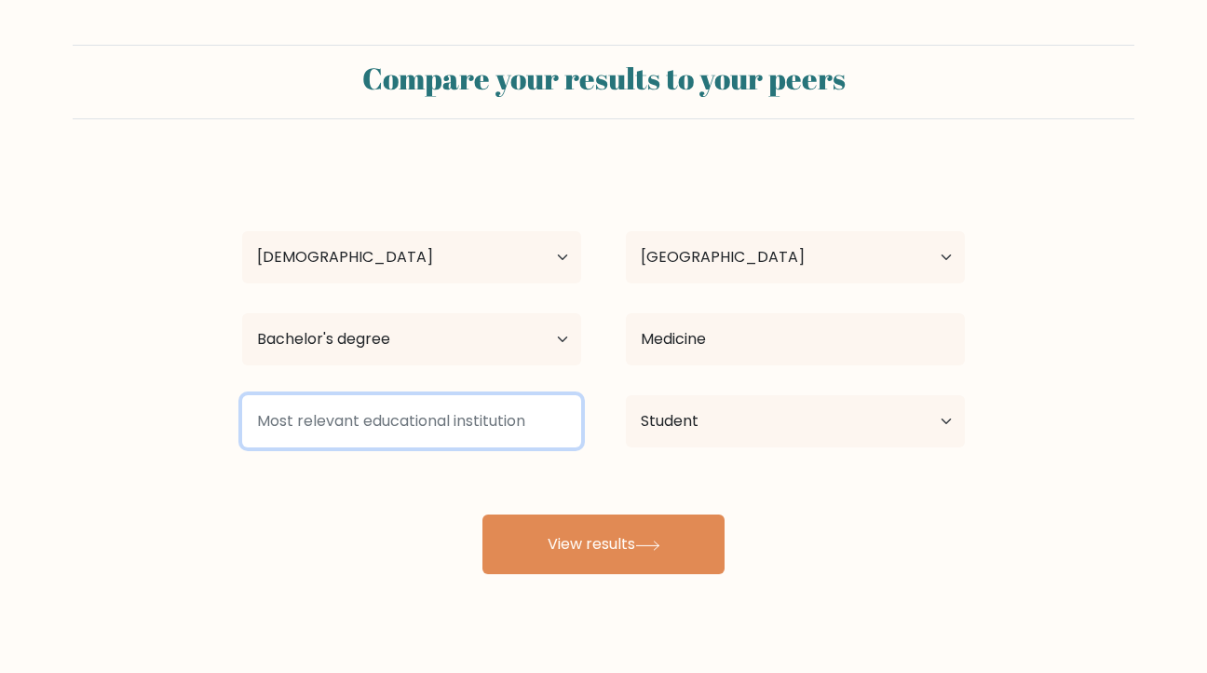
click at [540, 408] on input at bounding box center [411, 421] width 339 height 52
drag, startPoint x: 540, startPoint y: 408, endPoint x: 561, endPoint y: 415, distance: 21.5
click at [507, 409] on input at bounding box center [411, 421] width 339 height 52
click at [504, 438] on input at bounding box center [411, 421] width 339 height 52
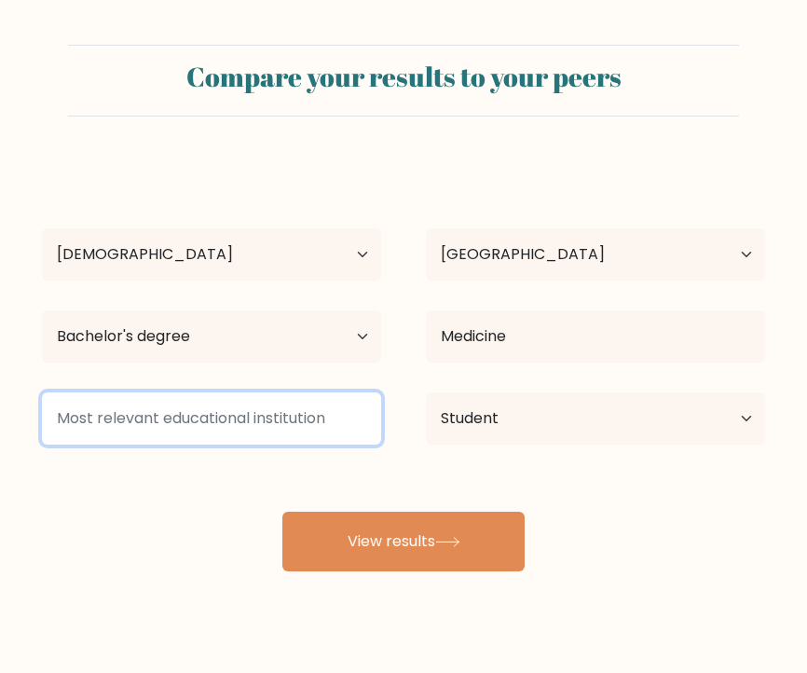
click at [306, 422] on input at bounding box center [211, 418] width 339 height 52
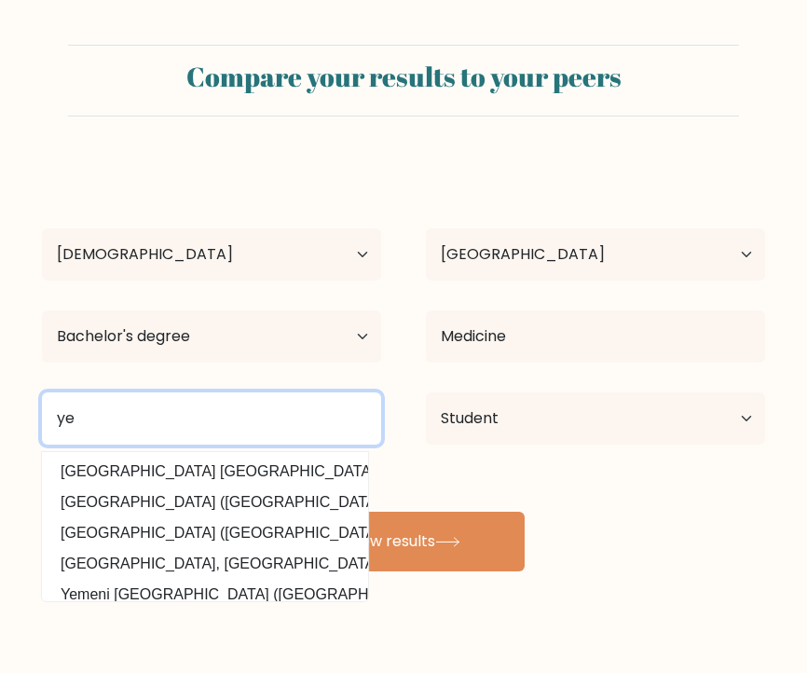
type input "y"
type input "m"
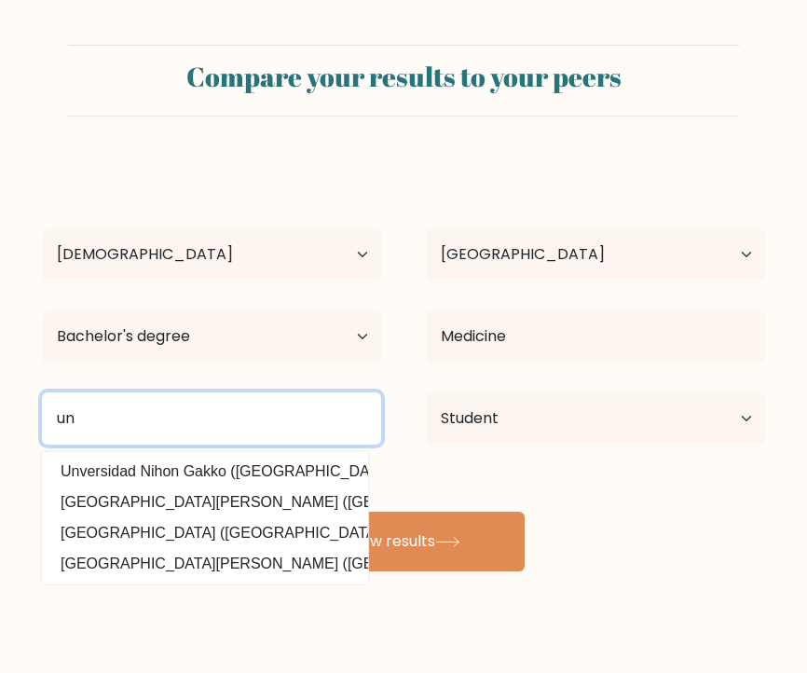
type input "u"
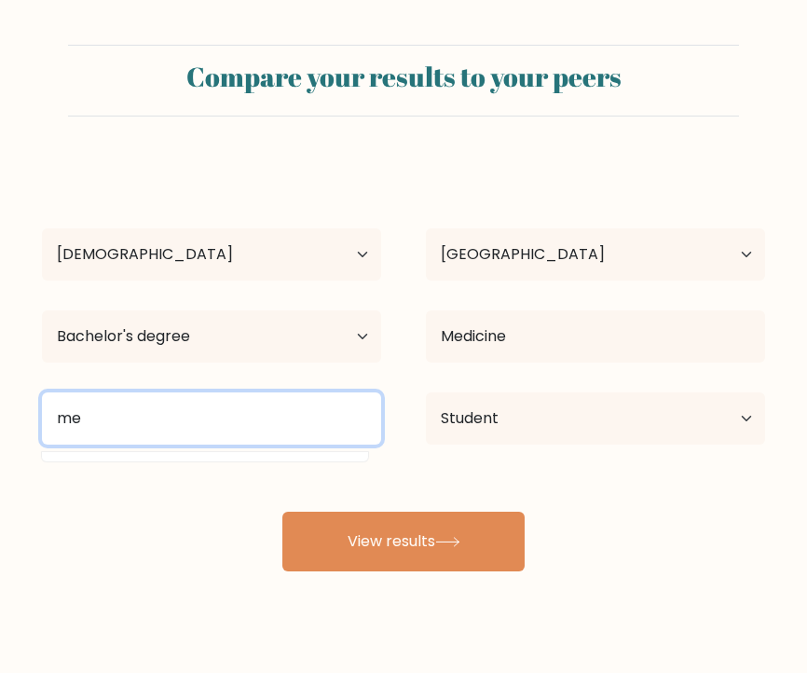
type input "m"
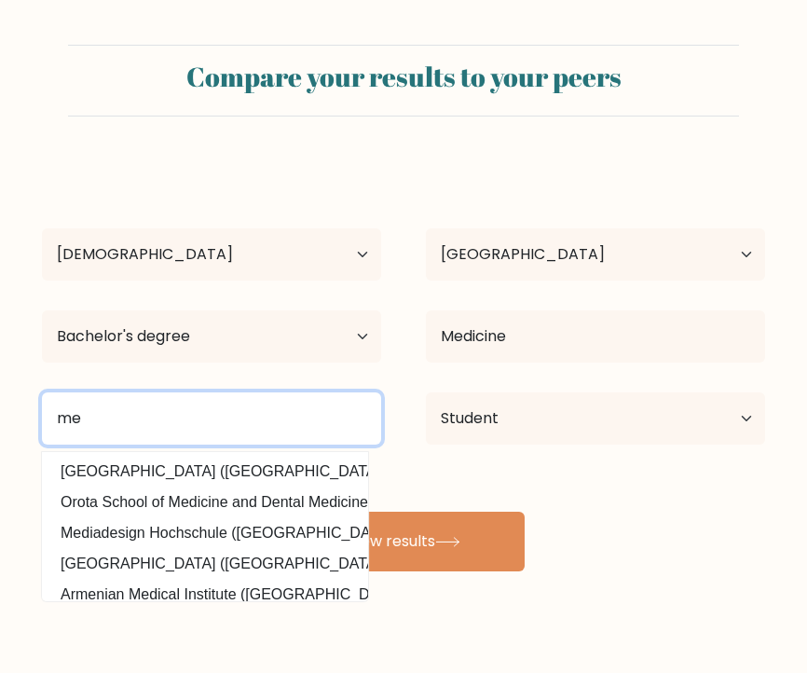
type input "m"
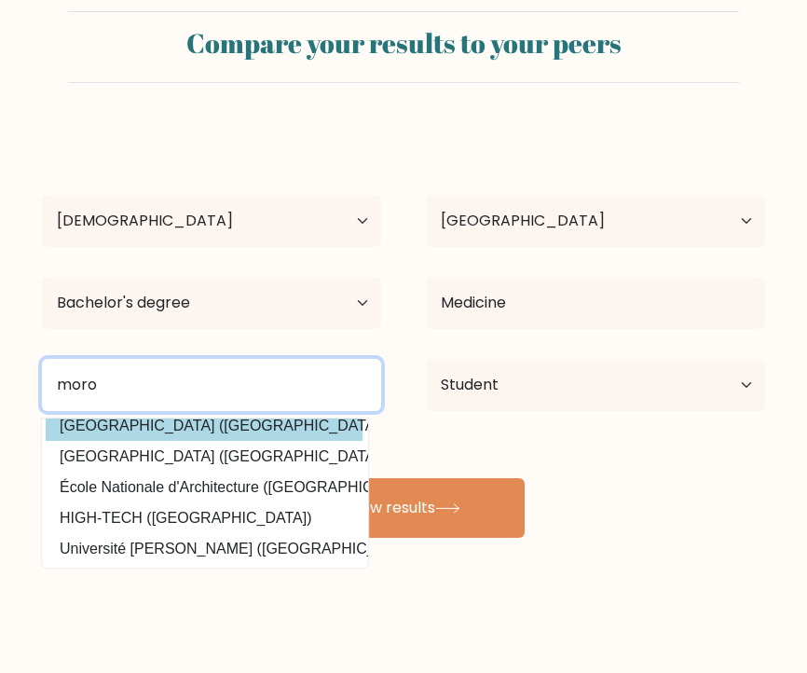
scroll to position [105, 1]
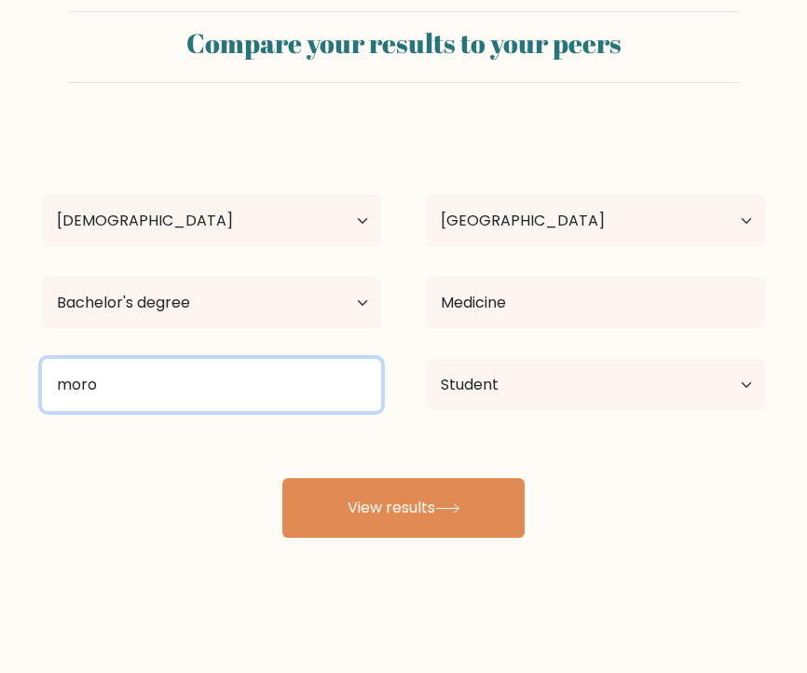
click at [159, 396] on input "moro" at bounding box center [211, 385] width 339 height 52
type input "m"
paste input "Medical student, 3rd year."
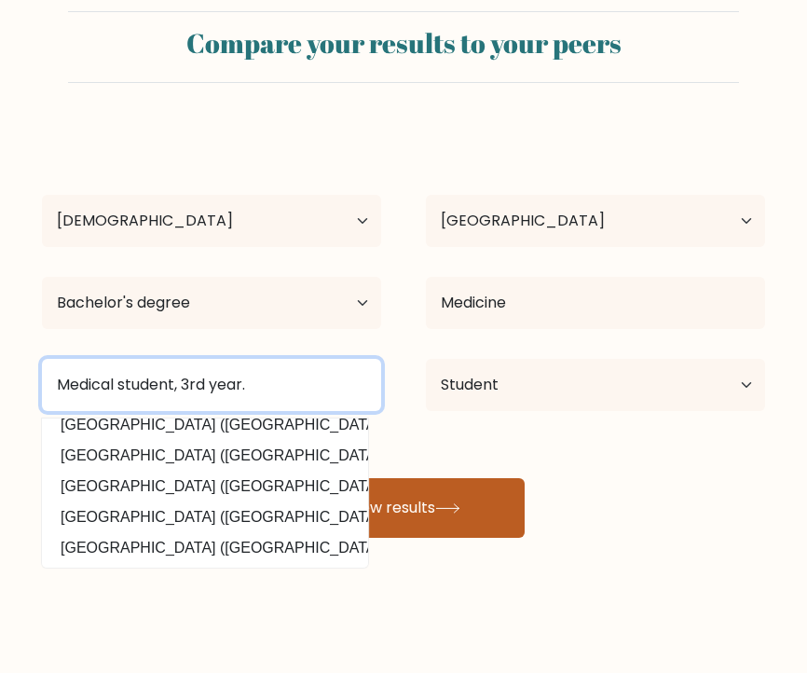
type input "Medical student, 3rd year."
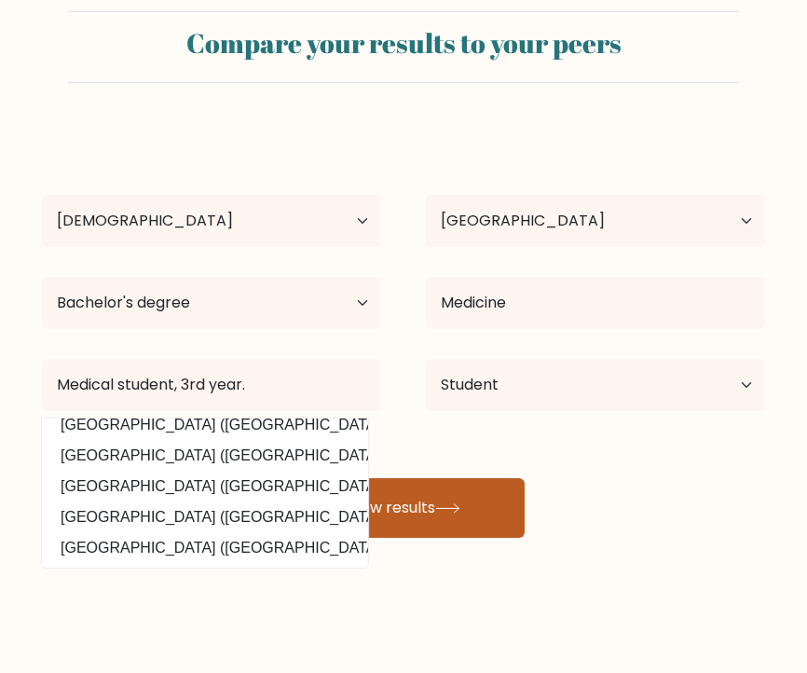
click at [444, 509] on icon at bounding box center [447, 508] width 25 height 10
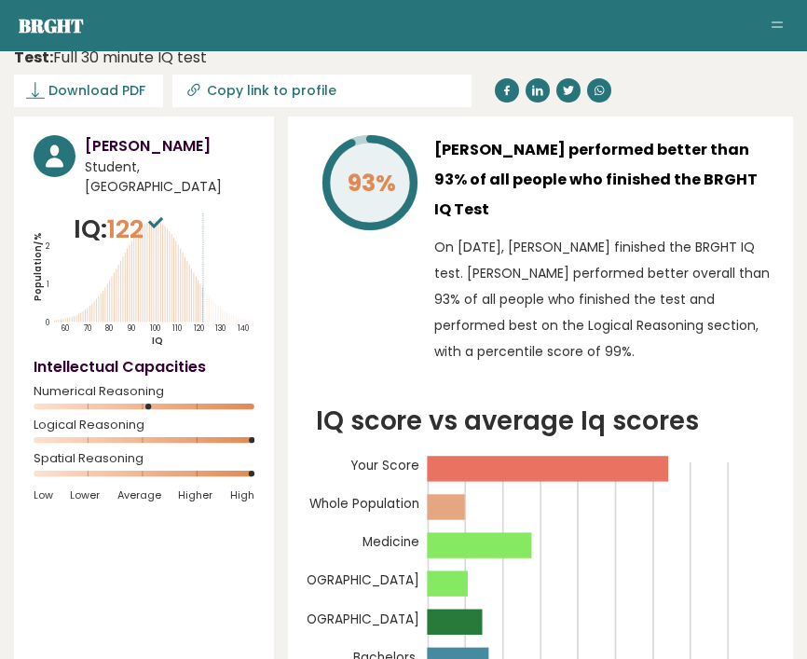
scroll to position [50, 0]
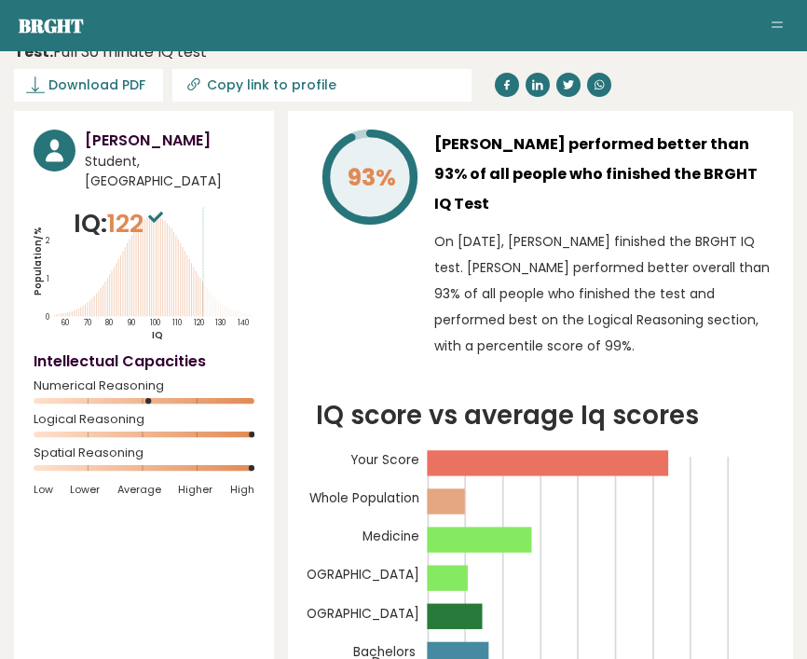
click at [232, 515] on div "Achraf Benzaria Student, Morocco IQ: 122 Population/% IQ 0 1 2 60 70 80 90 100 …" at bounding box center [144, 420] width 260 height 619
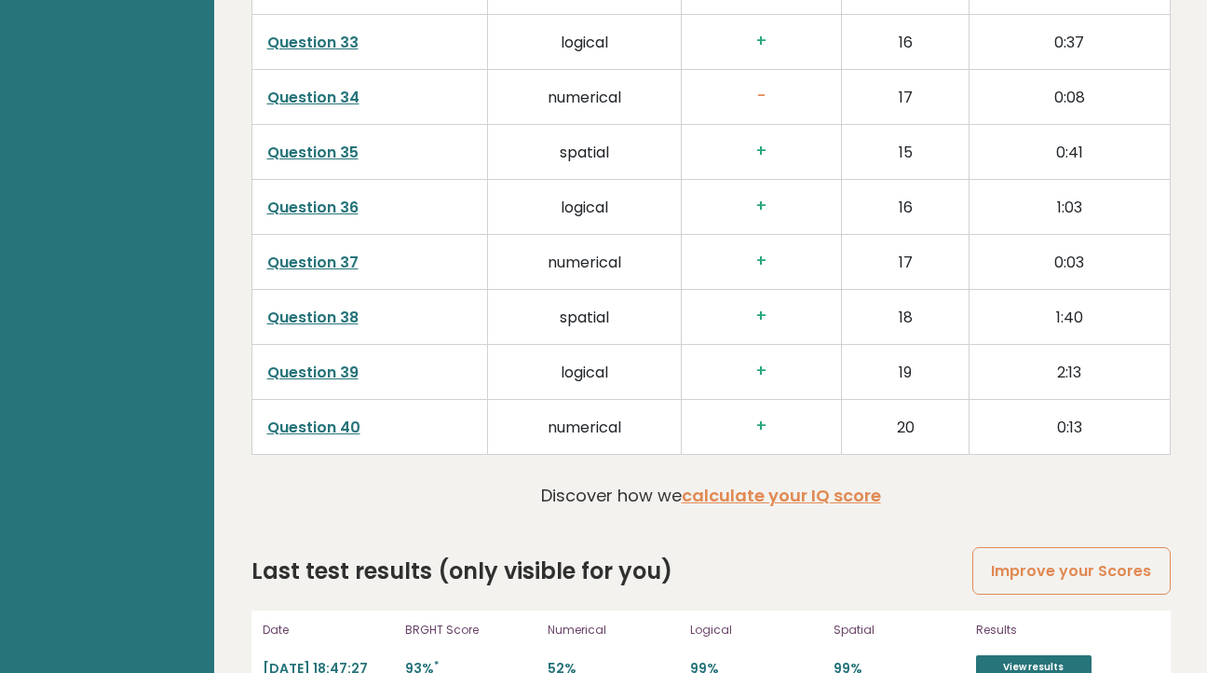
scroll to position [4959, 0]
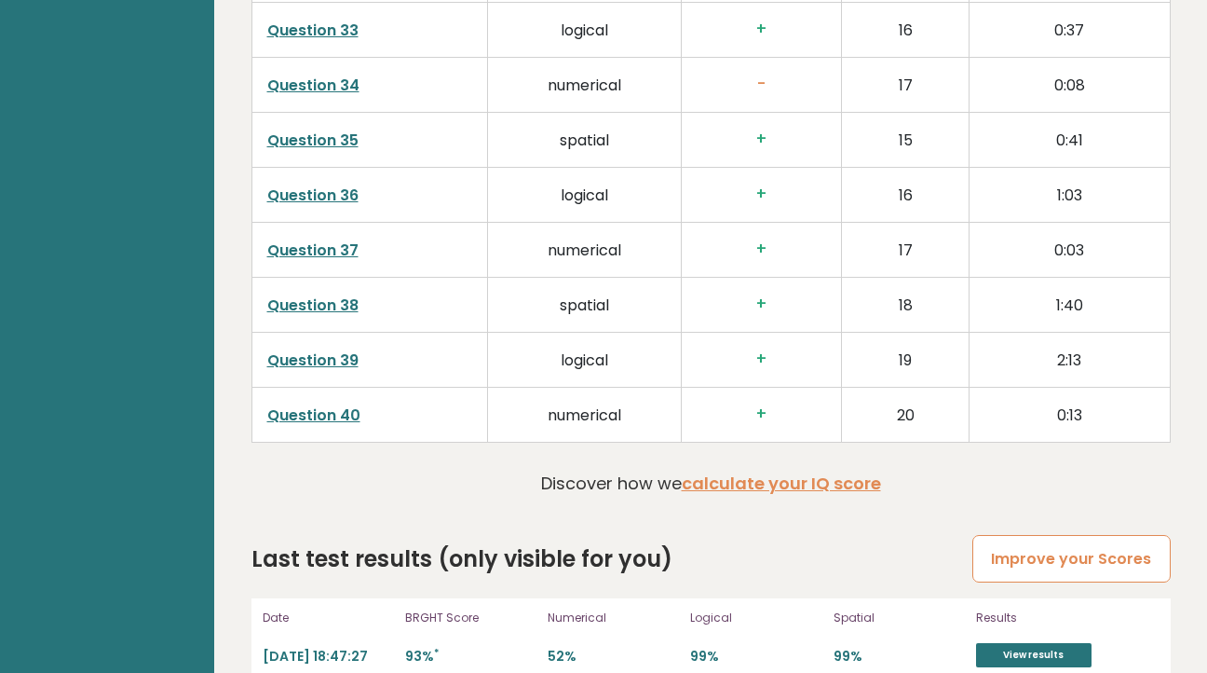
click at [806, 535] on link "Improve your Scores" at bounding box center [1071, 559] width 197 height 48
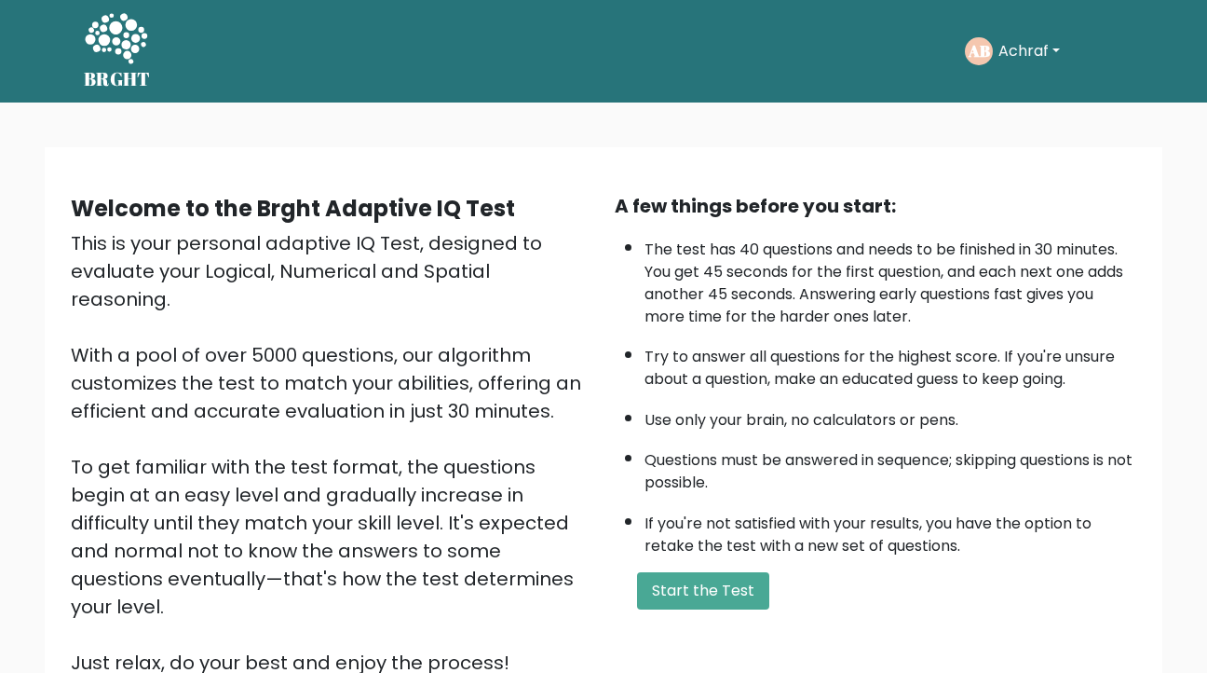
click at [1051, 53] on button "Achraf" at bounding box center [1029, 51] width 73 height 24
click at [1033, 99] on link "Dashboard" at bounding box center [1039, 100] width 147 height 30
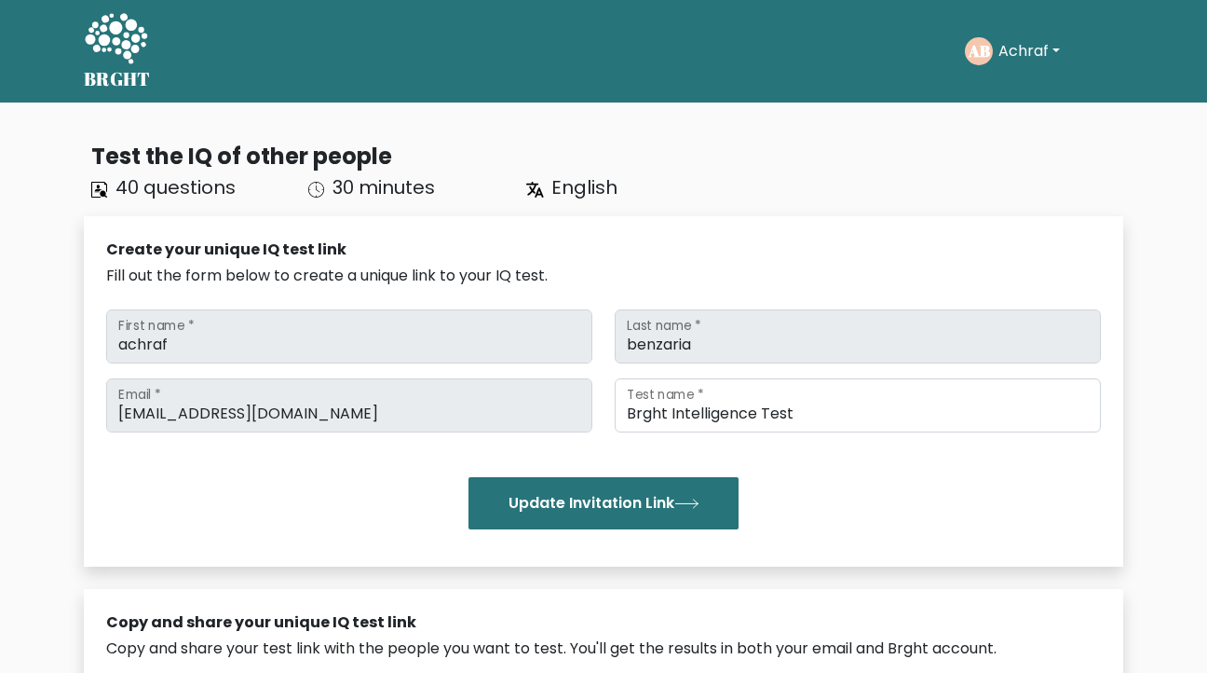
click at [1037, 54] on button "Achraf" at bounding box center [1029, 51] width 73 height 24
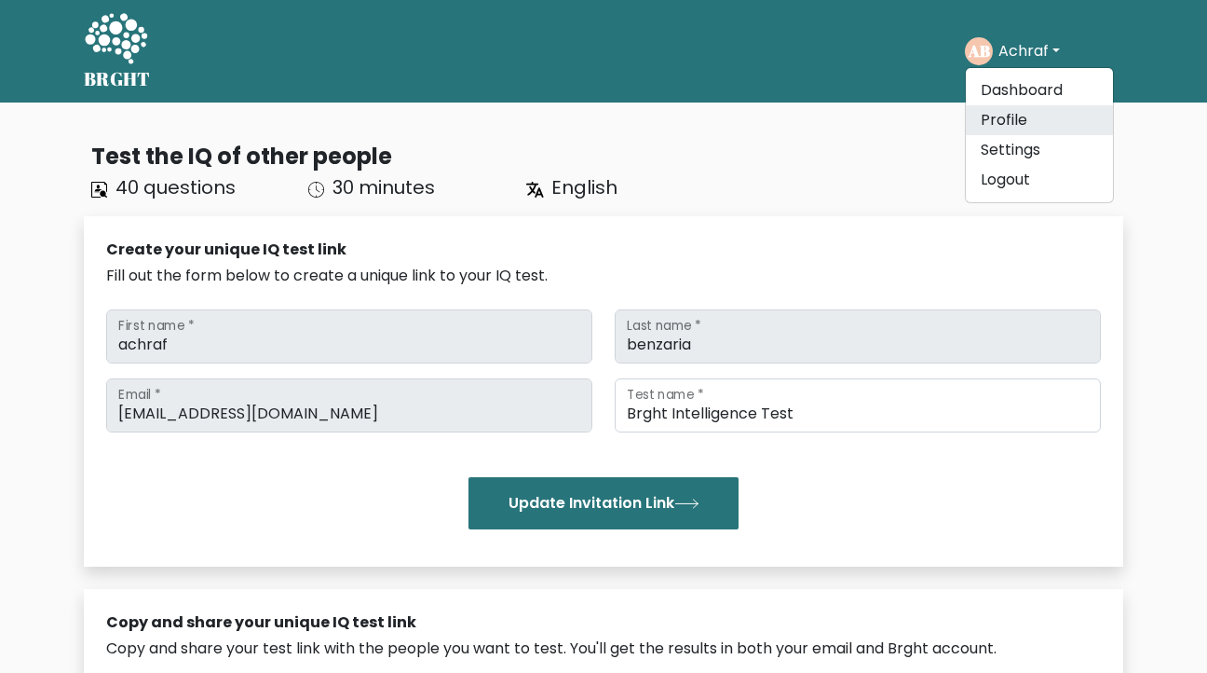
click at [1014, 131] on link "Profile" at bounding box center [1039, 120] width 147 height 30
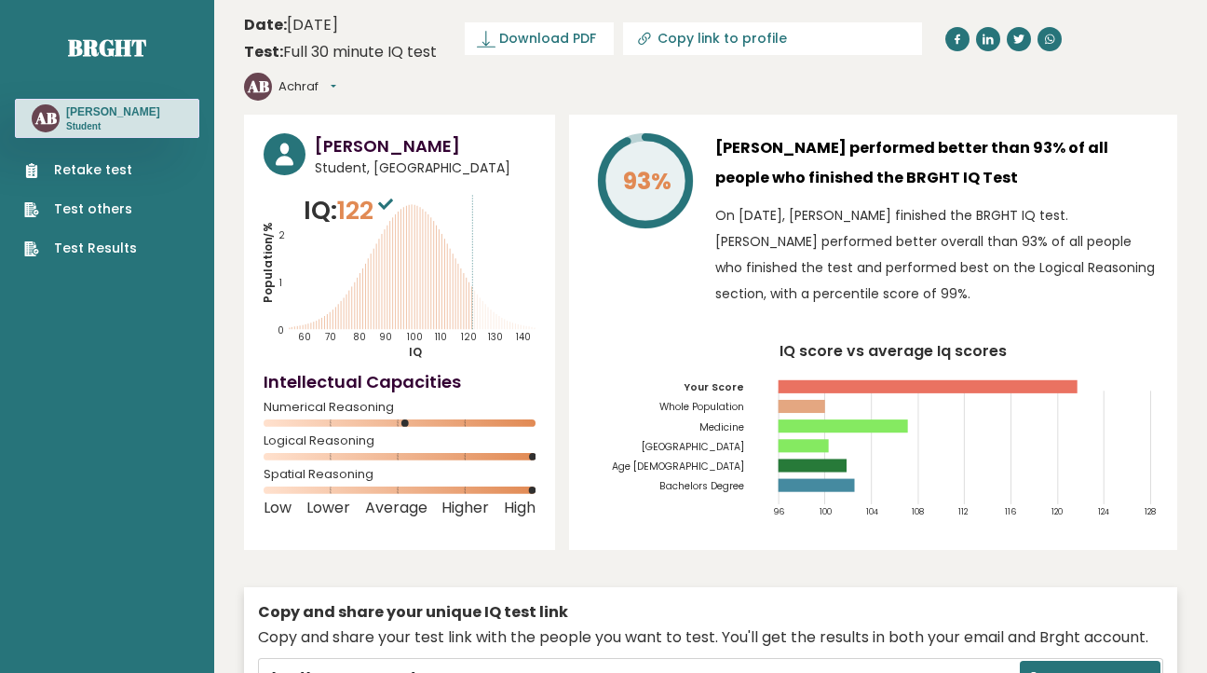
click at [336, 77] on button "Achraf" at bounding box center [308, 86] width 58 height 19
click at [374, 155] on link "Settings" at bounding box center [326, 168] width 95 height 26
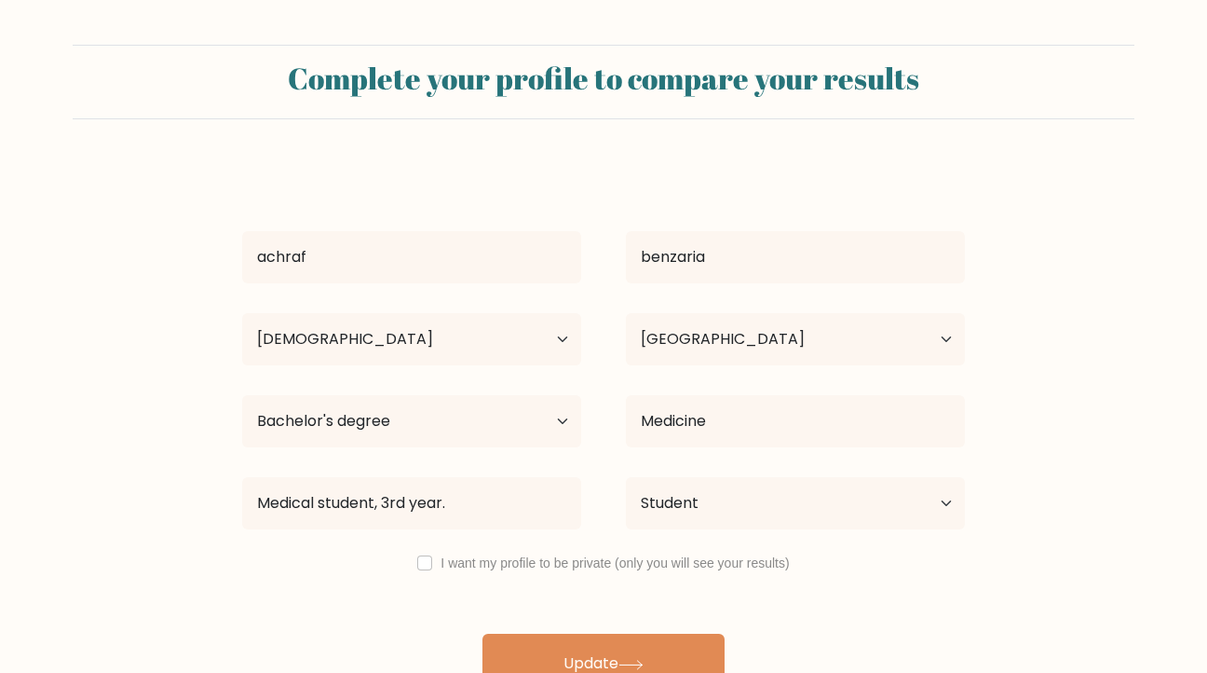
select select "18_24"
select select "MA"
select select "bachelors_degree"
select select "student"
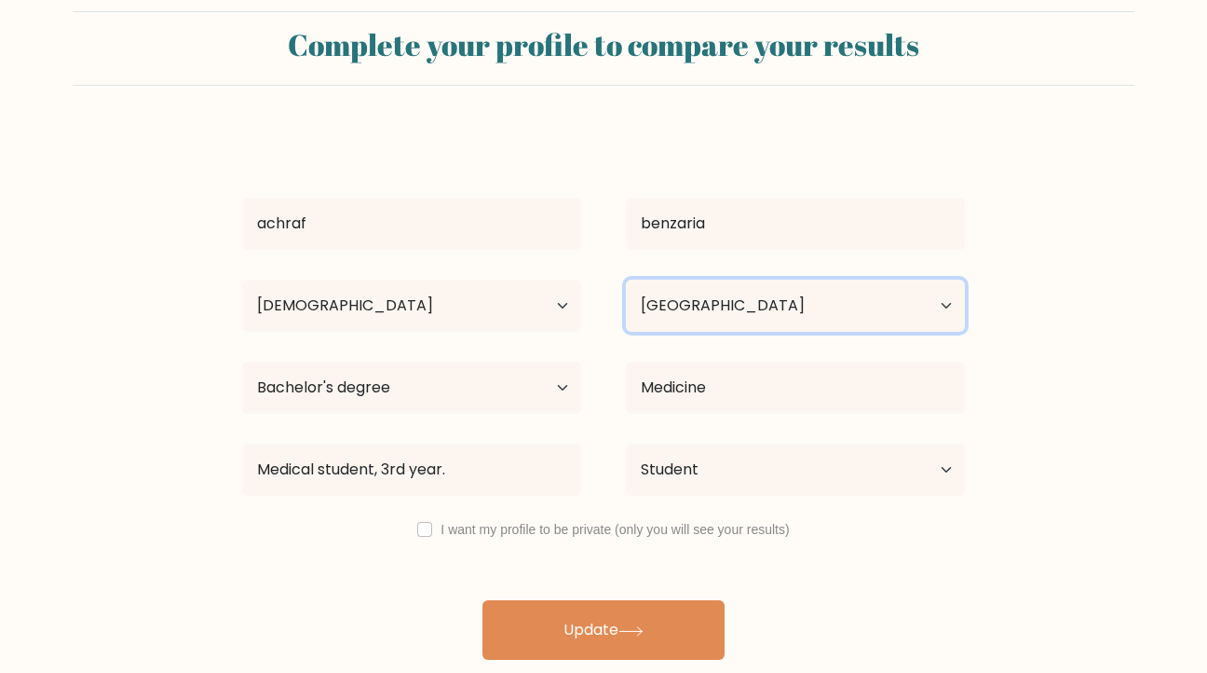
click at [696, 331] on select "Country [GEOGRAPHIC_DATA] [GEOGRAPHIC_DATA] [GEOGRAPHIC_DATA] [US_STATE] [GEOGR…" at bounding box center [795, 305] width 339 height 52
click at [856, 306] on select "Country [GEOGRAPHIC_DATA] [GEOGRAPHIC_DATA] [GEOGRAPHIC_DATA] [US_STATE] [GEOGR…" at bounding box center [795, 305] width 339 height 52
click at [213, 424] on form "Complete your profile to compare your results [PERSON_NAME] Age Under [DEMOGRAP…" at bounding box center [603, 335] width 1207 height 648
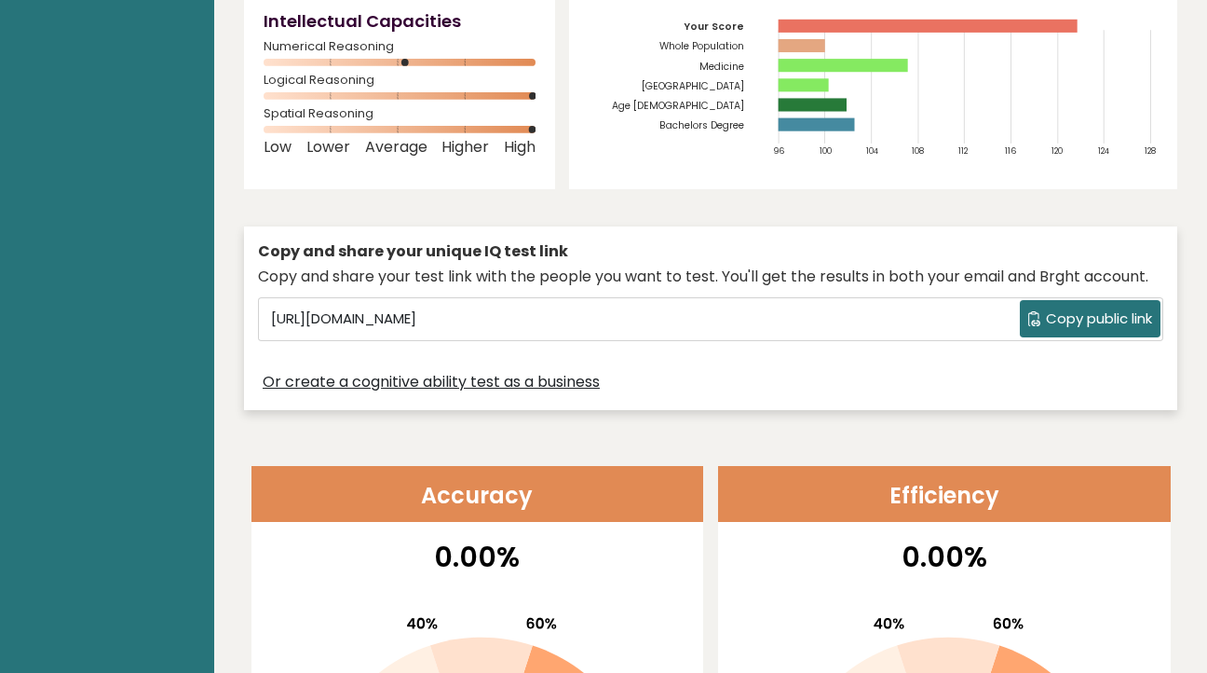
scroll to position [363, 0]
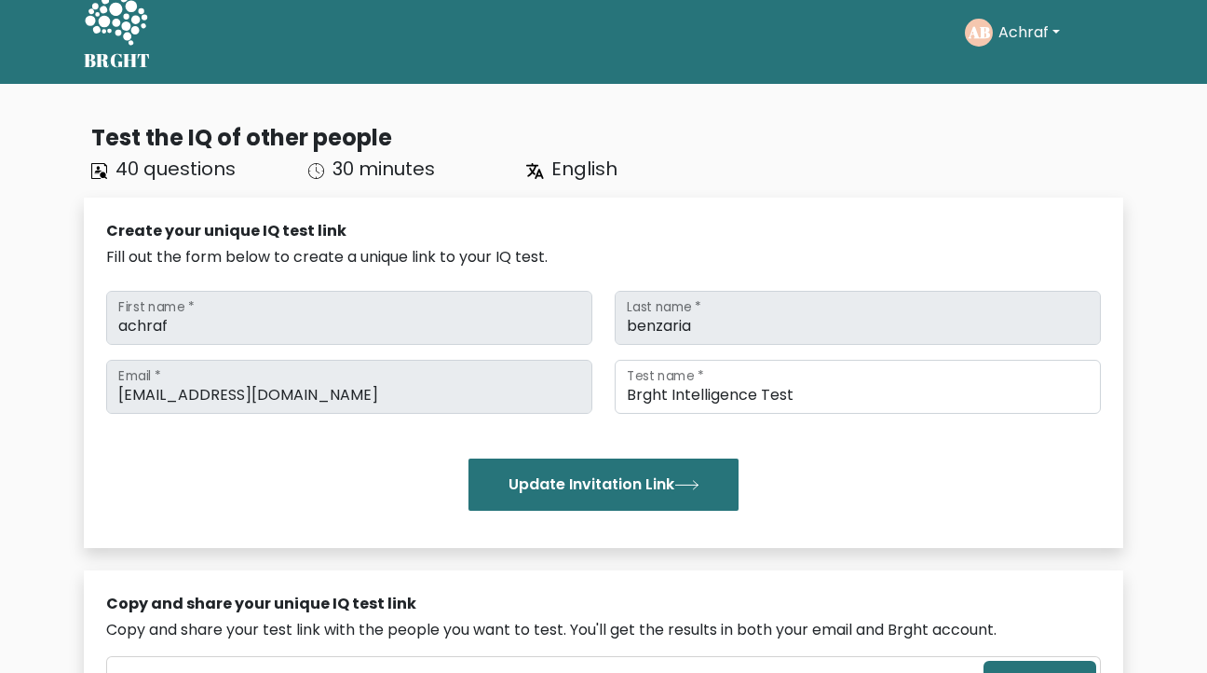
scroll to position [40, 0]
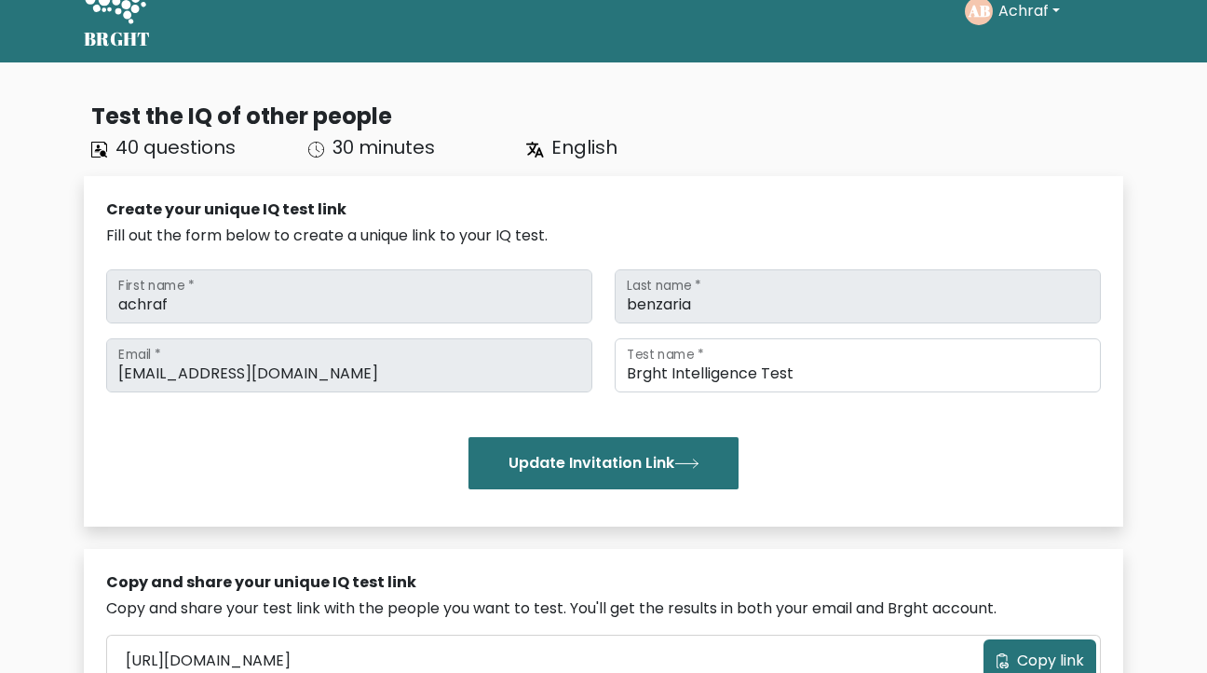
click at [587, 144] on span "English" at bounding box center [584, 147] width 66 height 26
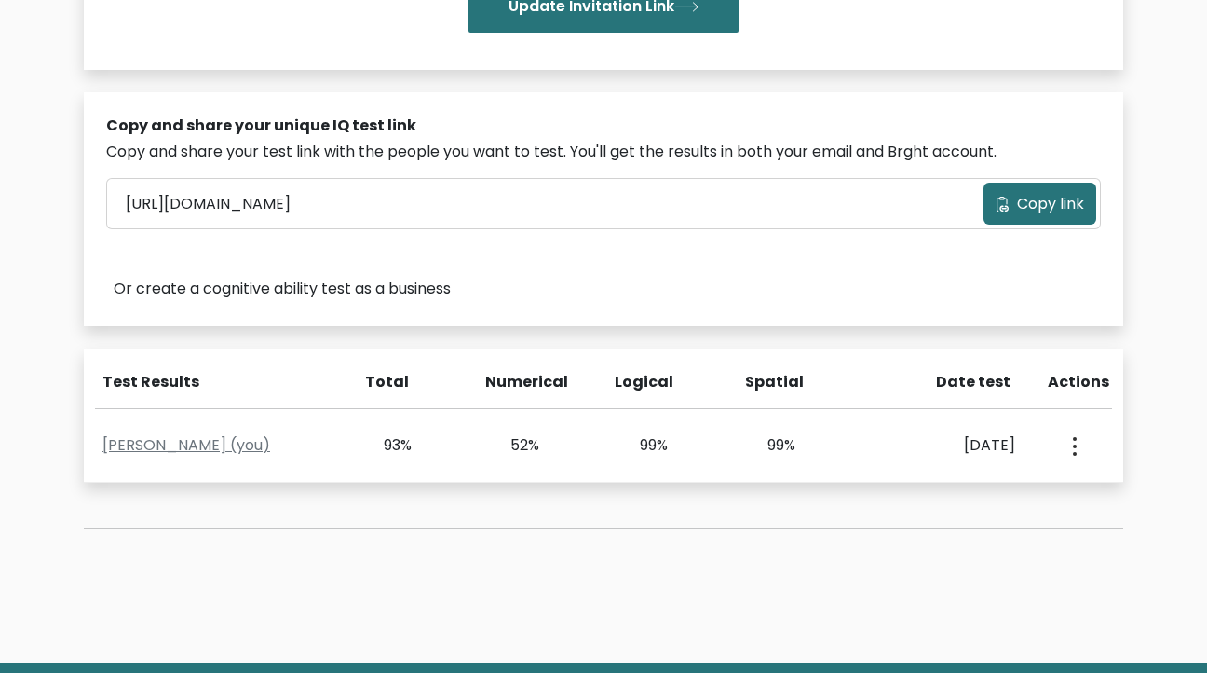
scroll to position [0, 0]
